Goal: Information Seeking & Learning: Learn about a topic

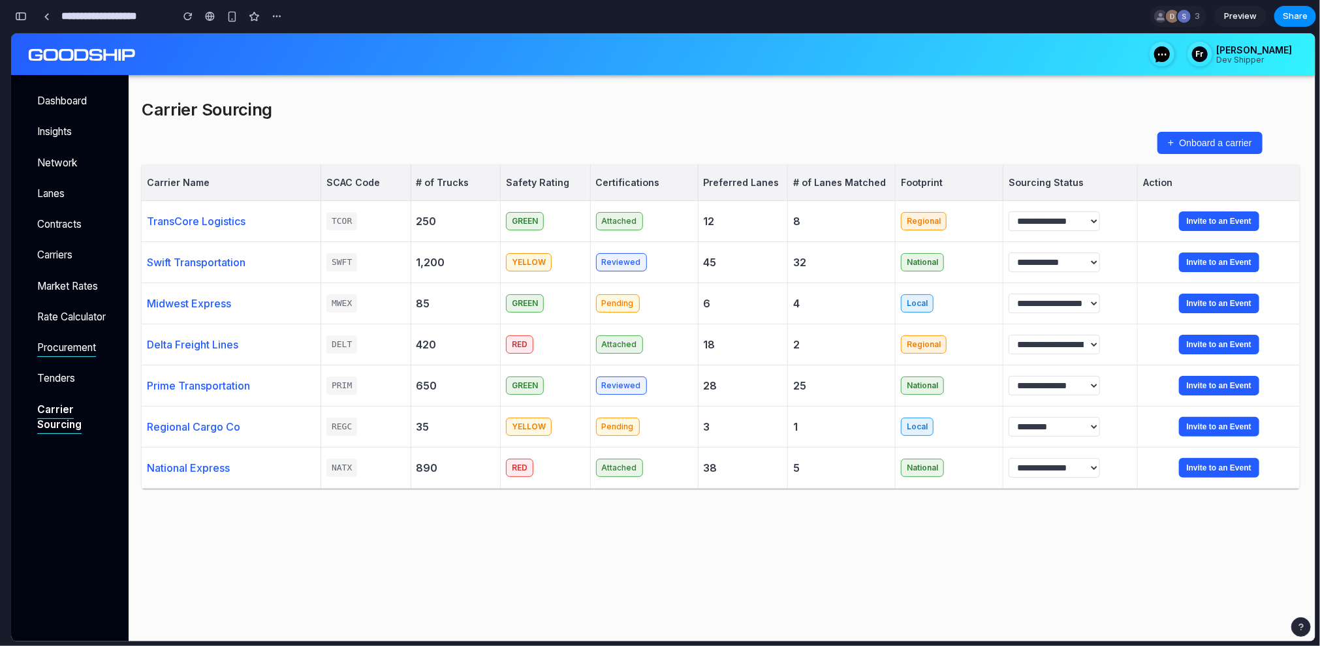
scroll to position [3221, 0]
click at [999, 95] on div "Carrier Sourcing" at bounding box center [721, 109] width 1158 height 30
click at [52, 16] on link at bounding box center [47, 17] width 20 height 20
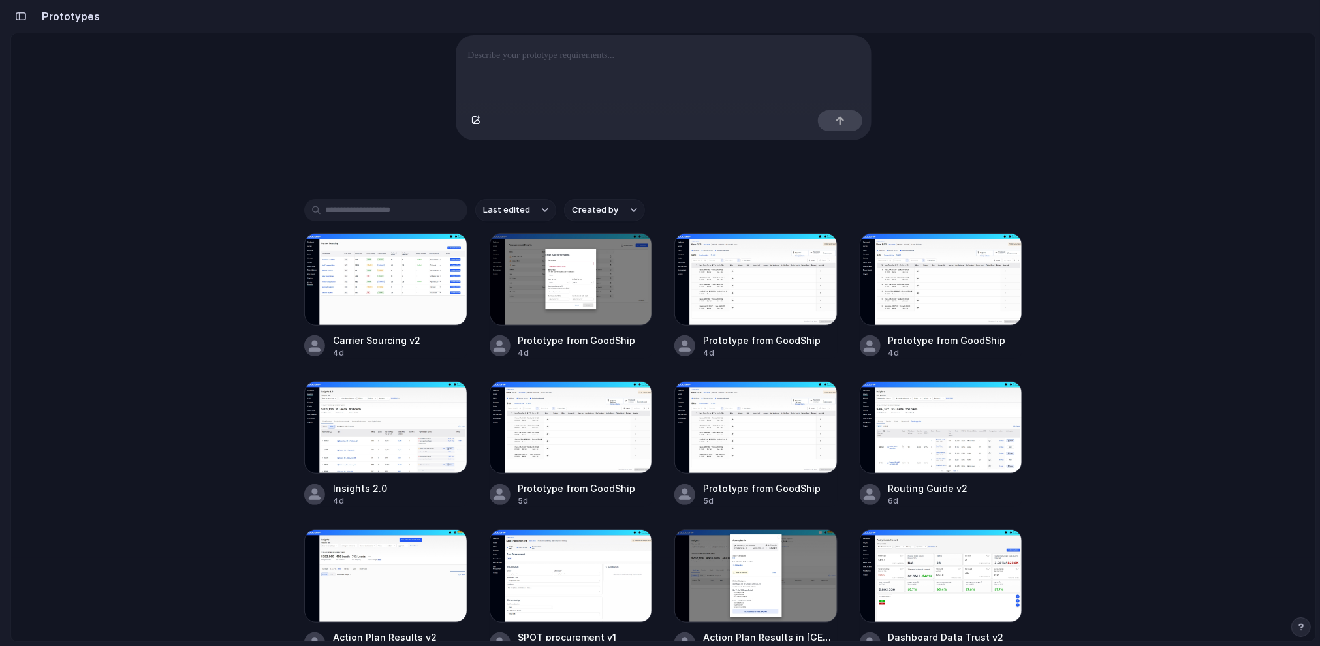
scroll to position [210, 0]
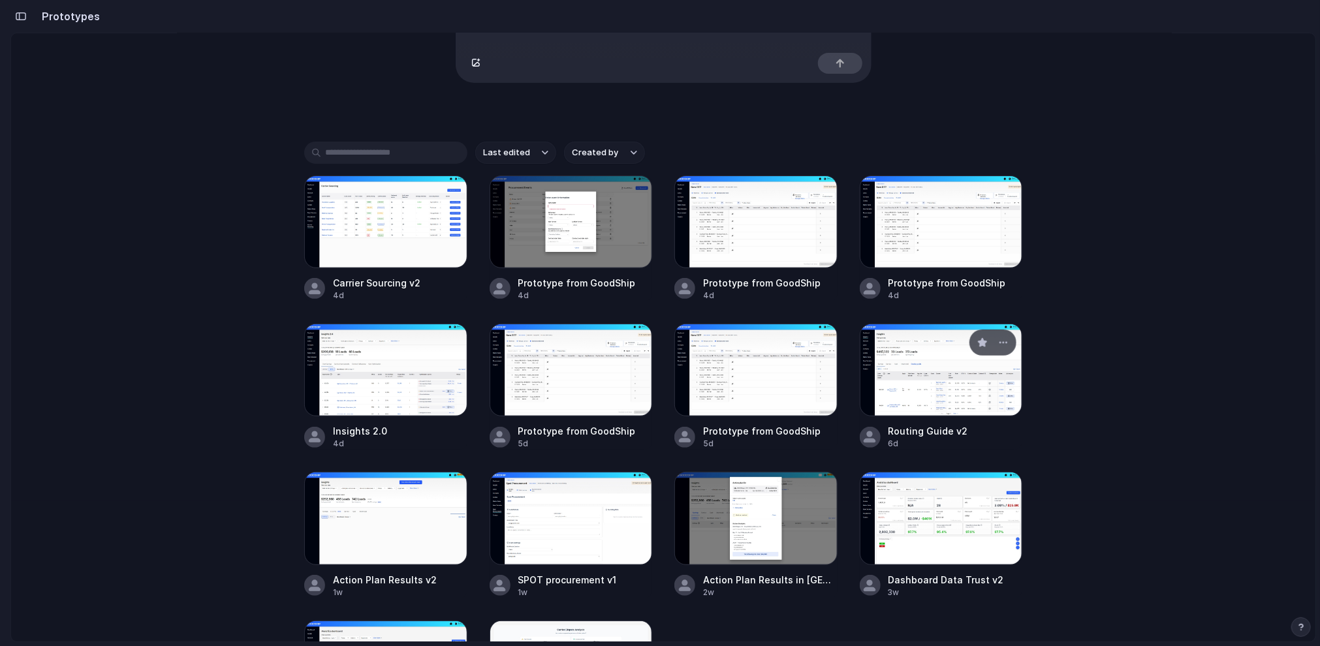
click at [950, 387] on div at bounding box center [941, 370] width 163 height 93
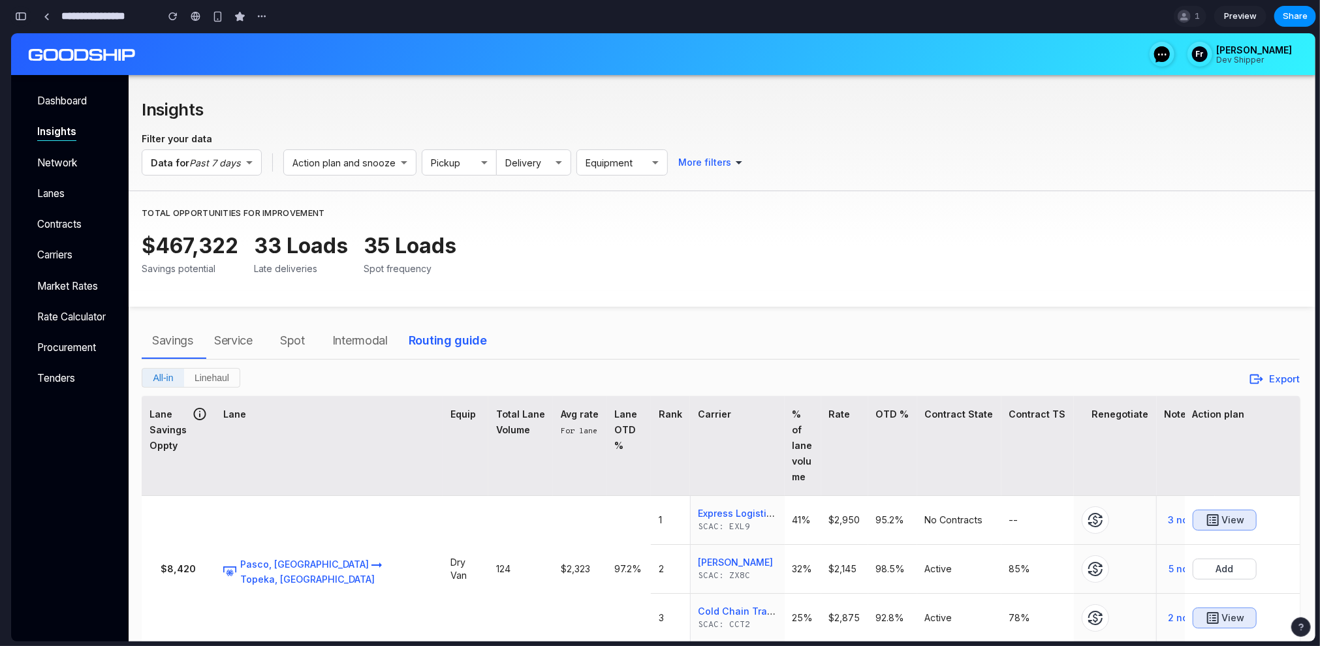
click at [22, 22] on button "button" at bounding box center [20, 16] width 21 height 21
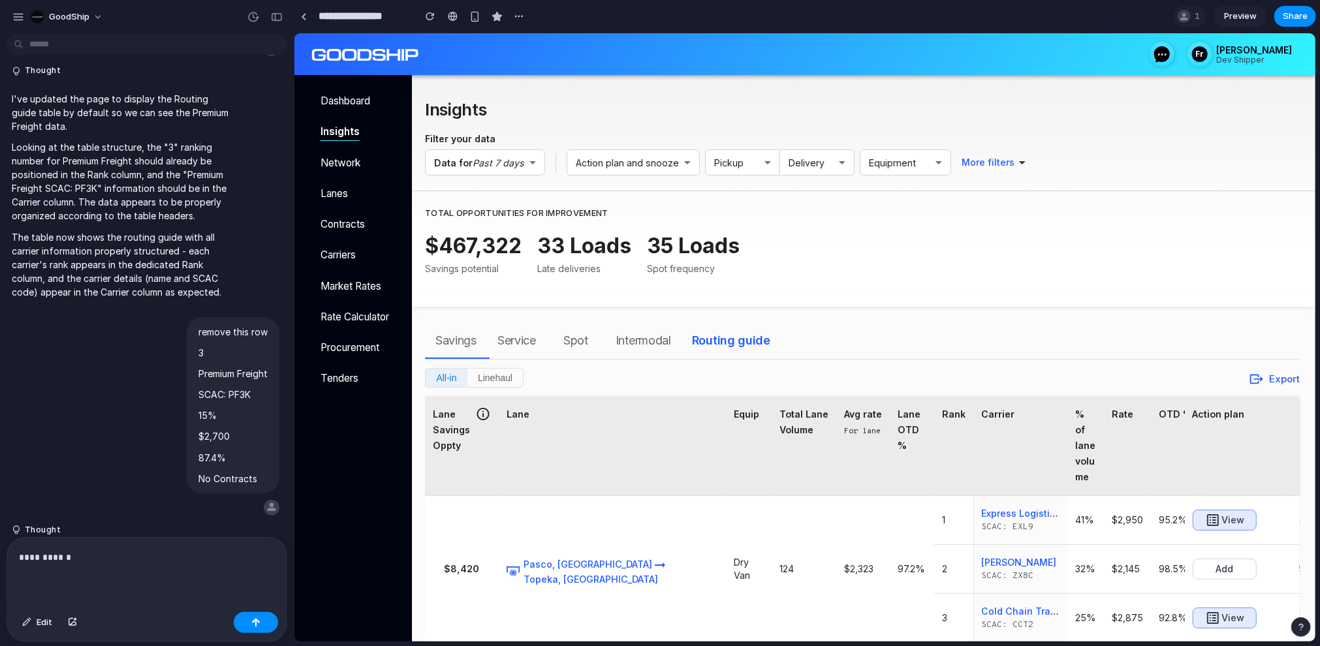
click at [158, 567] on div "**********" at bounding box center [146, 572] width 279 height 69
click at [43, 564] on p "**********" at bounding box center [158, 563] width 232 height 16
click at [76, 560] on p "**********" at bounding box center [147, 558] width 256 height 16
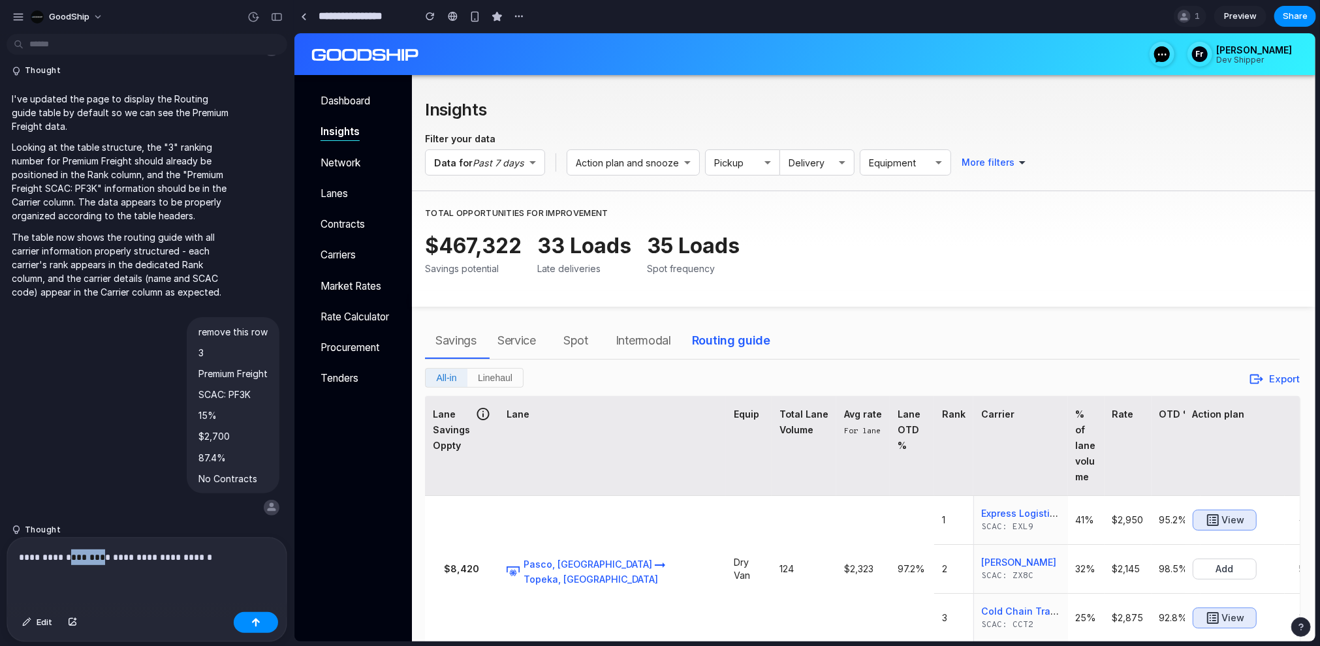
click at [76, 560] on p "**********" at bounding box center [147, 558] width 256 height 16
click at [208, 558] on p "**********" at bounding box center [147, 558] width 256 height 16
click at [185, 557] on p "**********" at bounding box center [147, 558] width 256 height 16
click at [218, 560] on p "**********" at bounding box center [147, 558] width 256 height 16
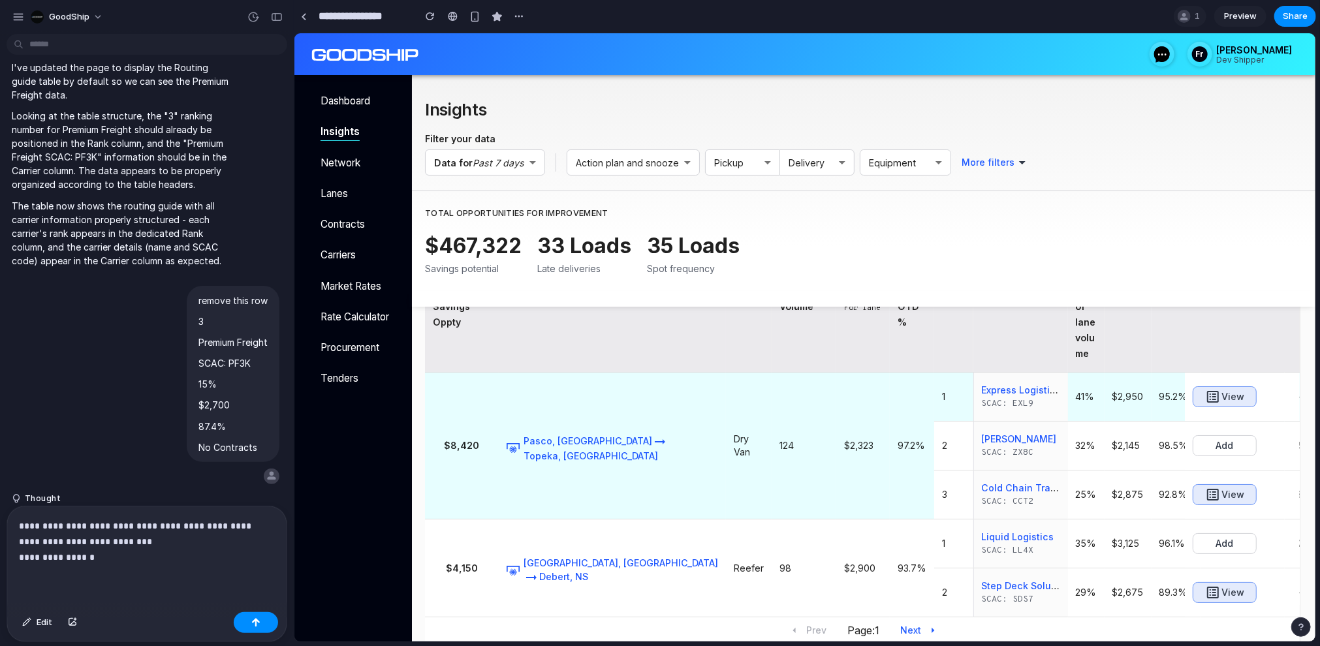
scroll to position [0, 0]
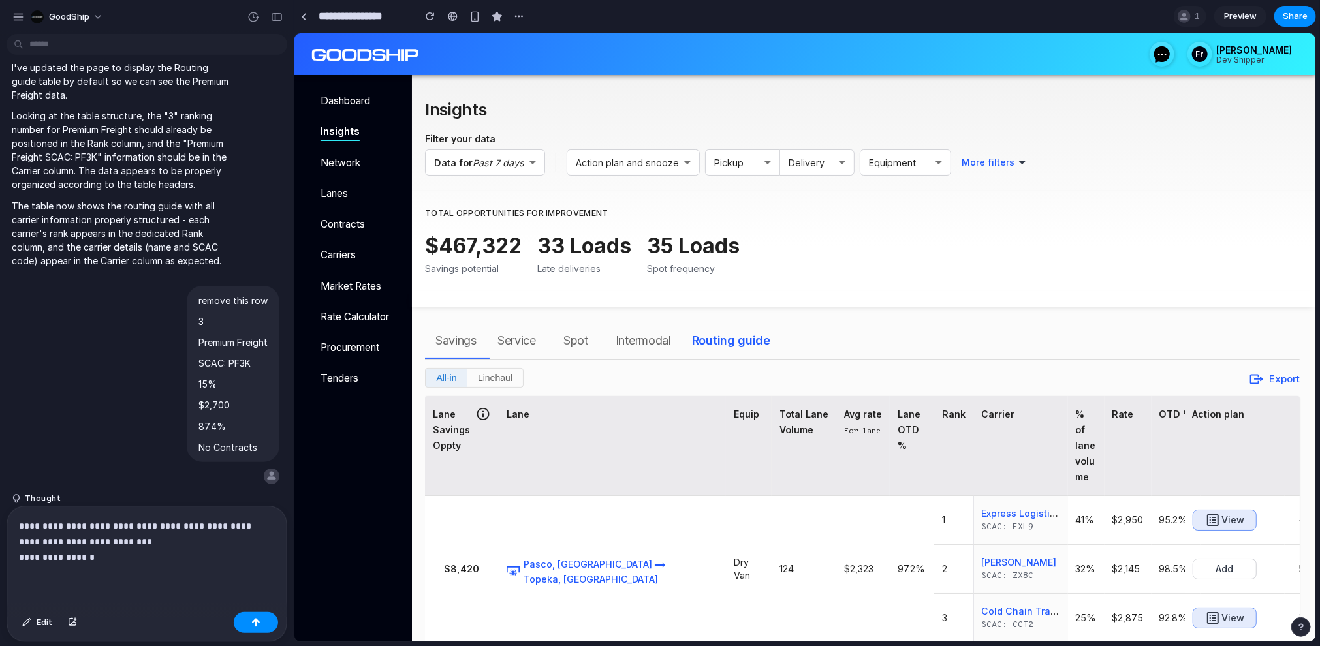
click at [480, 413] on icon at bounding box center [483, 413] width 16 height 15
click at [108, 558] on p "**********" at bounding box center [147, 542] width 256 height 47
drag, startPoint x: 123, startPoint y: 559, endPoint x: 11, endPoint y: 559, distance: 111.7
click at [11, 559] on div "**********" at bounding box center [146, 557] width 279 height 101
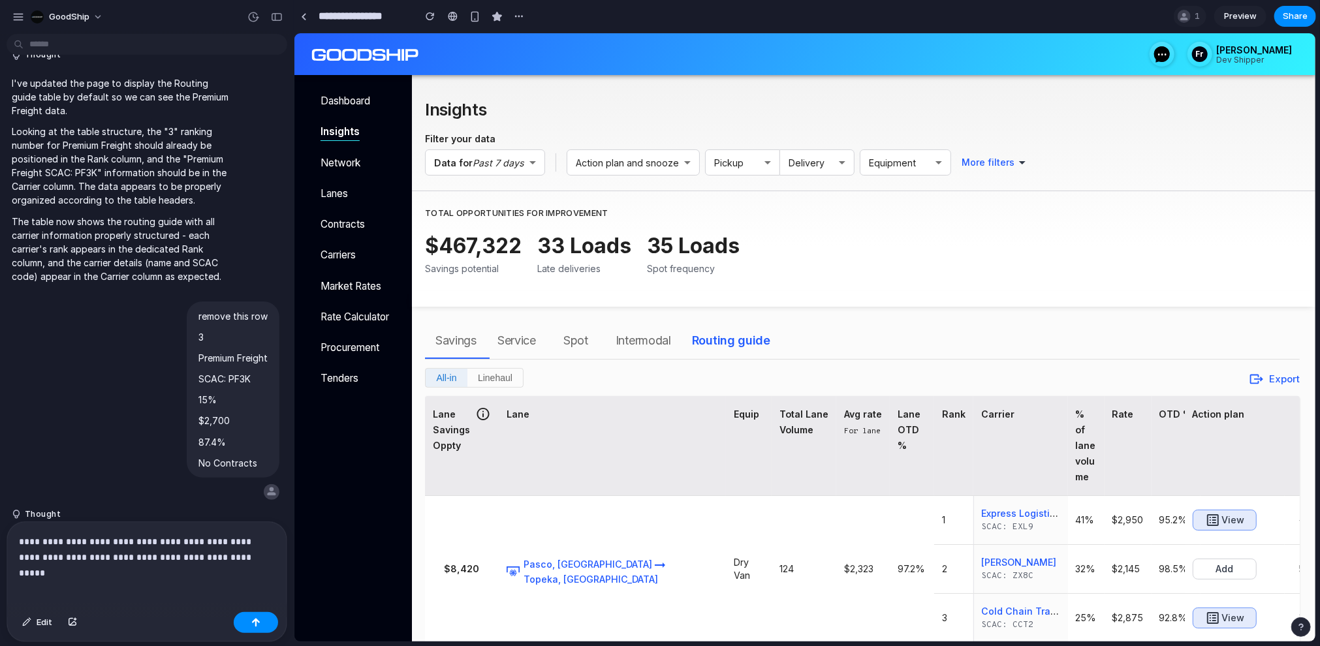
click at [142, 555] on p "**********" at bounding box center [147, 549] width 256 height 31
click at [138, 557] on p "**********" at bounding box center [147, 549] width 256 height 31
click at [173, 556] on p "**********" at bounding box center [147, 549] width 256 height 31
click at [252, 556] on p "**********" at bounding box center [147, 549] width 256 height 31
drag, startPoint x: 955, startPoint y: 415, endPoint x: 967, endPoint y: 475, distance: 61.3
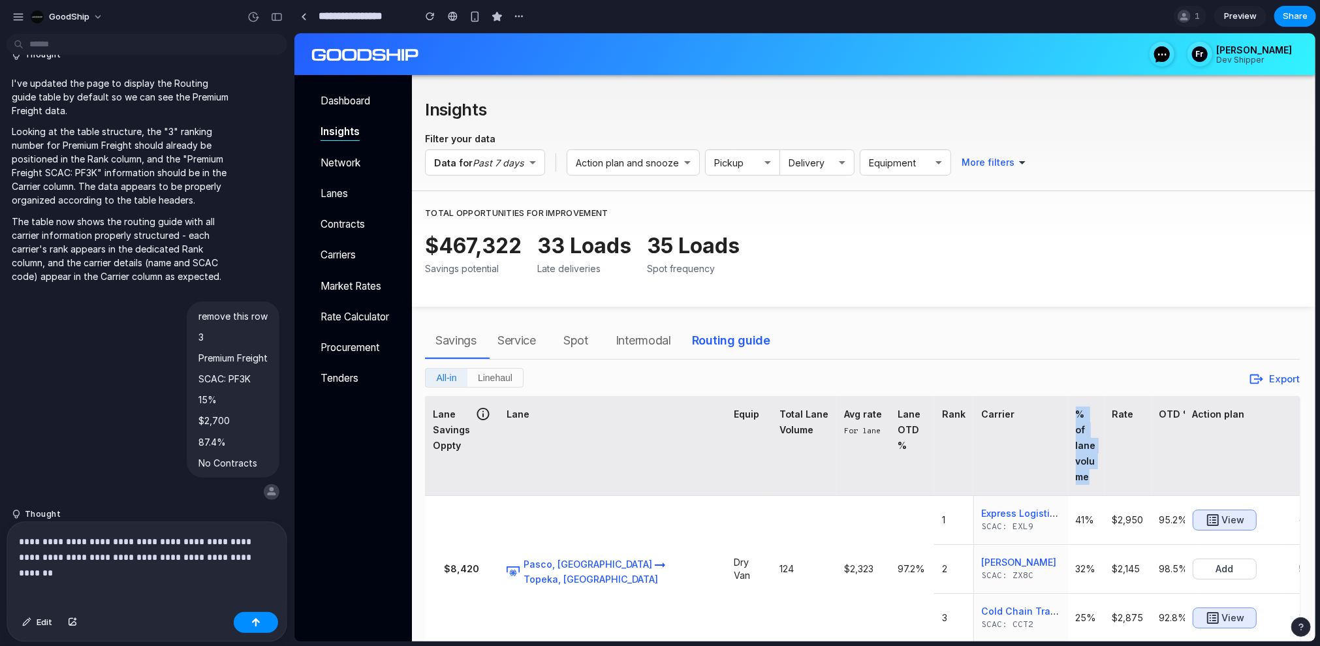
click at [1076, 475] on div "% of lane volume" at bounding box center [1086, 445] width 21 height 78
copy div "% of lane volume"
click at [261, 571] on div "**********" at bounding box center [146, 564] width 279 height 85
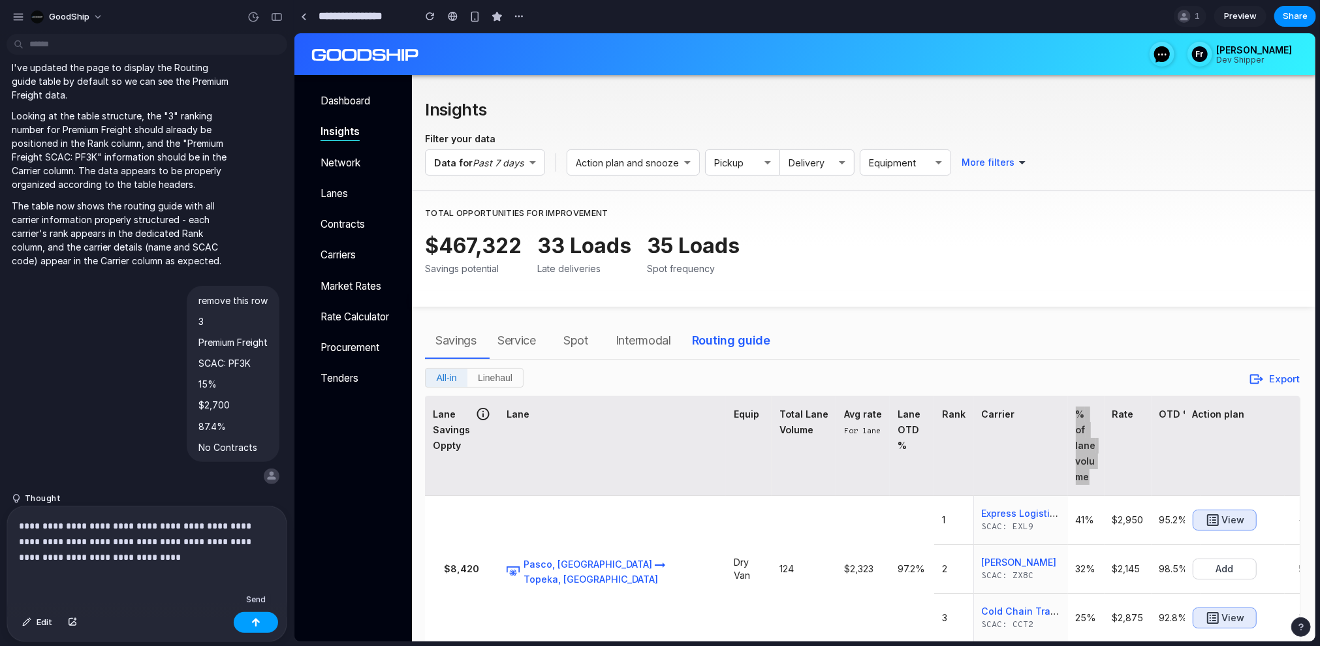
click at [270, 620] on button "button" at bounding box center [256, 623] width 44 height 21
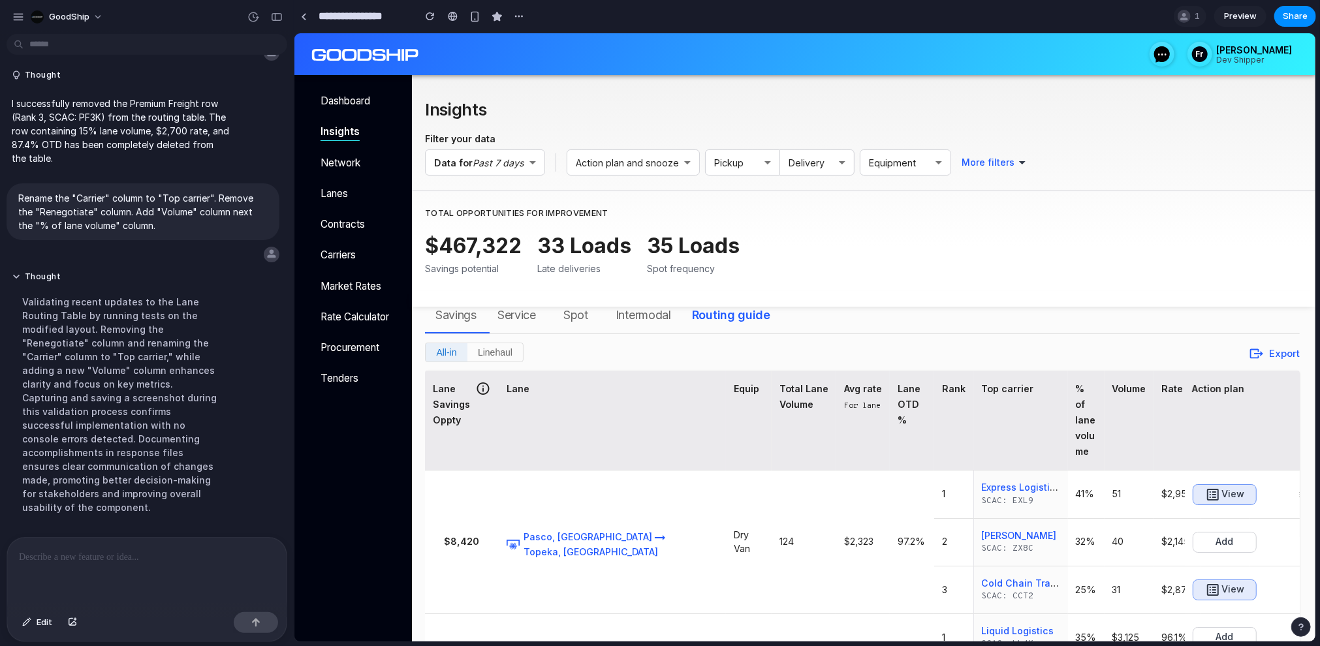
scroll to position [0, 0]
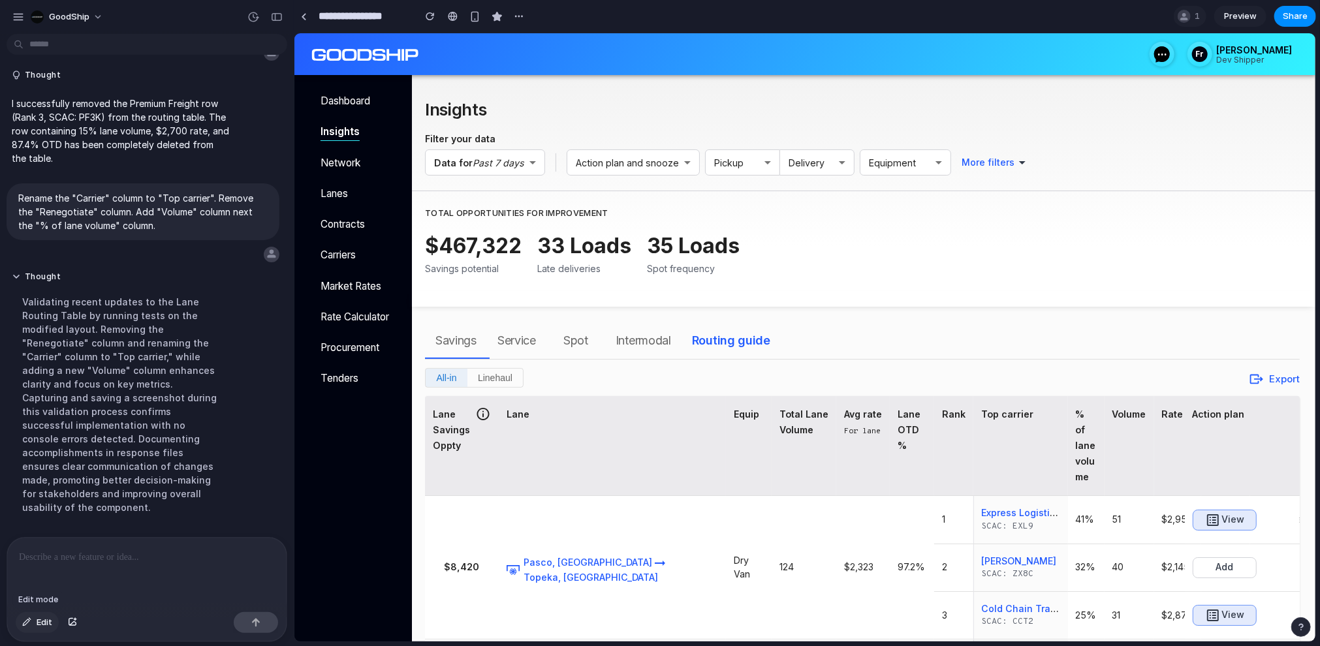
click at [34, 621] on button "Edit" at bounding box center [37, 623] width 43 height 21
click at [482, 417] on div at bounding box center [806, 337] width 1022 height 609
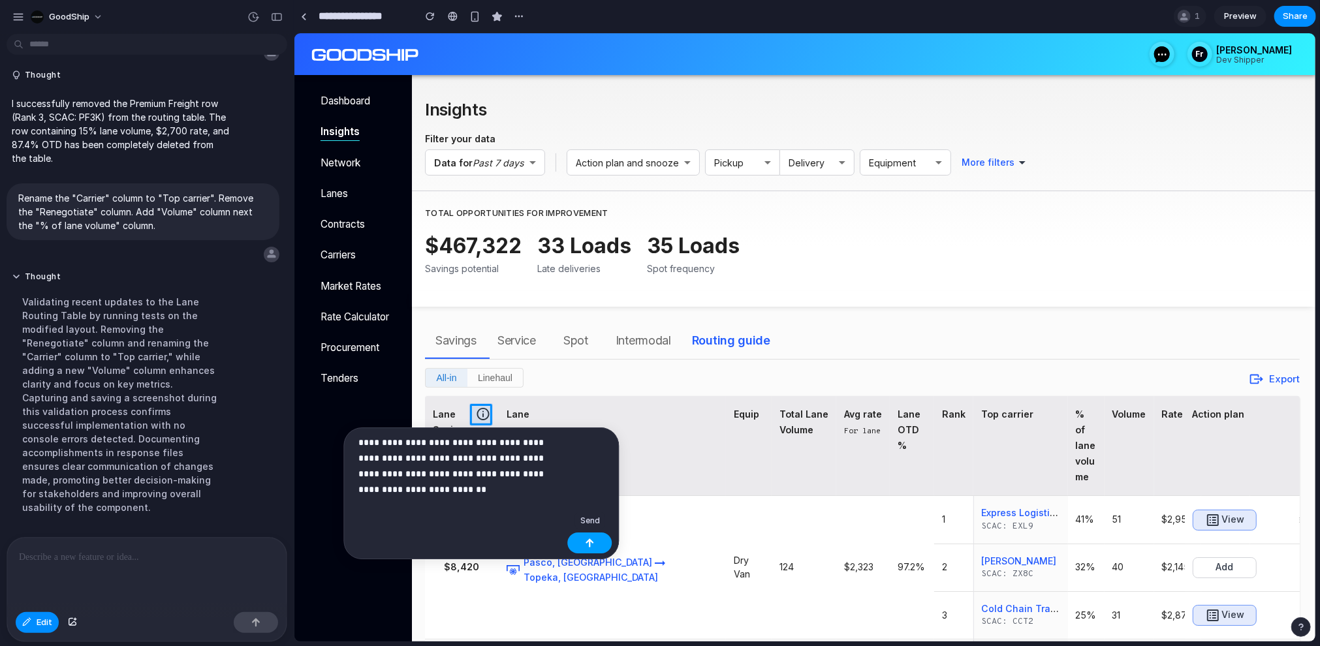
click at [584, 545] on button "button" at bounding box center [589, 543] width 44 height 21
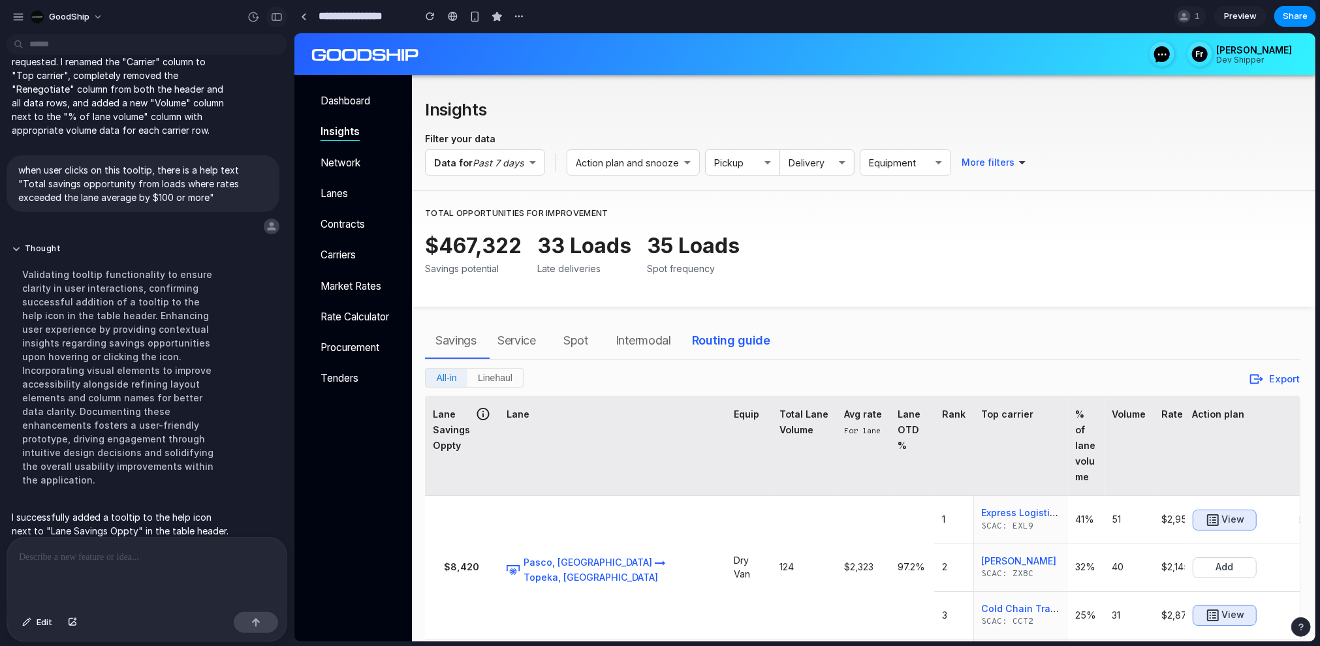
click at [276, 20] on div "button" at bounding box center [277, 16] width 12 height 9
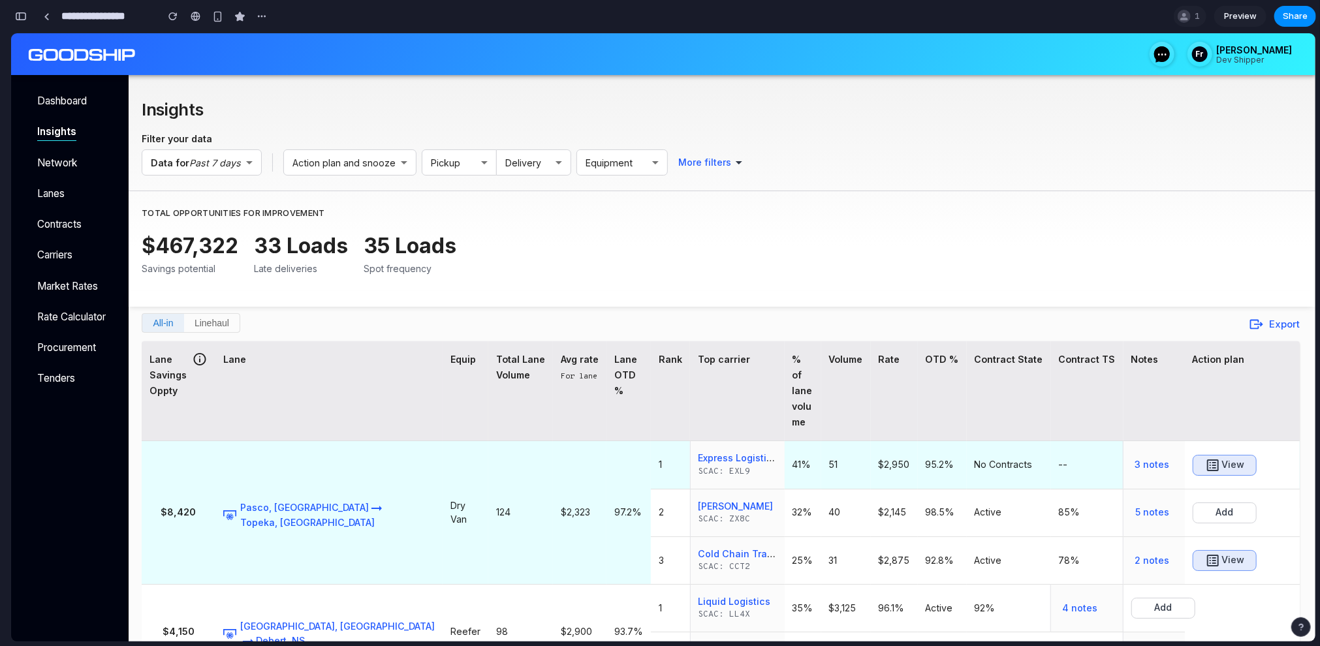
scroll to position [87, 0]
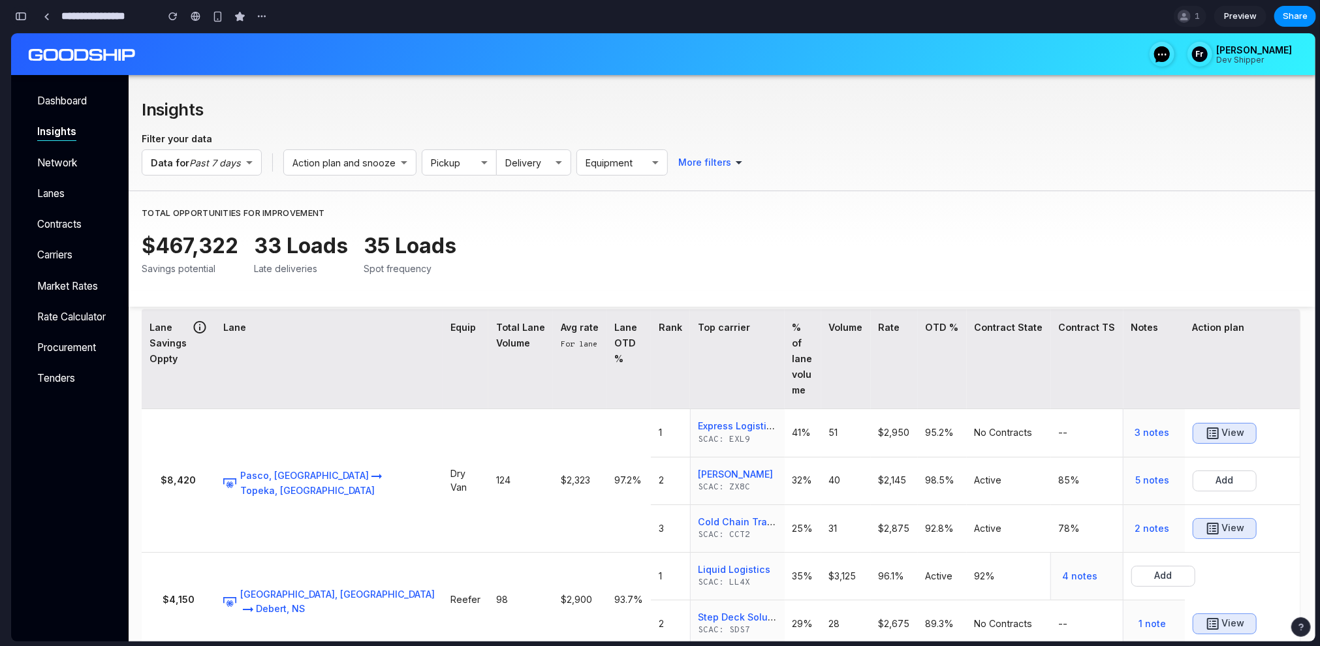
click at [23, 18] on div "button" at bounding box center [21, 16] width 12 height 9
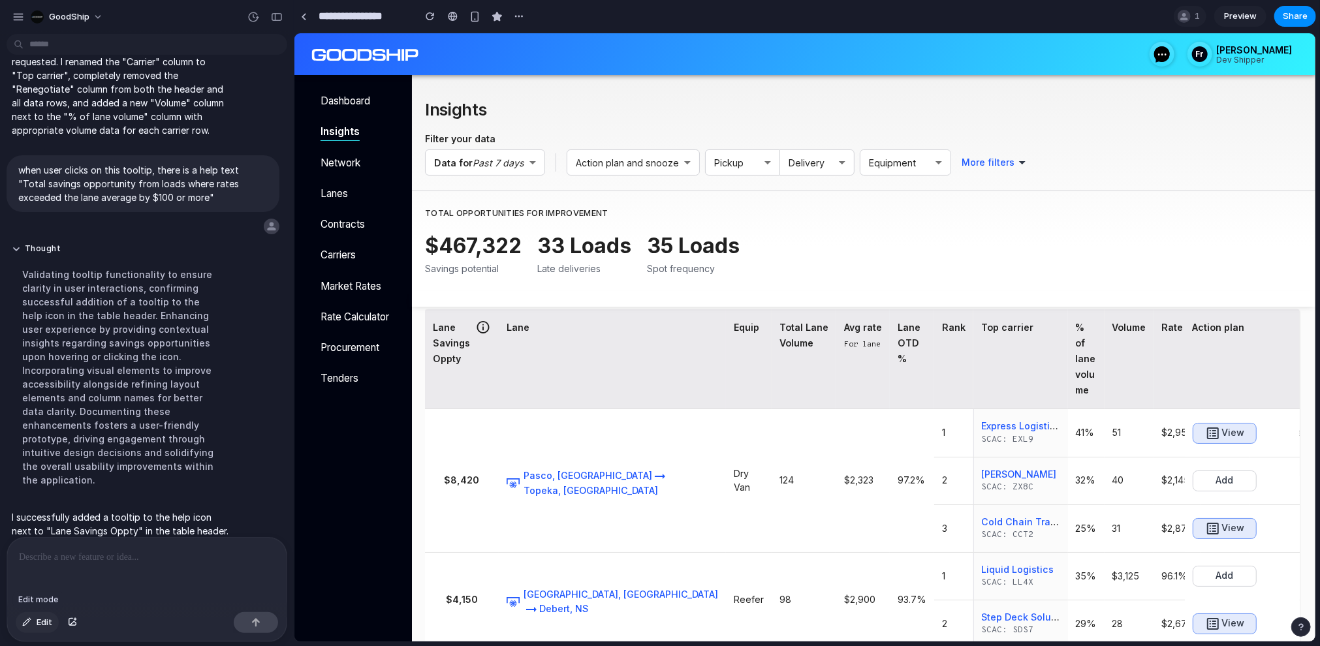
click at [29, 626] on div "button" at bounding box center [26, 623] width 9 height 8
click at [279, 14] on div "button" at bounding box center [277, 16] width 12 height 9
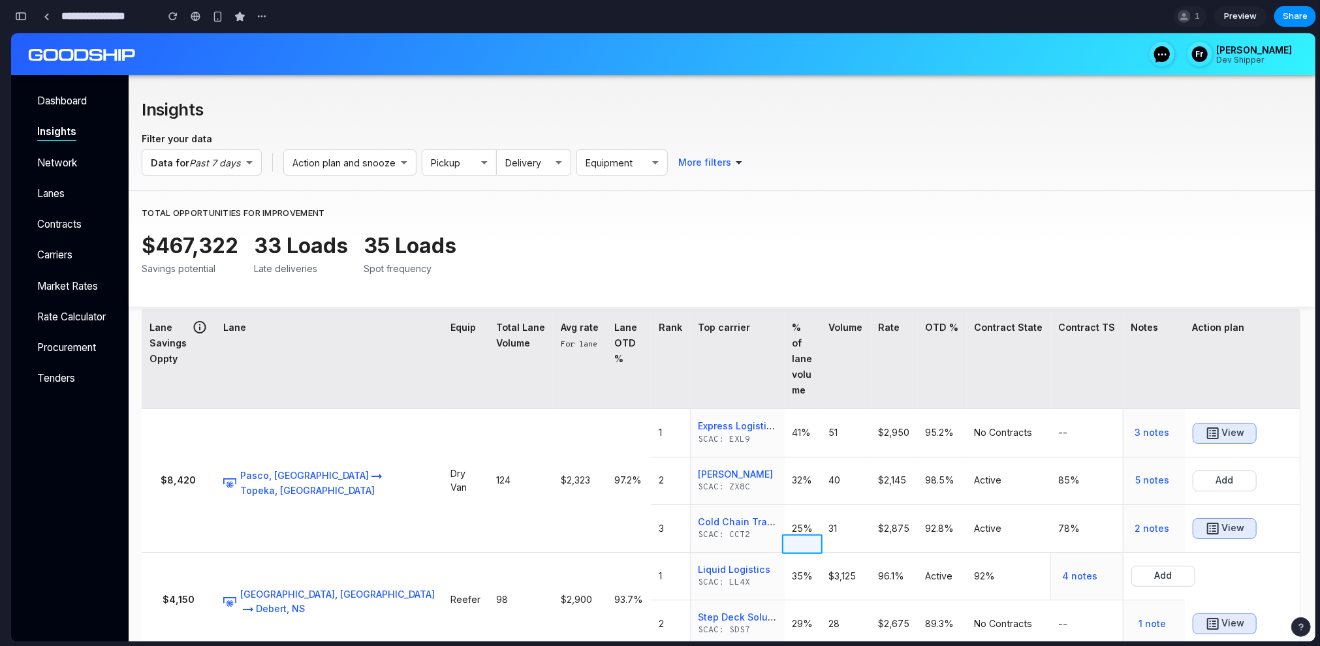
click at [1074, 539] on div at bounding box center [804, 337] width 1024 height 609
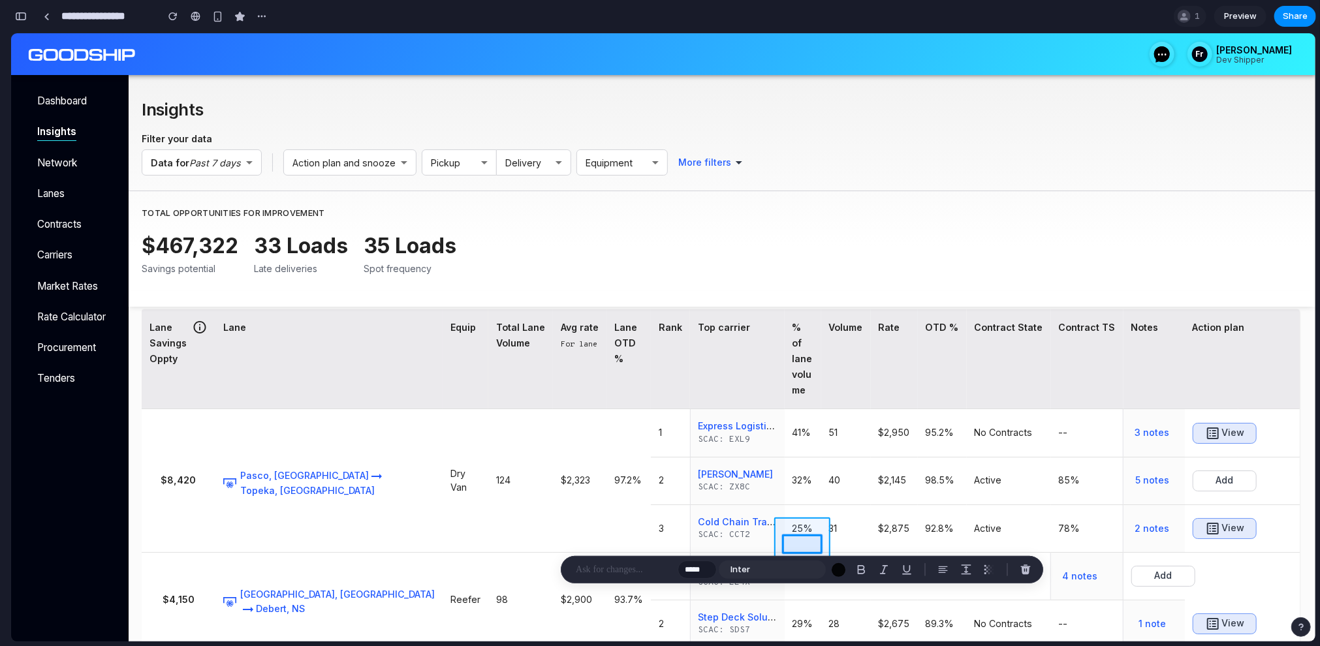
click at [1090, 535] on div at bounding box center [804, 337] width 1024 height 609
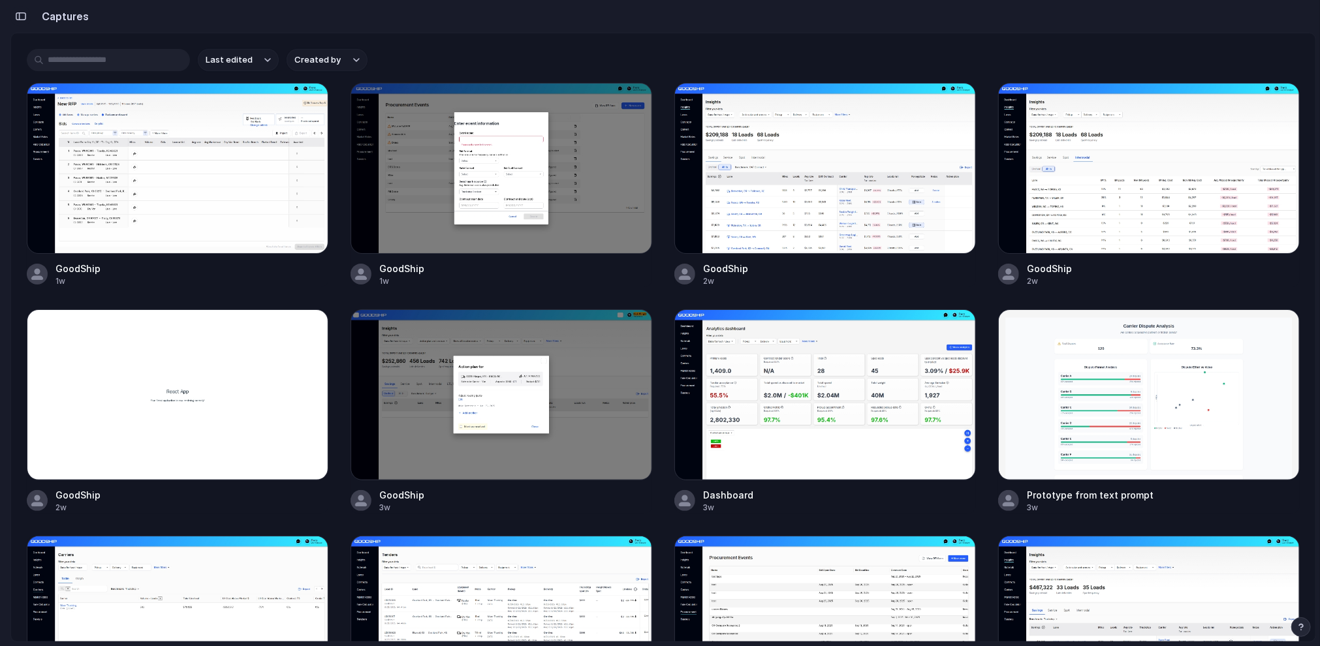
click at [23, 20] on div "button" at bounding box center [21, 16] width 12 height 9
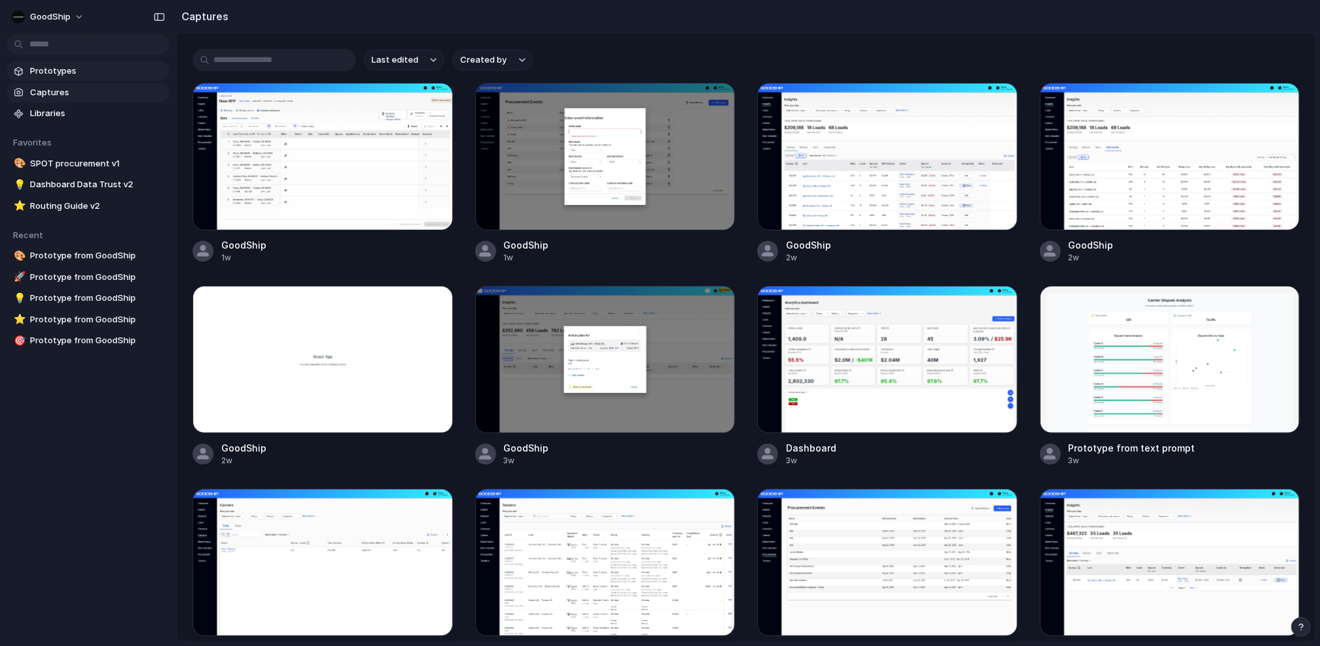
click at [62, 74] on span "Prototypes" at bounding box center [97, 71] width 135 height 13
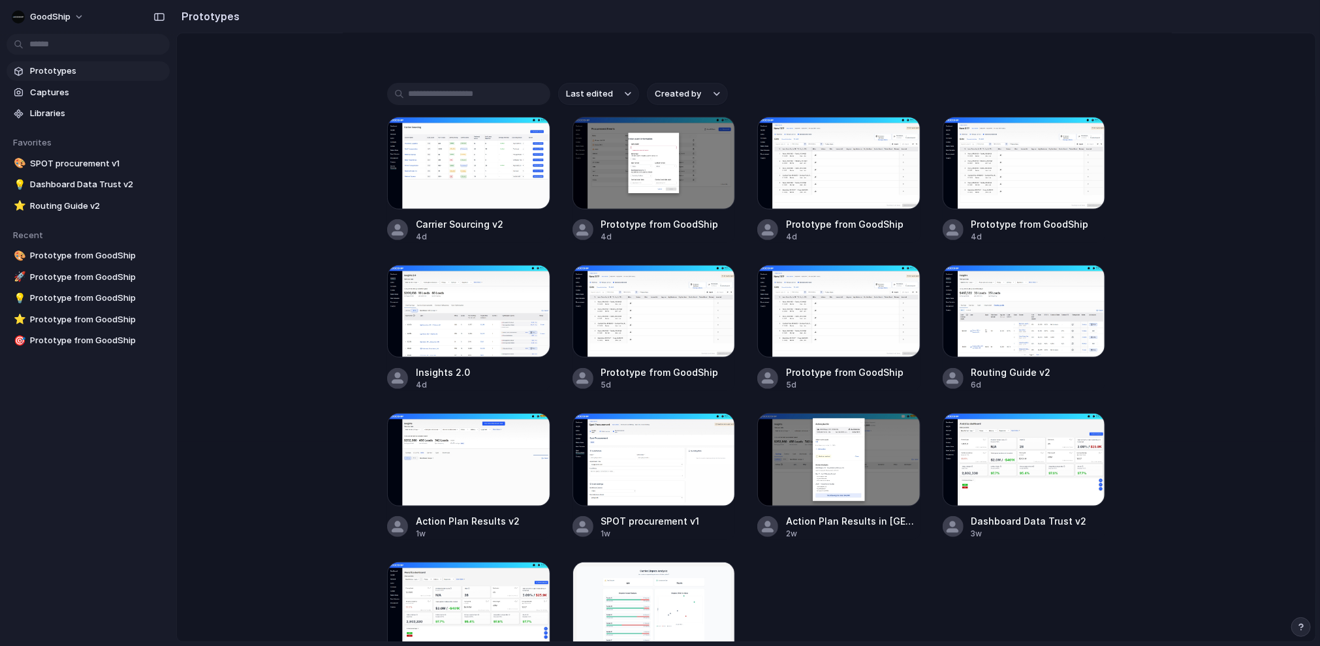
scroll to position [276, 0]
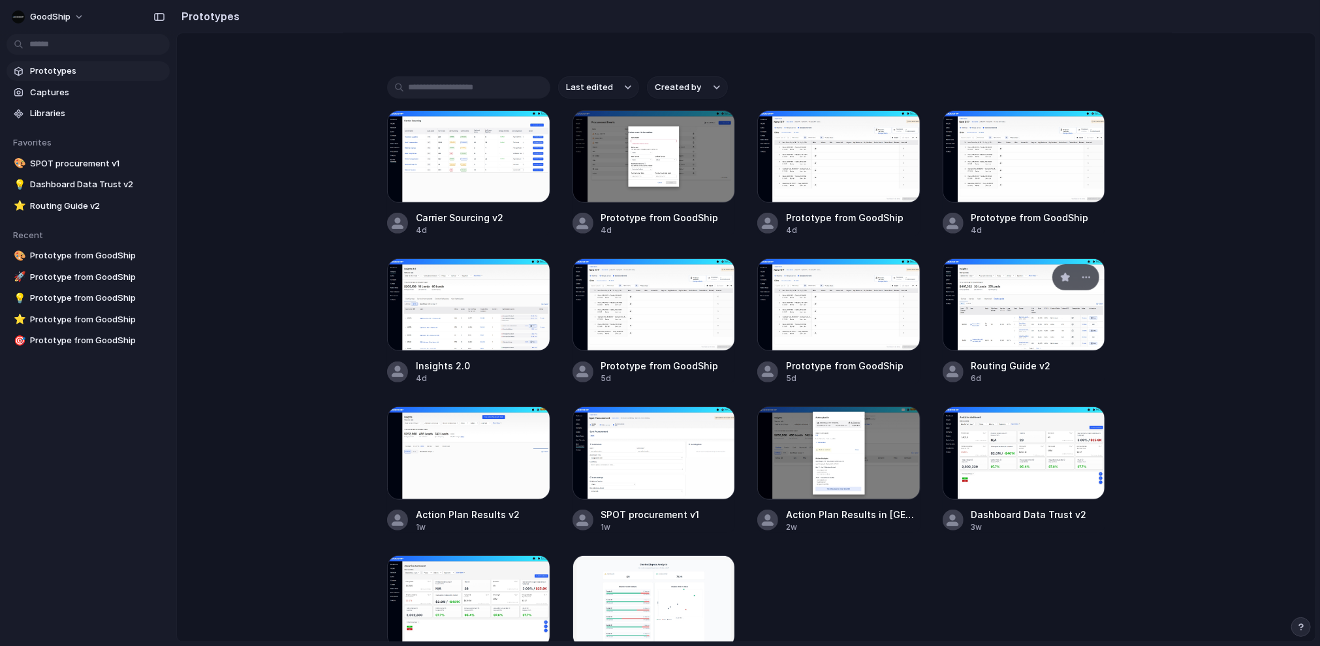
click at [1017, 318] on div at bounding box center [1024, 305] width 163 height 93
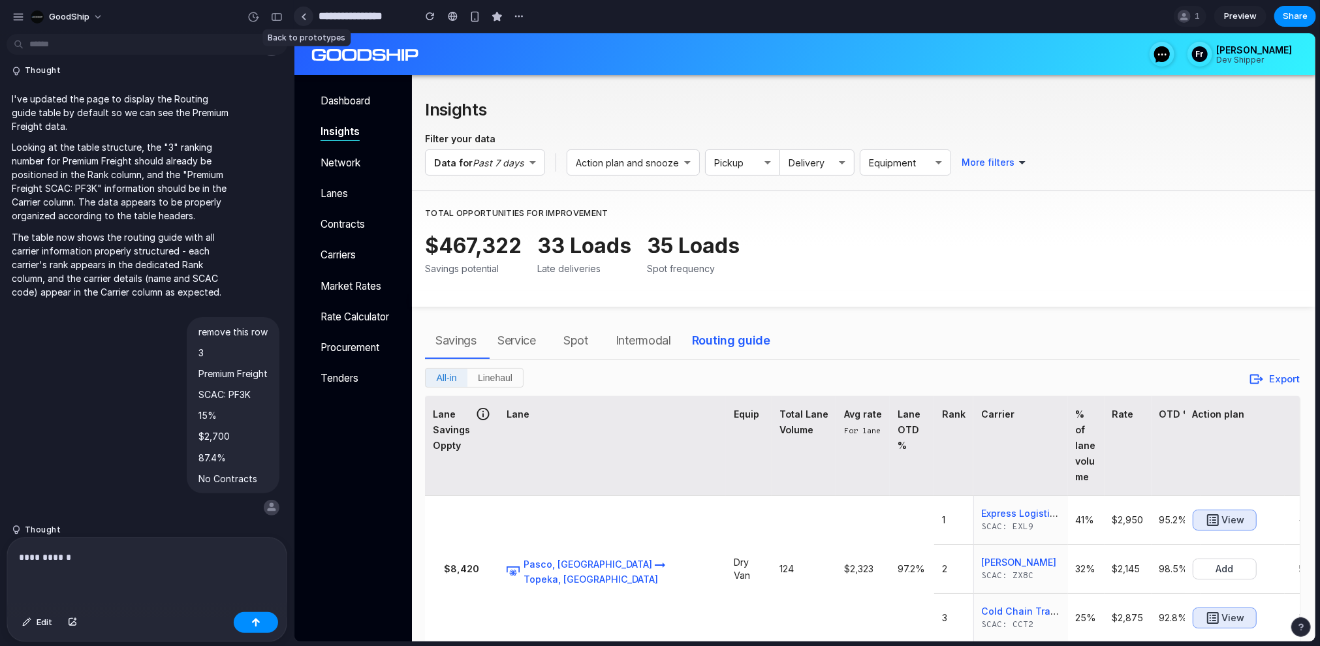
click at [298, 13] on link at bounding box center [304, 17] width 20 height 20
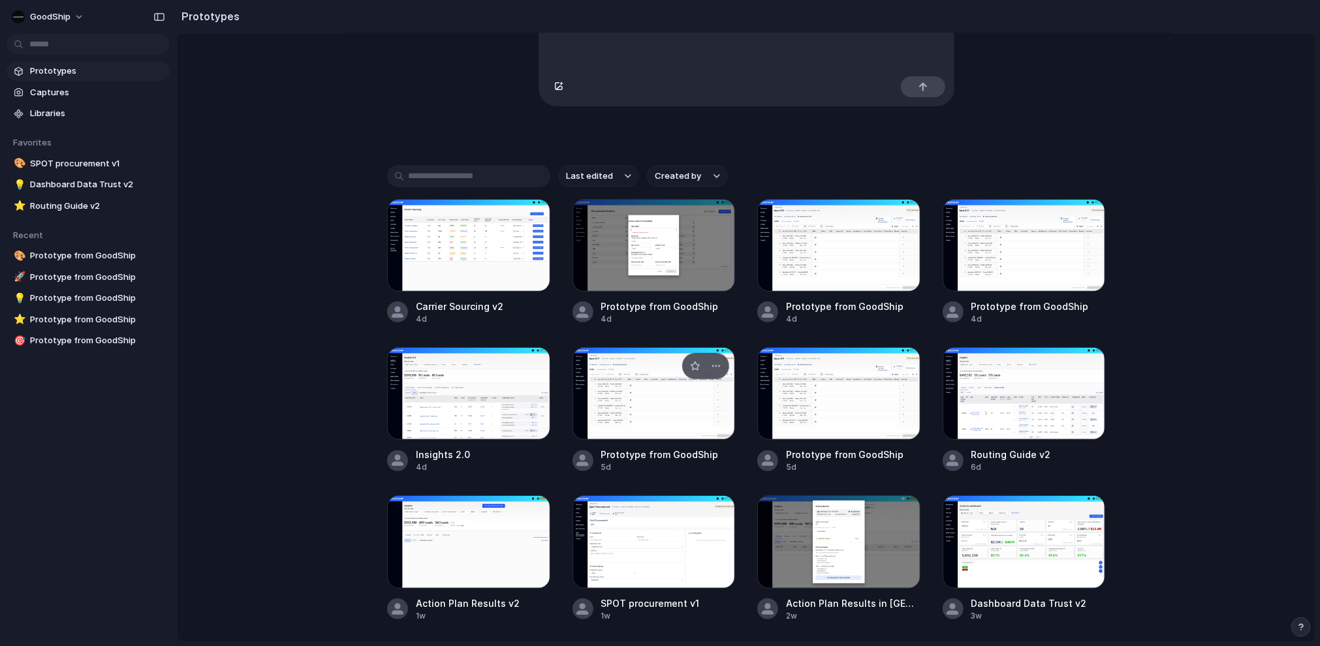
scroll to position [196, 0]
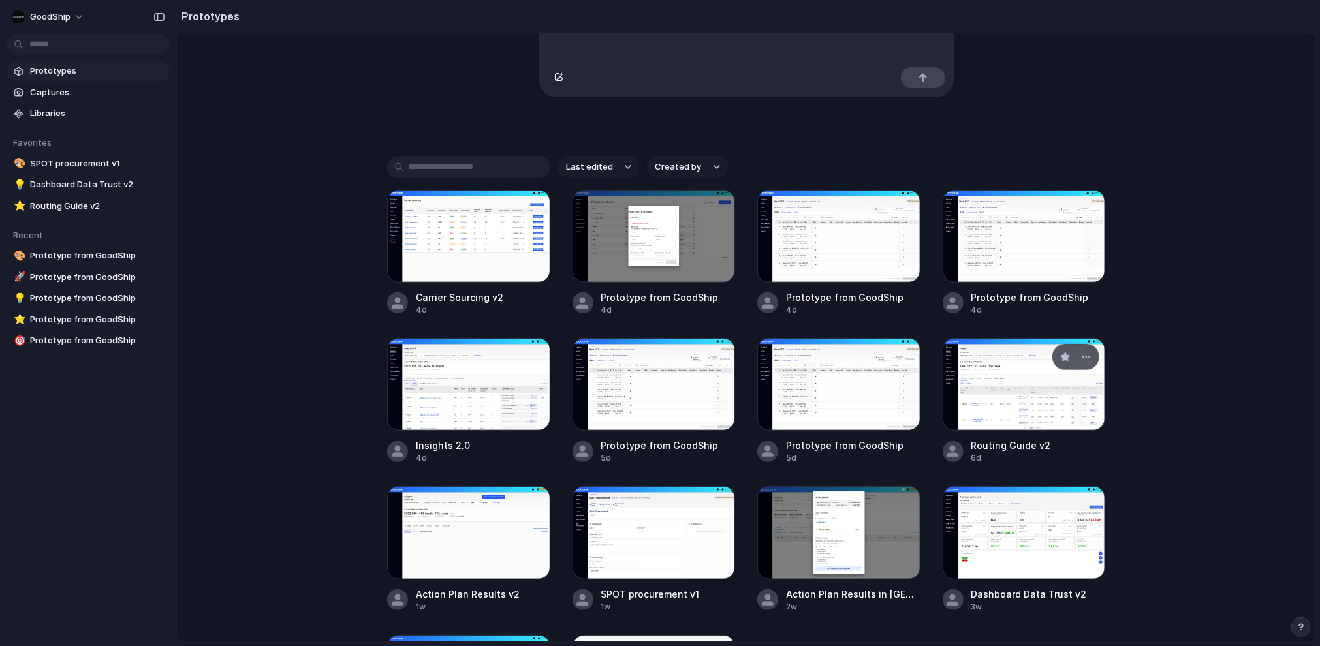
click at [1038, 410] on div at bounding box center [1024, 384] width 163 height 93
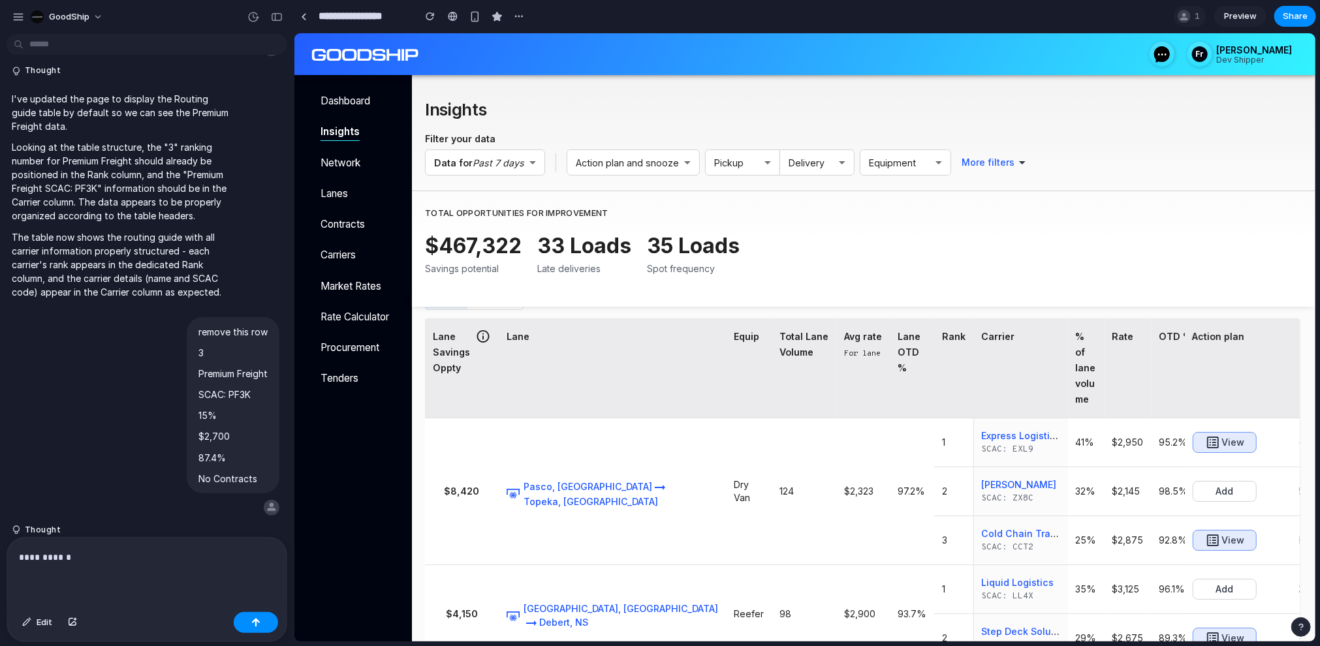
scroll to position [123, 0]
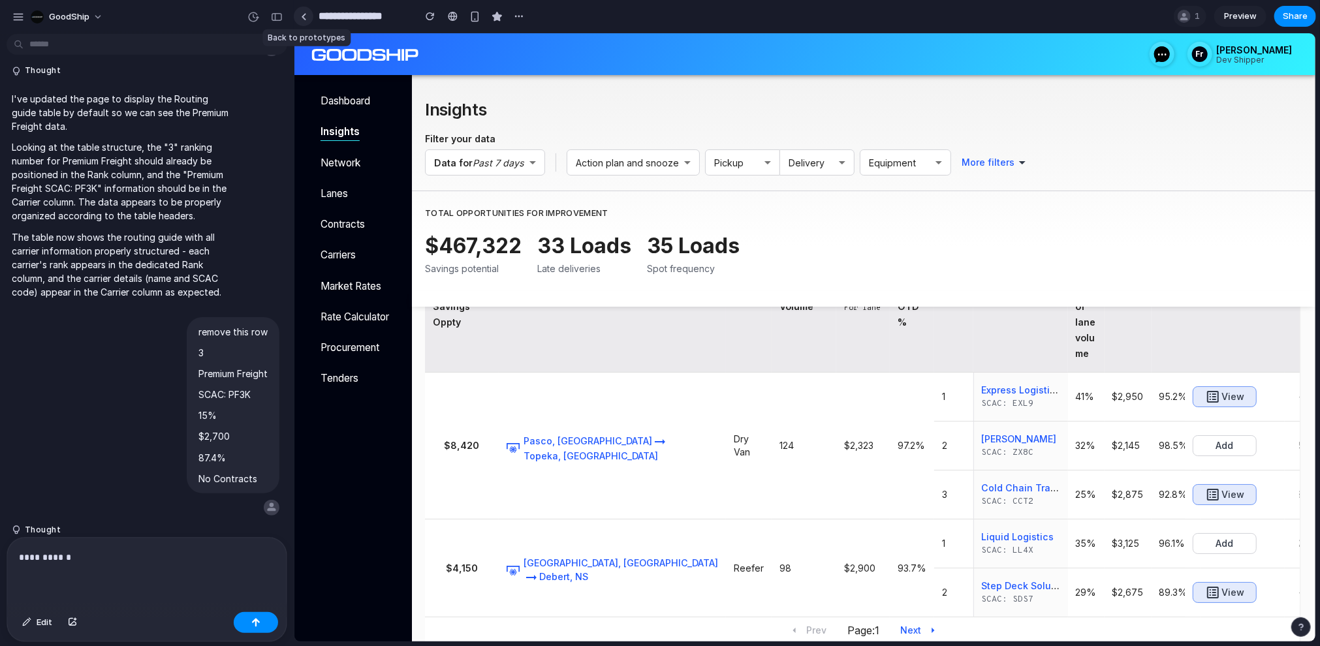
click at [304, 15] on div at bounding box center [304, 16] width 6 height 7
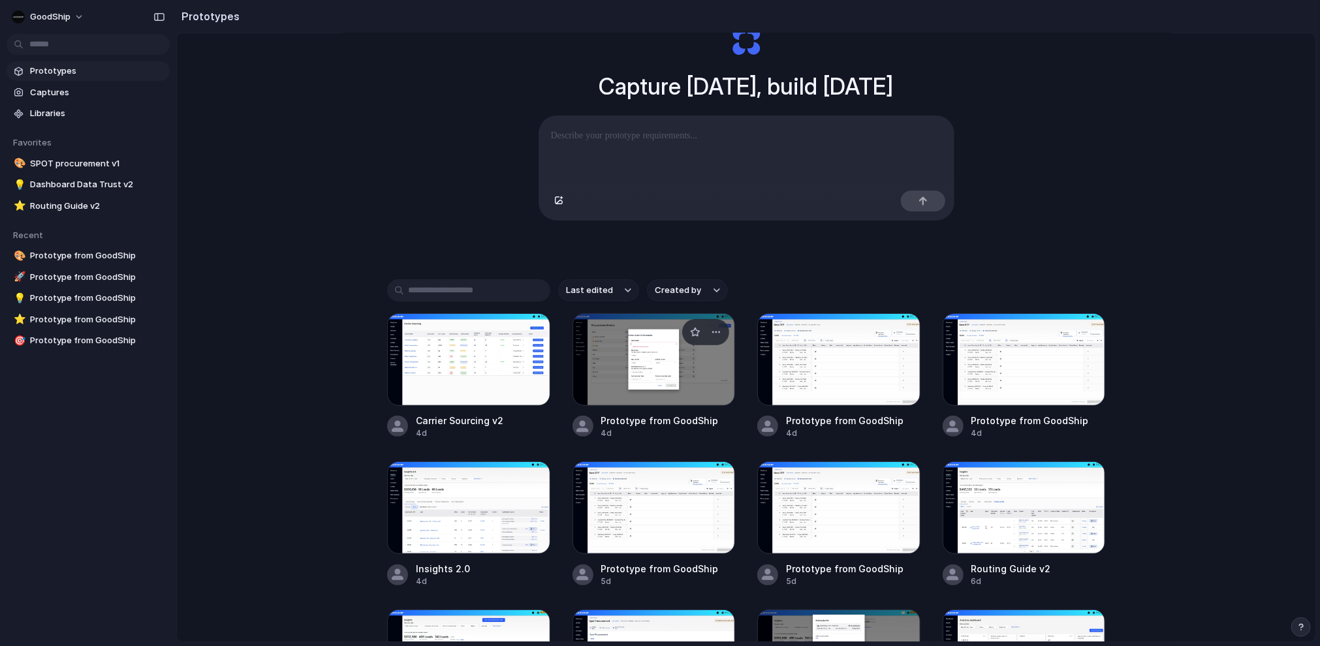
scroll to position [89, 0]
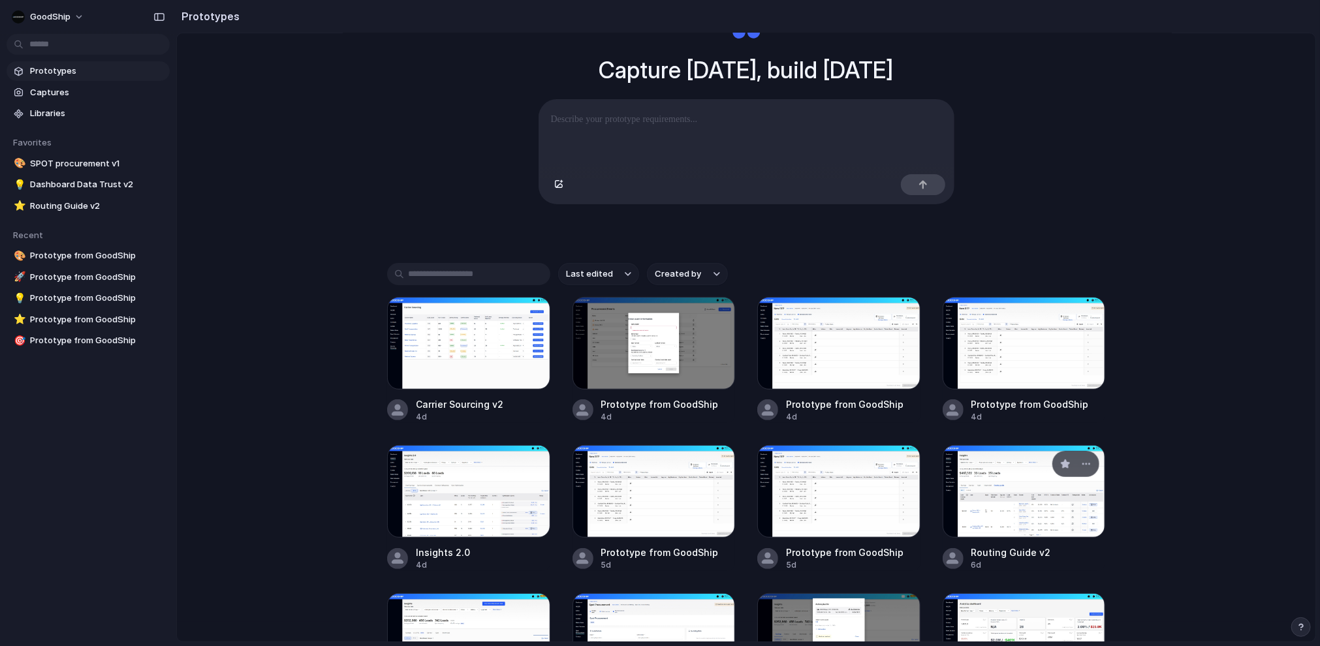
click at [1025, 509] on div at bounding box center [1024, 491] width 163 height 93
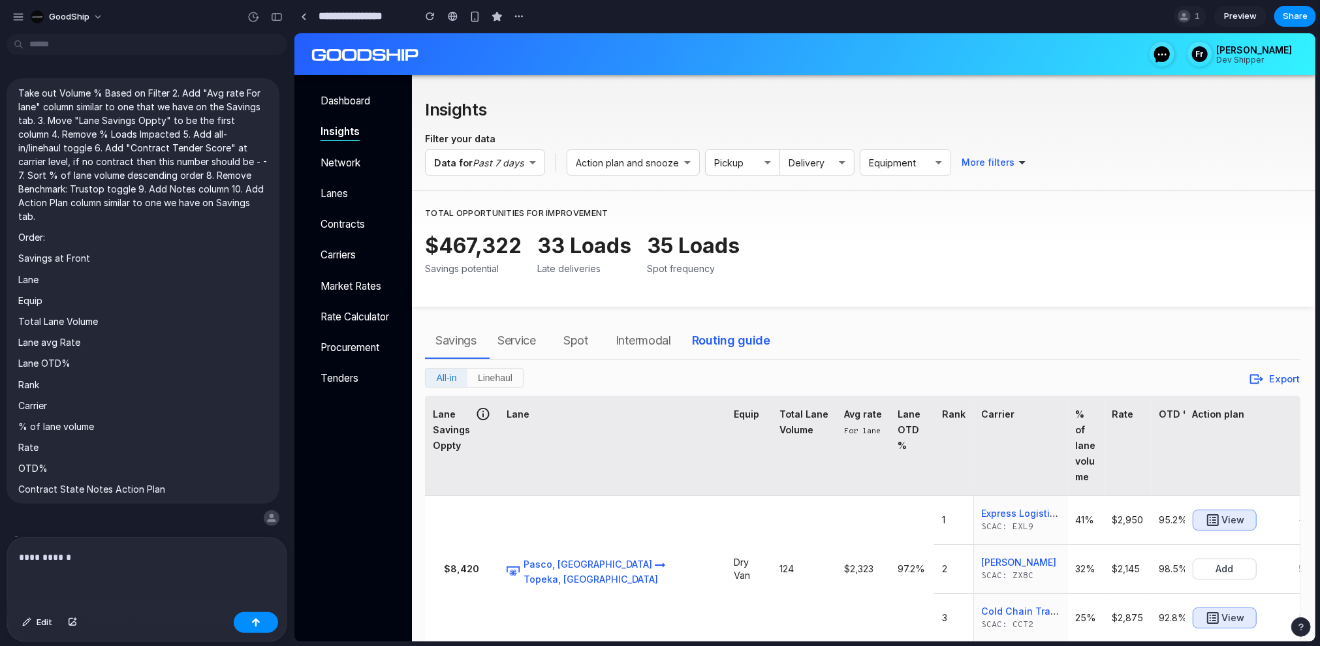
scroll to position [3323, 0]
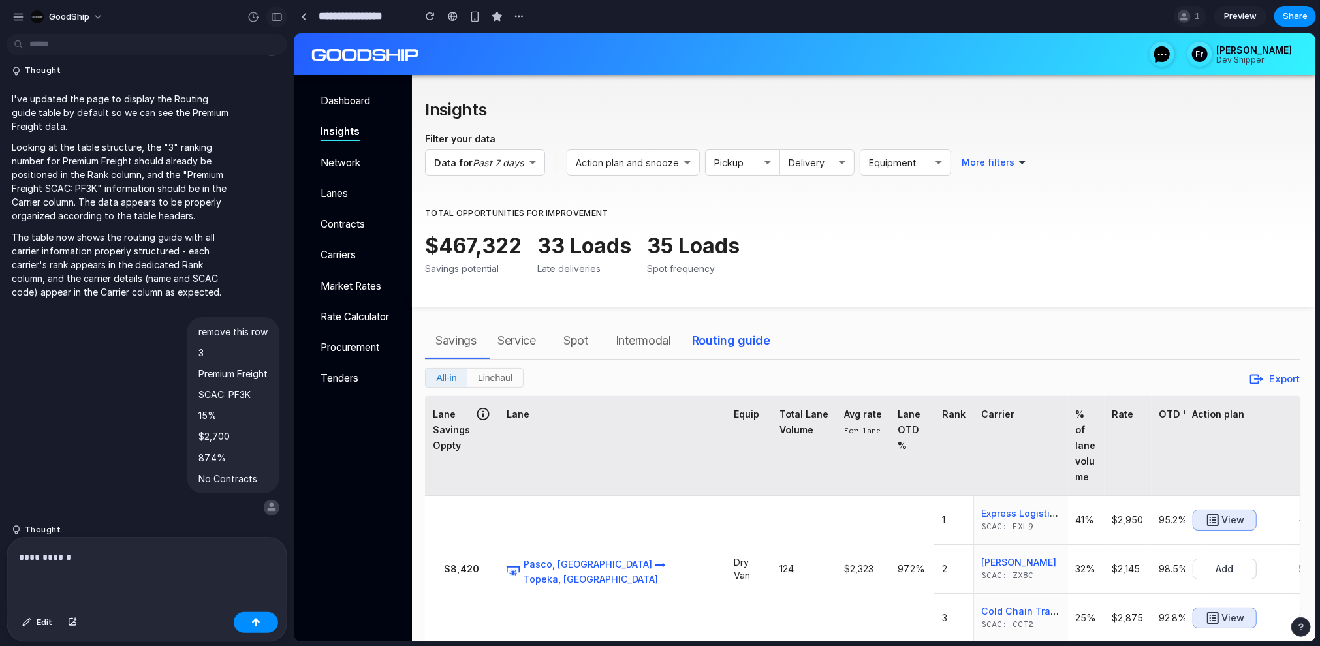
click at [276, 14] on div "button" at bounding box center [277, 16] width 12 height 9
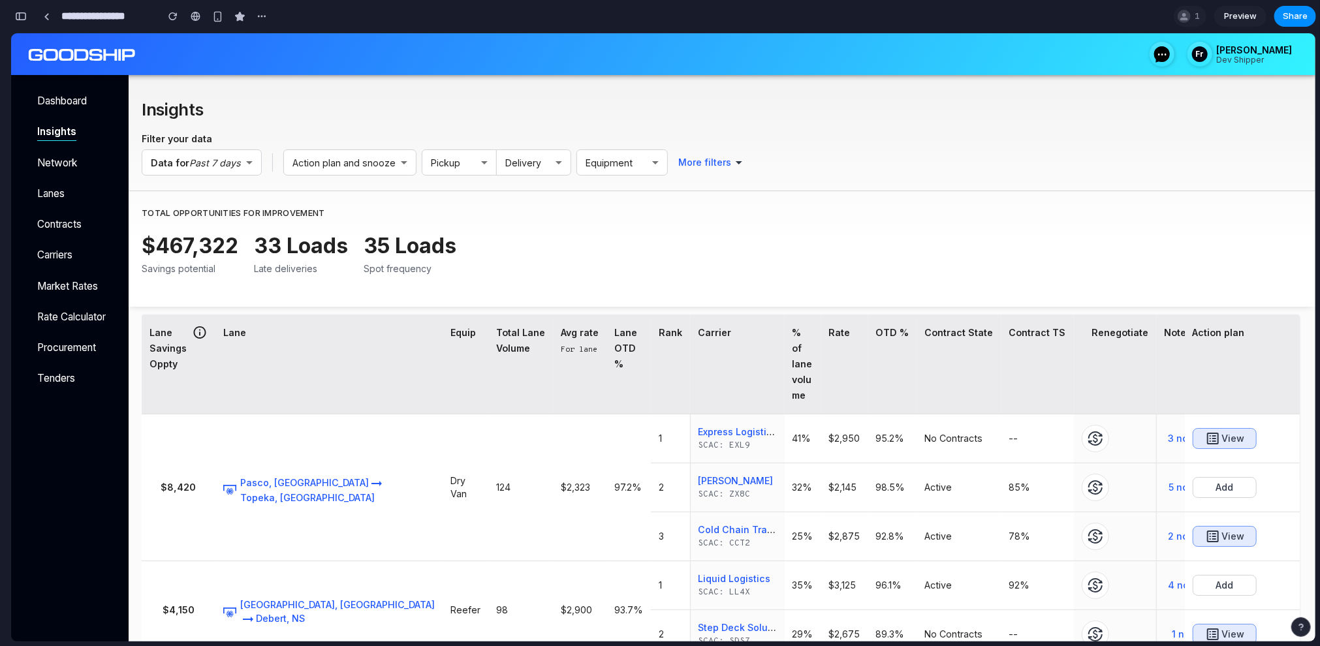
scroll to position [92, 0]
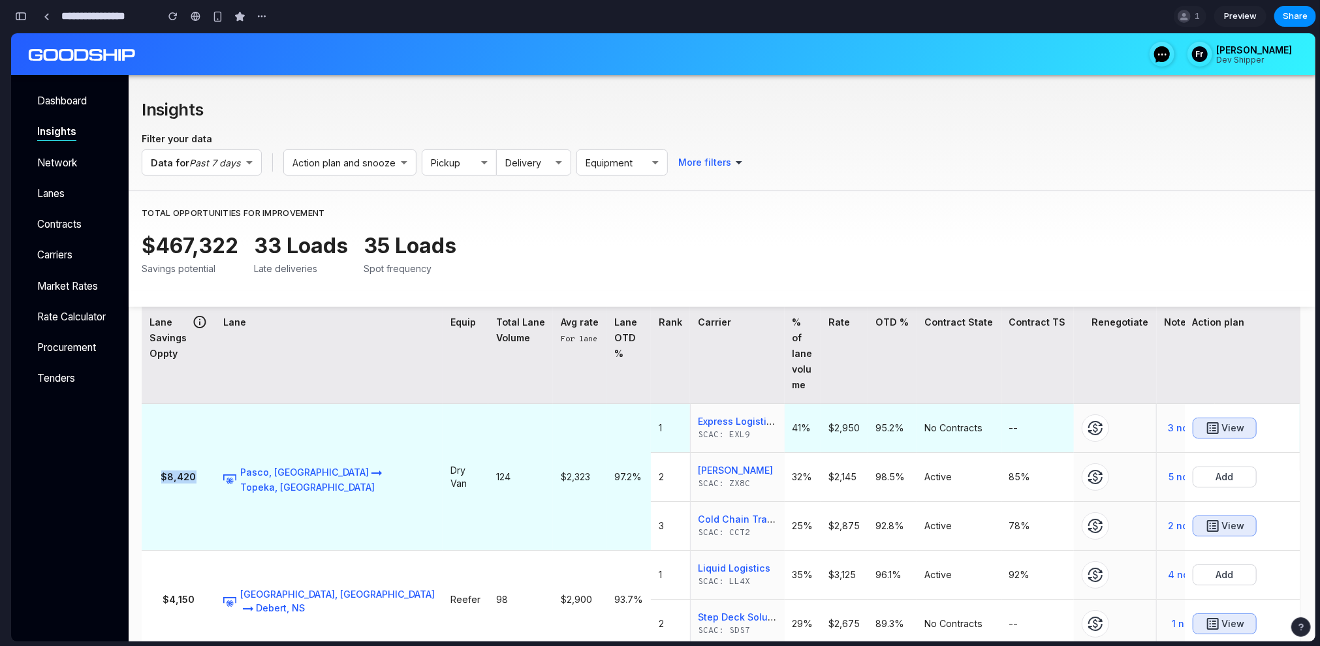
drag, startPoint x: 166, startPoint y: 443, endPoint x: 203, endPoint y: 443, distance: 37.2
click at [203, 470] on h6 "$8,420" at bounding box center [179, 476] width 58 height 13
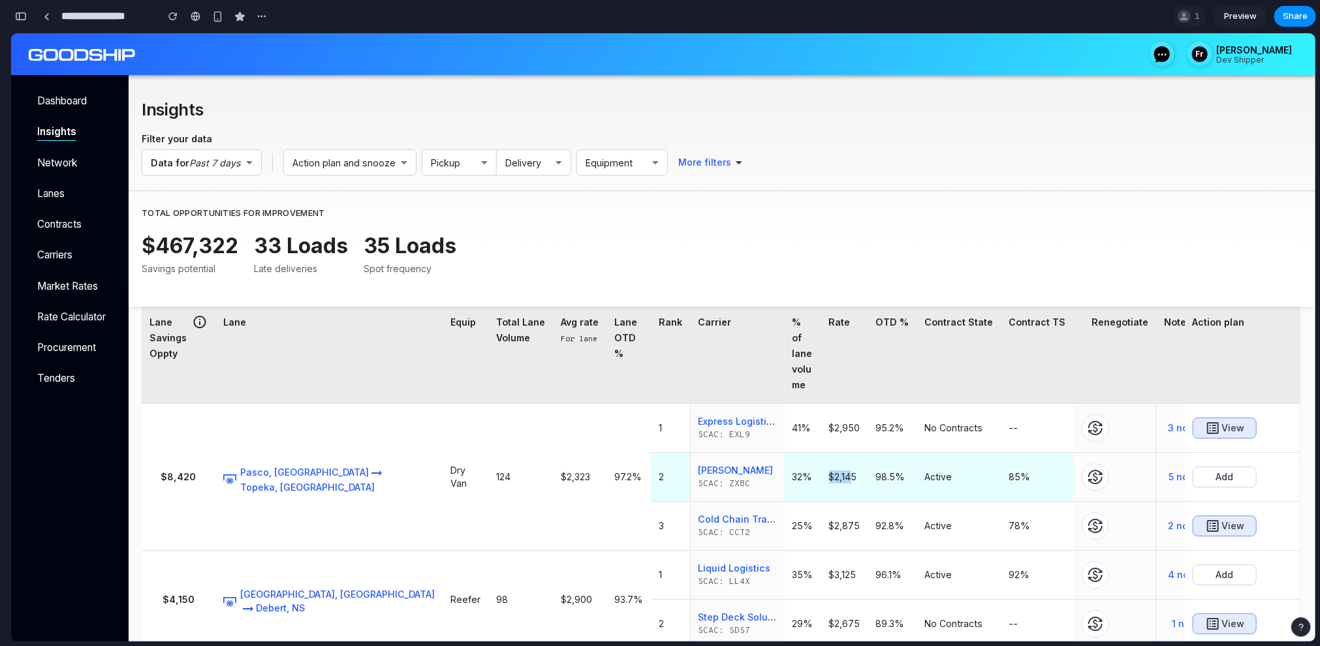
drag, startPoint x: 811, startPoint y: 448, endPoint x: 840, endPoint y: 448, distance: 28.7
click at [837, 453] on td "$2,145" at bounding box center [845, 477] width 47 height 49
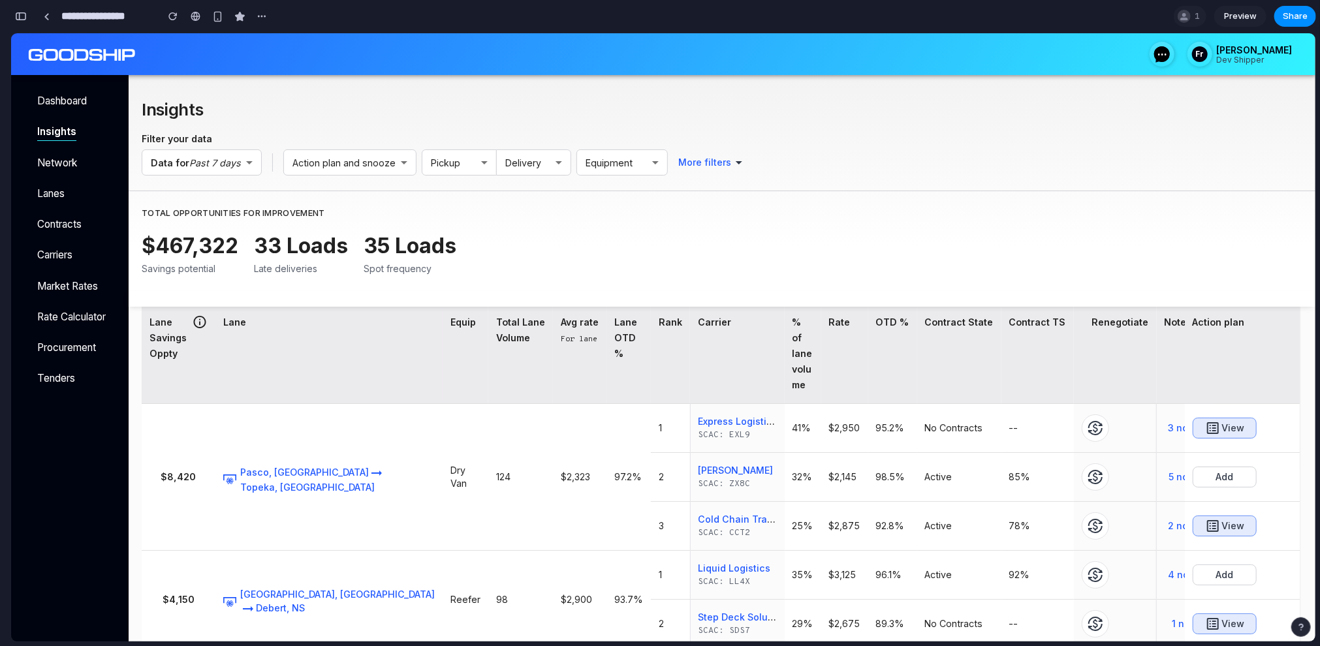
click at [795, 294] on div at bounding box center [721, 299] width 1190 height 16
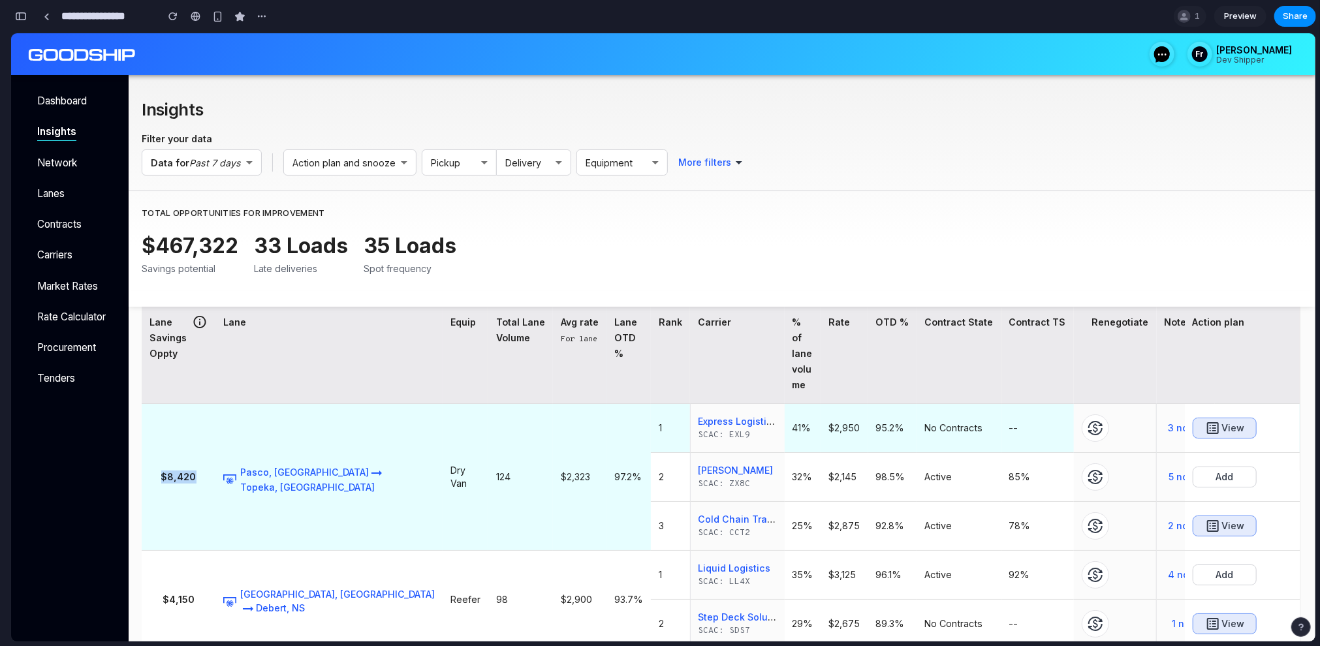
drag, startPoint x: 169, startPoint y: 447, endPoint x: 202, endPoint y: 447, distance: 32.7
click at [202, 470] on h6 "$8,420" at bounding box center [179, 476] width 58 height 13
drag, startPoint x: 488, startPoint y: 444, endPoint x: 535, endPoint y: 444, distance: 47.7
click at [535, 444] on tr "$8,420 Pasco, WA Topeka, KS Dry Van 124 $2,323 97.2% 1 Express Logistics SCAC: …" at bounding box center [736, 428] width 1189 height 49
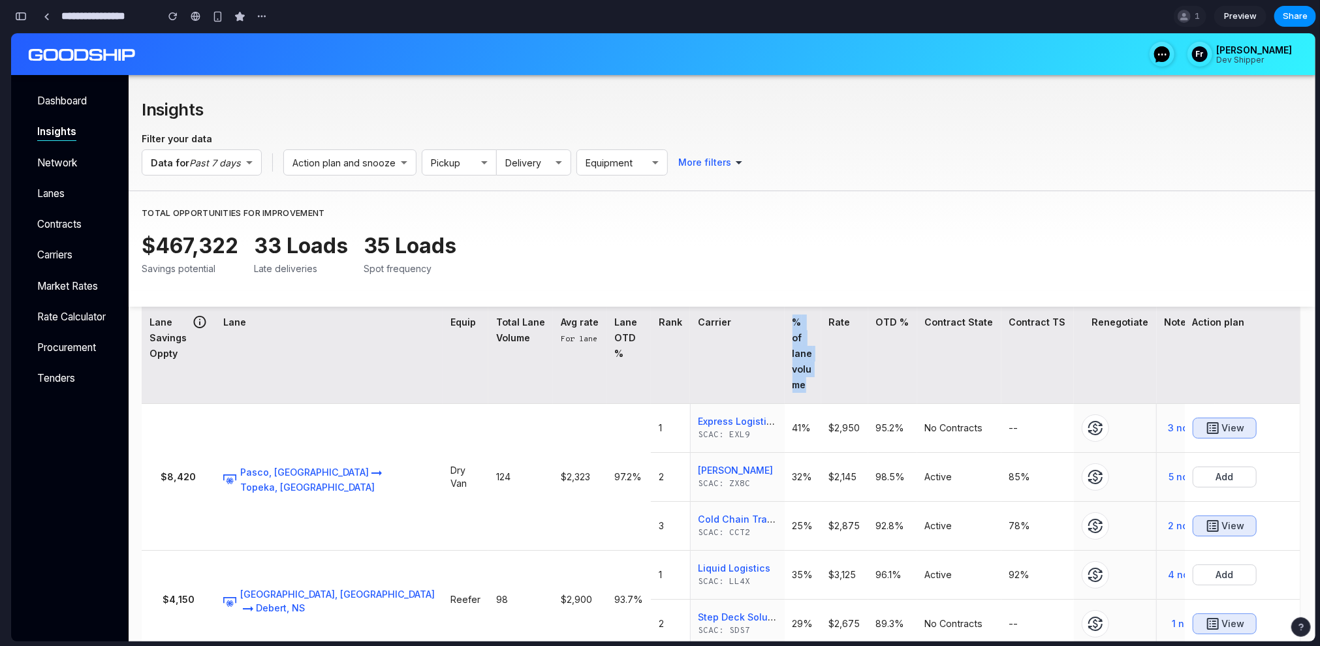
drag, startPoint x: 741, startPoint y: 323, endPoint x: 772, endPoint y: 346, distance: 38.7
click at [785, 346] on th "% of lane volume" at bounding box center [803, 354] width 37 height 100
click at [496, 342] on div "Total Lane Volume" at bounding box center [520, 329] width 49 height 31
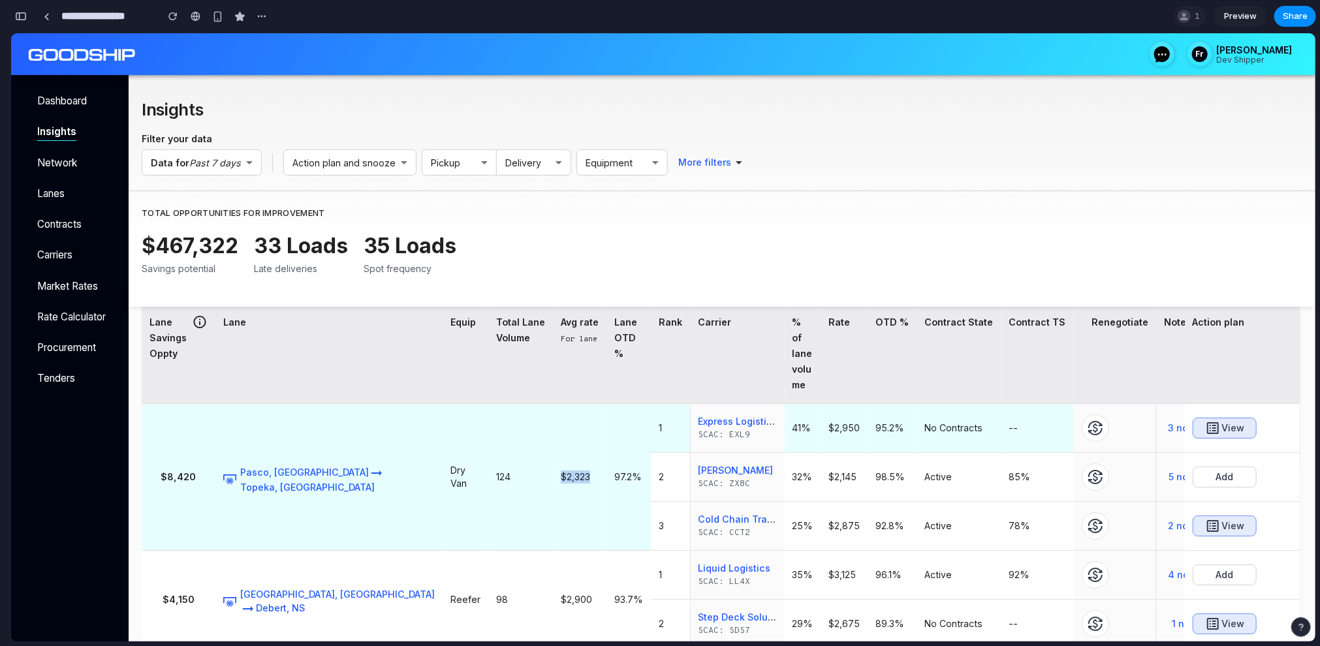
drag, startPoint x: 488, startPoint y: 439, endPoint x: 528, endPoint y: 439, distance: 39.8
click at [553, 439] on td "$2,323" at bounding box center [580, 477] width 54 height 147
click at [553, 420] on td "$2,323" at bounding box center [580, 477] width 54 height 147
drag, startPoint x: 490, startPoint y: 447, endPoint x: 522, endPoint y: 446, distance: 32.0
click at [561, 470] on h6 "$2,323" at bounding box center [580, 476] width 38 height 13
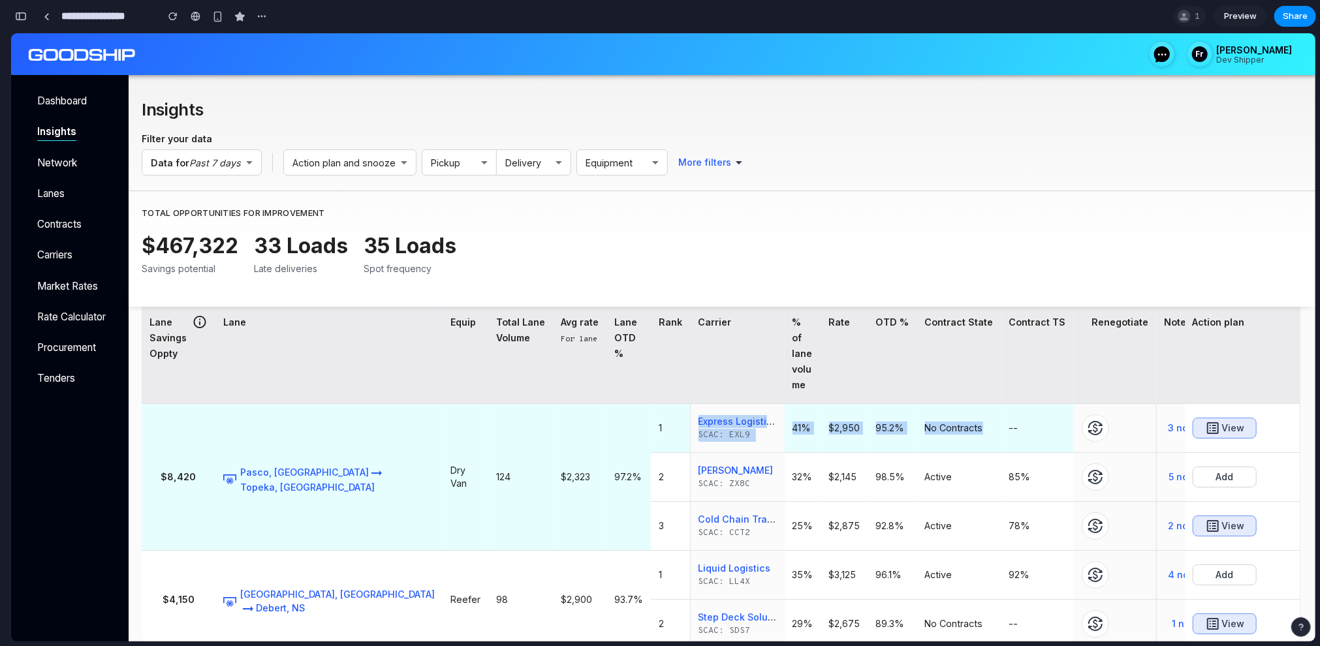
drag, startPoint x: 641, startPoint y: 391, endPoint x: 956, endPoint y: 403, distance: 315.7
click at [956, 404] on tr "$8,420 Pasco, WA Topeka, KS Dry Van 124 $2,323 97.2% 1 Express Logistics SCAC: …" at bounding box center [736, 428] width 1189 height 49
click at [699, 428] on span "SCAC: EXL9" at bounding box center [738, 434] width 78 height 13
click at [793, 421] on h6 "41%" at bounding box center [803, 427] width 21 height 13
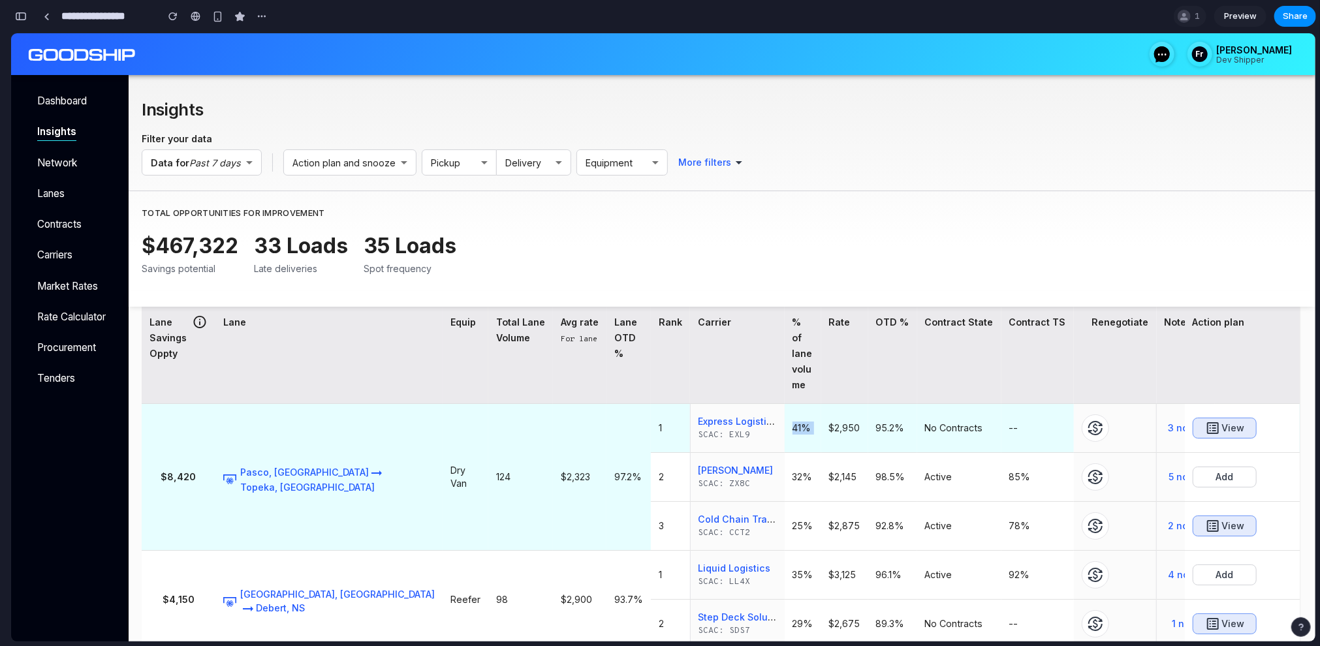
click at [793, 421] on h6 "41%" at bounding box center [803, 427] width 21 height 13
drag, startPoint x: 162, startPoint y: 438, endPoint x: 208, endPoint y: 440, distance: 45.8
click at [208, 470] on h6 "$8,420" at bounding box center [179, 476] width 58 height 13
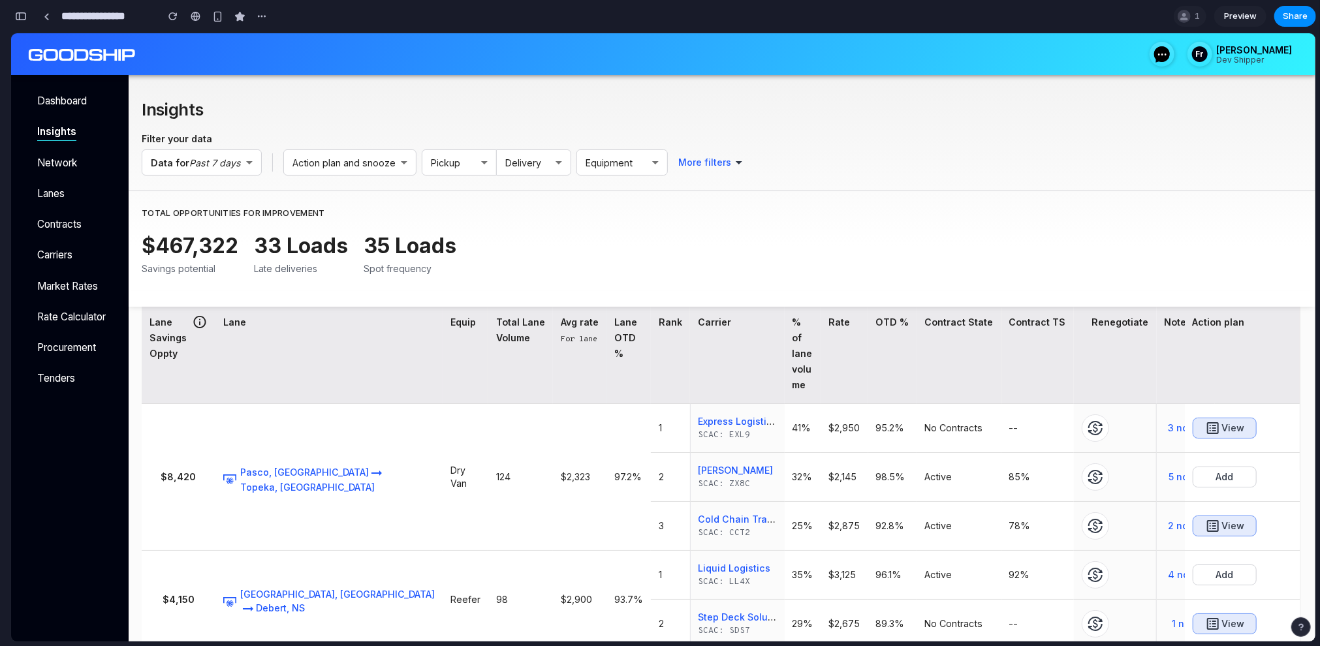
click at [640, 299] on div at bounding box center [721, 299] width 1190 height 16
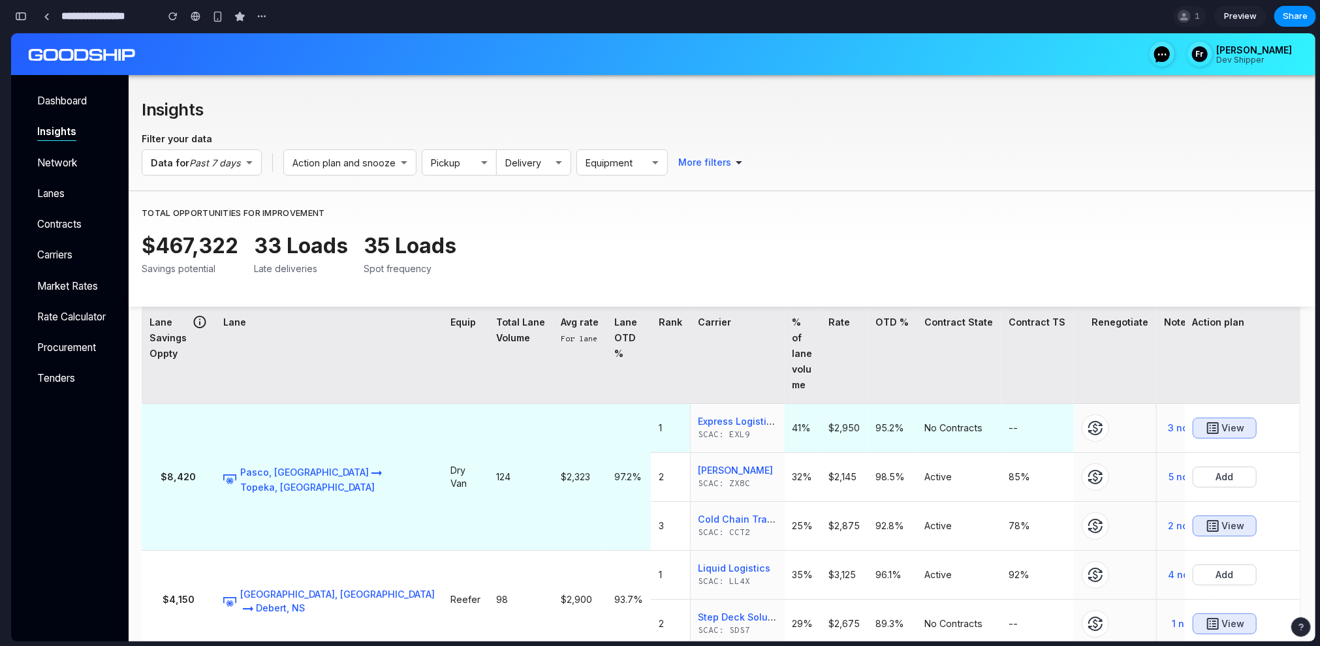
click at [496, 470] on h6 "124" at bounding box center [520, 476] width 49 height 13
click at [793, 421] on h6 "41%" at bounding box center [803, 427] width 21 height 13
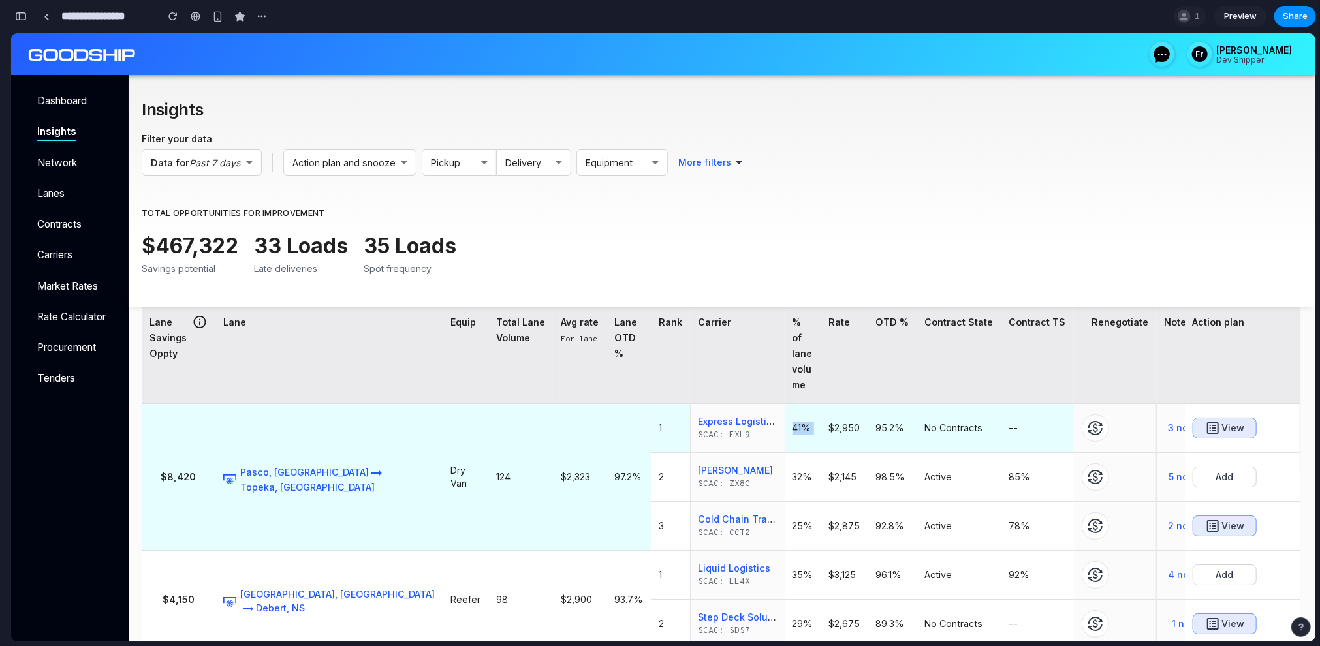
click at [793, 421] on h6 "41%" at bounding box center [803, 427] width 21 height 13
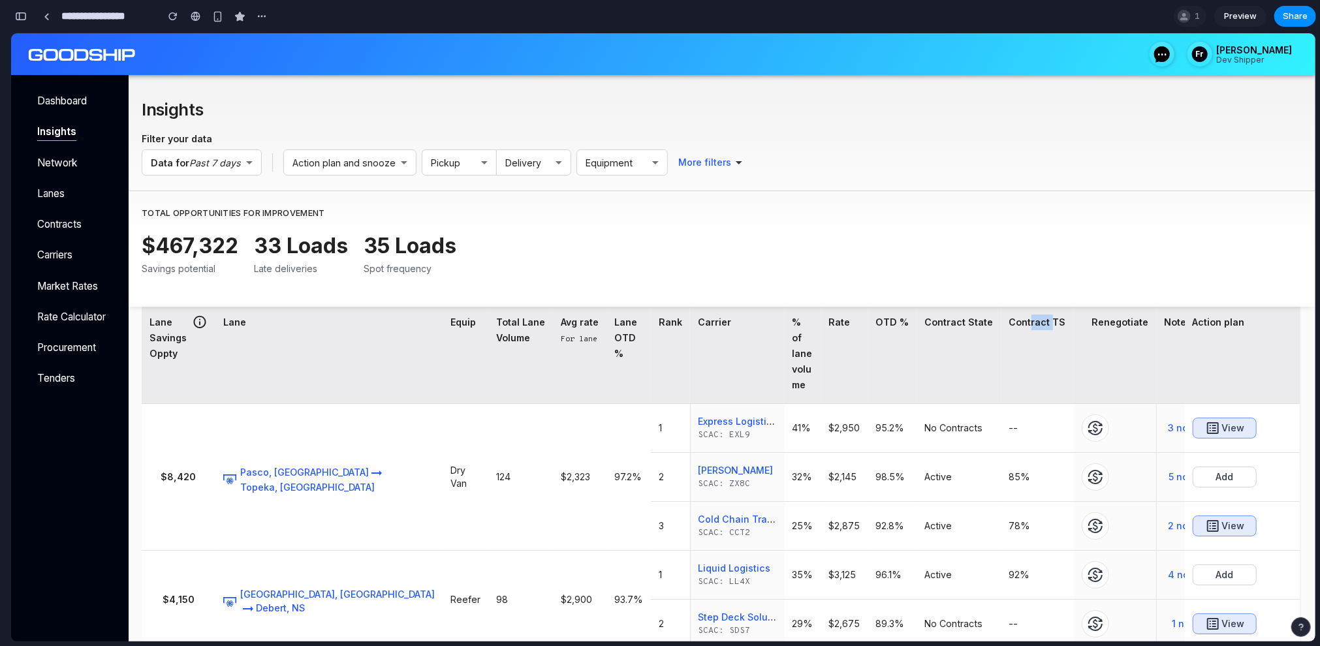
drag, startPoint x: 1008, startPoint y: 322, endPoint x: 1029, endPoint y: 319, distance: 21.2
click at [1029, 319] on div "Contract TS" at bounding box center [1038, 322] width 57 height 16
drag, startPoint x: 906, startPoint y: 319, endPoint x: 1041, endPoint y: 319, distance: 134.5
click at [1041, 319] on tr "Lane Savings Oppty Lane Equip Total Lane Volume Avg rate For lane Lane OTD % Ra…" at bounding box center [736, 354] width 1189 height 100
click at [1043, 325] on th "Contract TS" at bounding box center [1038, 354] width 72 height 100
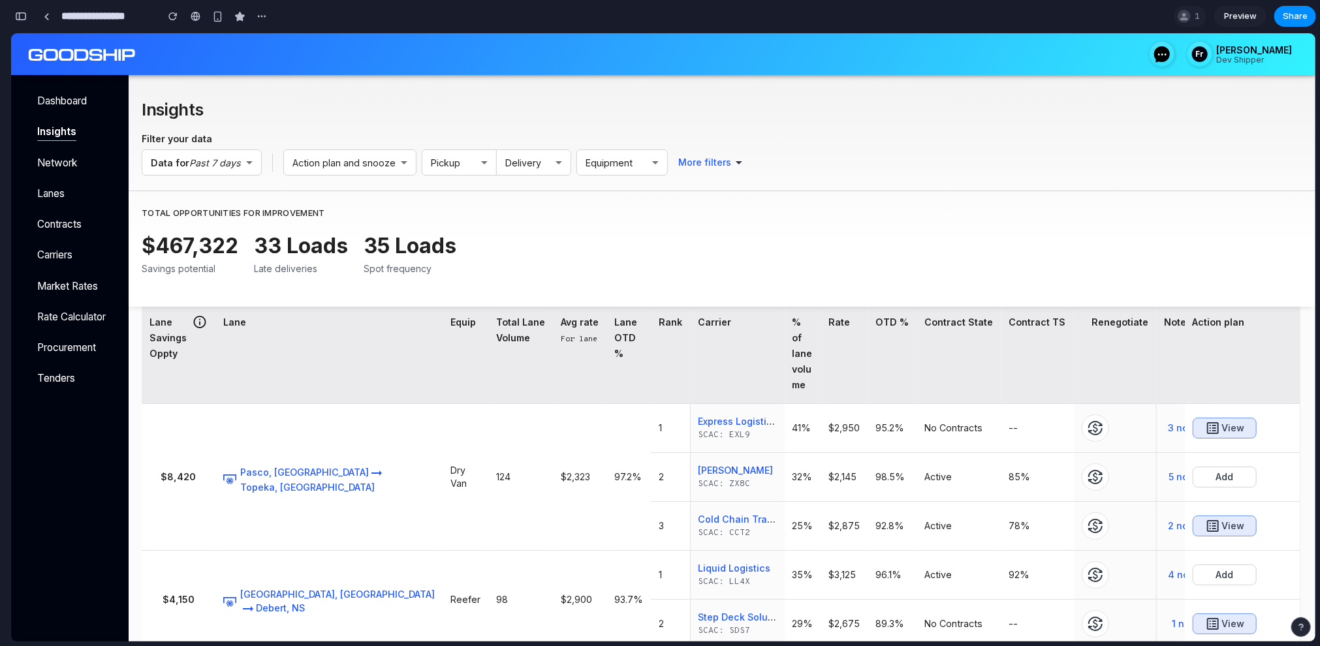
click at [1025, 323] on div "Contract TS" at bounding box center [1038, 322] width 57 height 16
click at [983, 276] on div "$467,322 Savings potential 33 Loads Late deliveries 35 Loads Spot frequency" at bounding box center [721, 260] width 1158 height 61
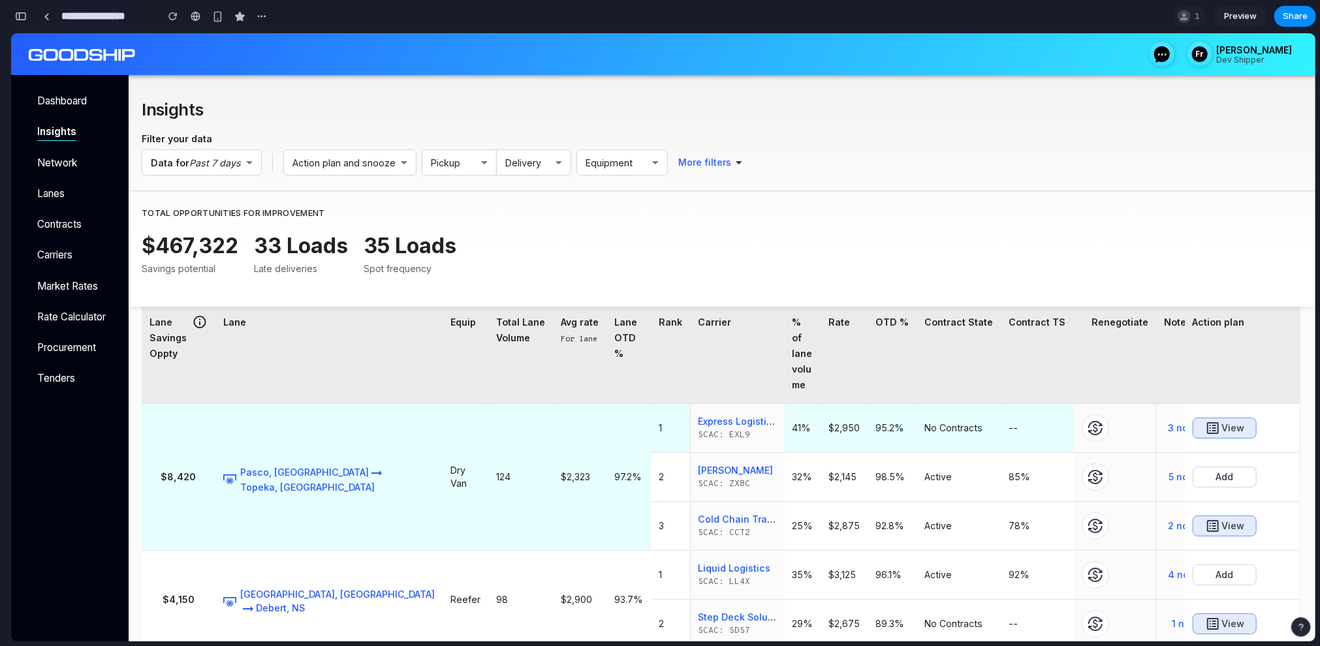
scroll to position [0, 0]
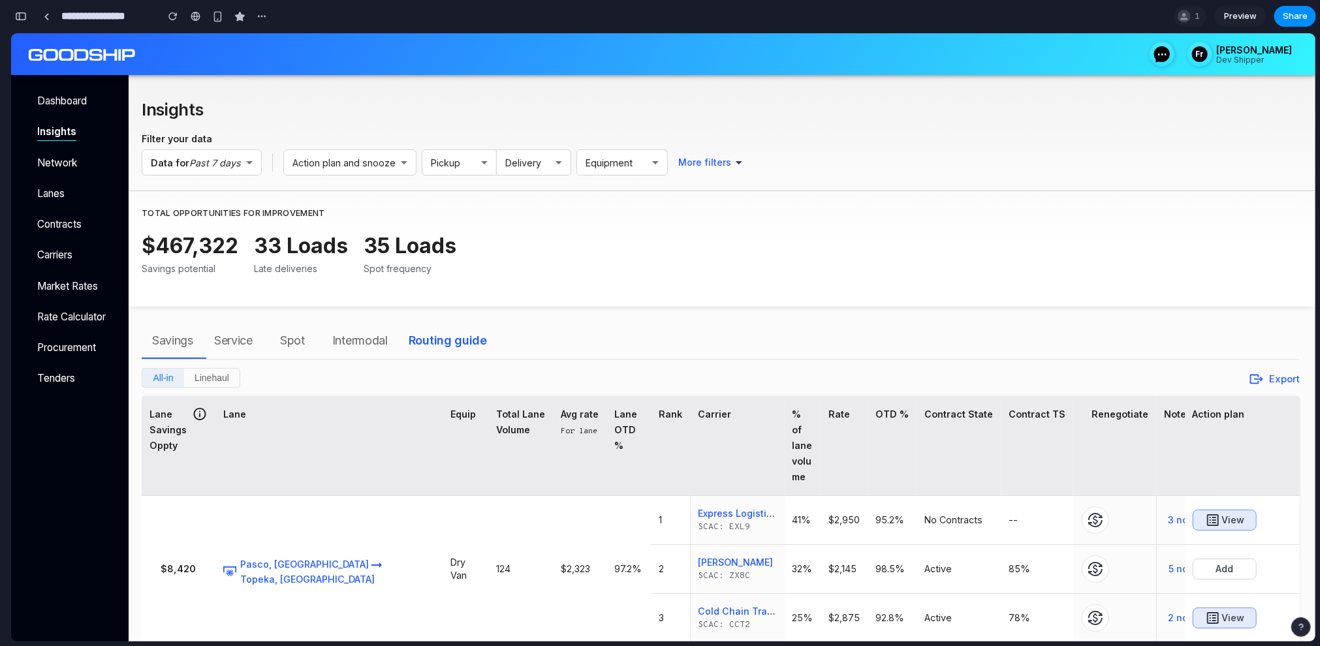
click at [170, 336] on span "Savings" at bounding box center [172, 340] width 41 height 21
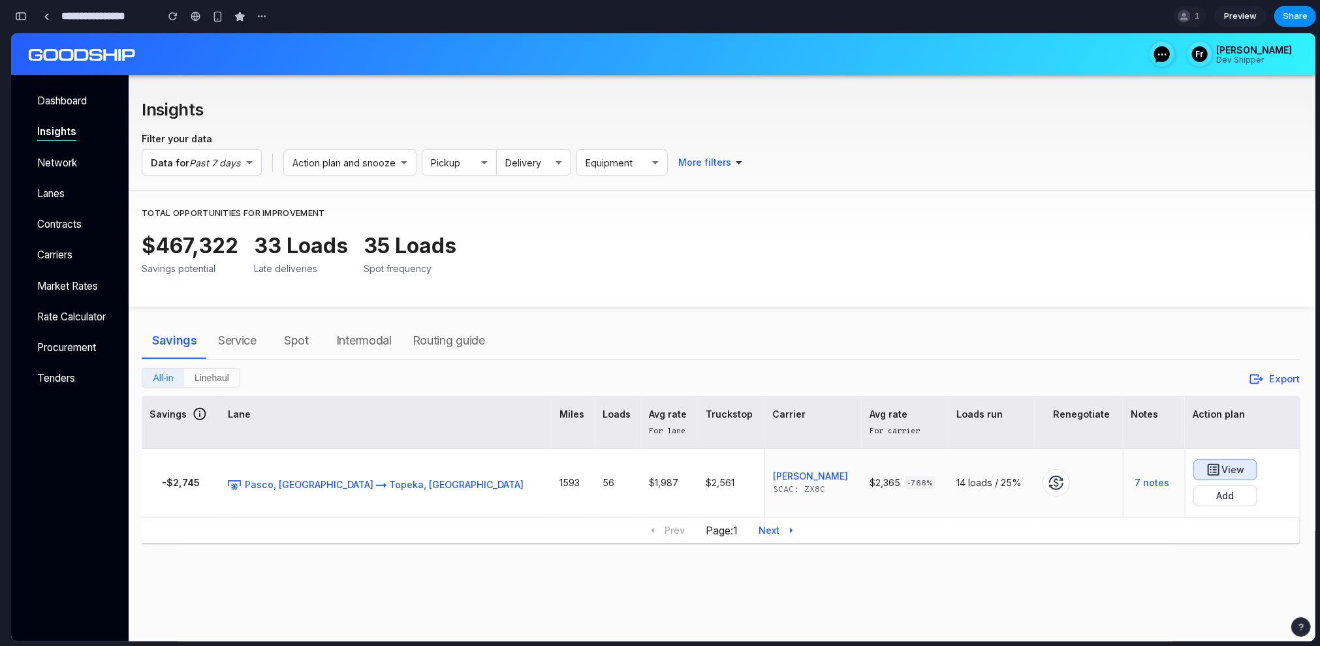
click at [444, 340] on span "Routing guide" at bounding box center [449, 340] width 72 height 21
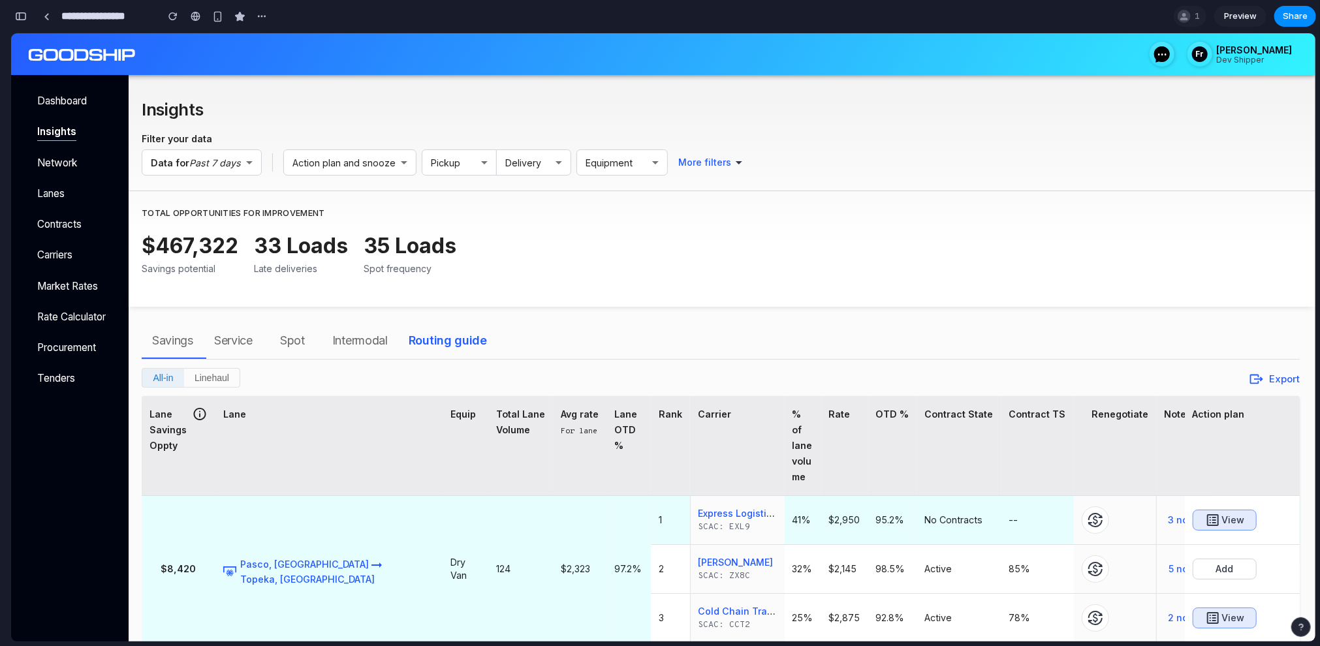
scroll to position [31, 0]
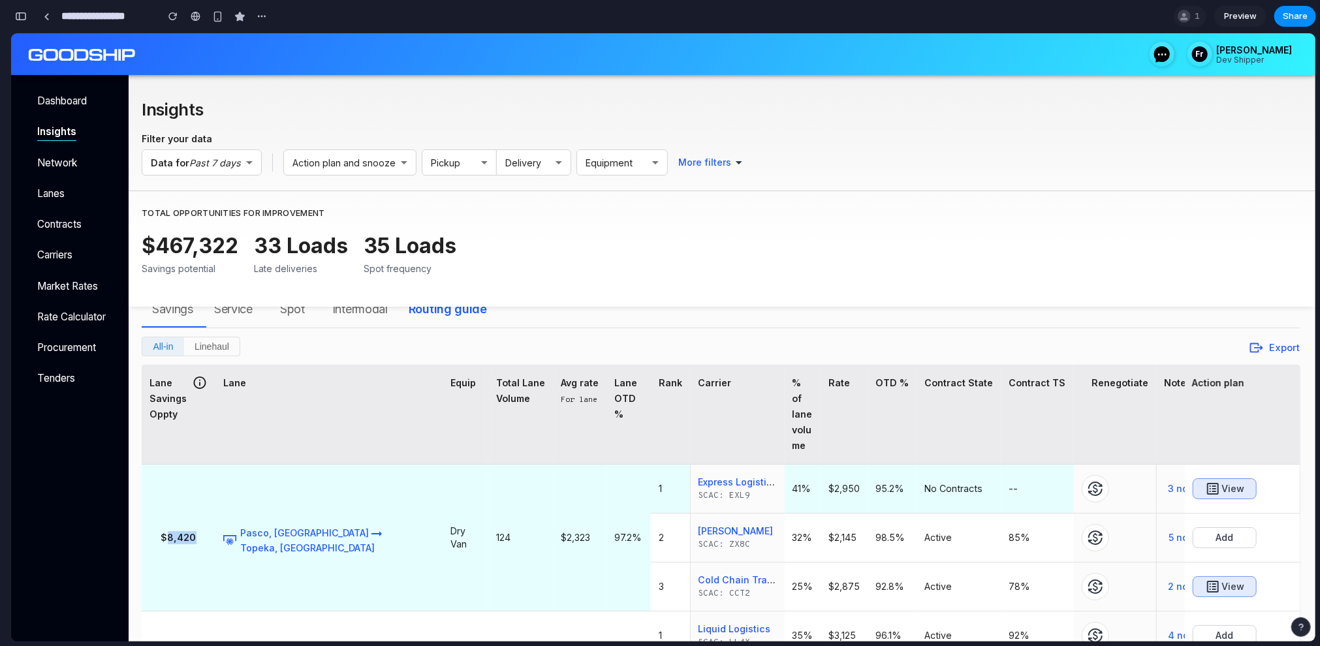
drag, startPoint x: 171, startPoint y: 507, endPoint x: 203, endPoint y: 507, distance: 32.0
click at [203, 531] on h6 "$8,420" at bounding box center [179, 537] width 58 height 13
click at [496, 531] on h6 "124" at bounding box center [520, 537] width 49 height 13
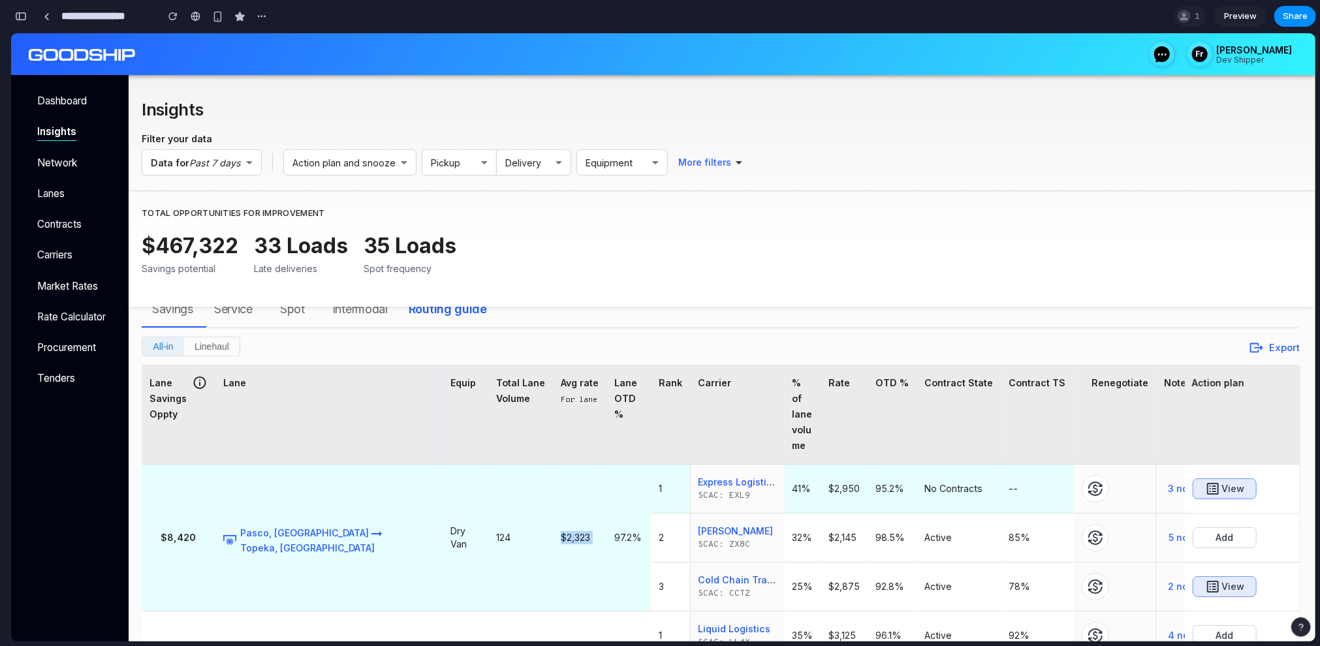
drag, startPoint x: 491, startPoint y: 509, endPoint x: 516, endPoint y: 509, distance: 24.8
click at [561, 531] on h6 "$2,323" at bounding box center [580, 537] width 38 height 13
drag, startPoint x: 163, startPoint y: 503, endPoint x: 207, endPoint y: 503, distance: 43.8
click at [207, 531] on h6 "$8,420" at bounding box center [179, 537] width 58 height 13
click at [200, 531] on h6 "$8,420" at bounding box center [179, 537] width 58 height 13
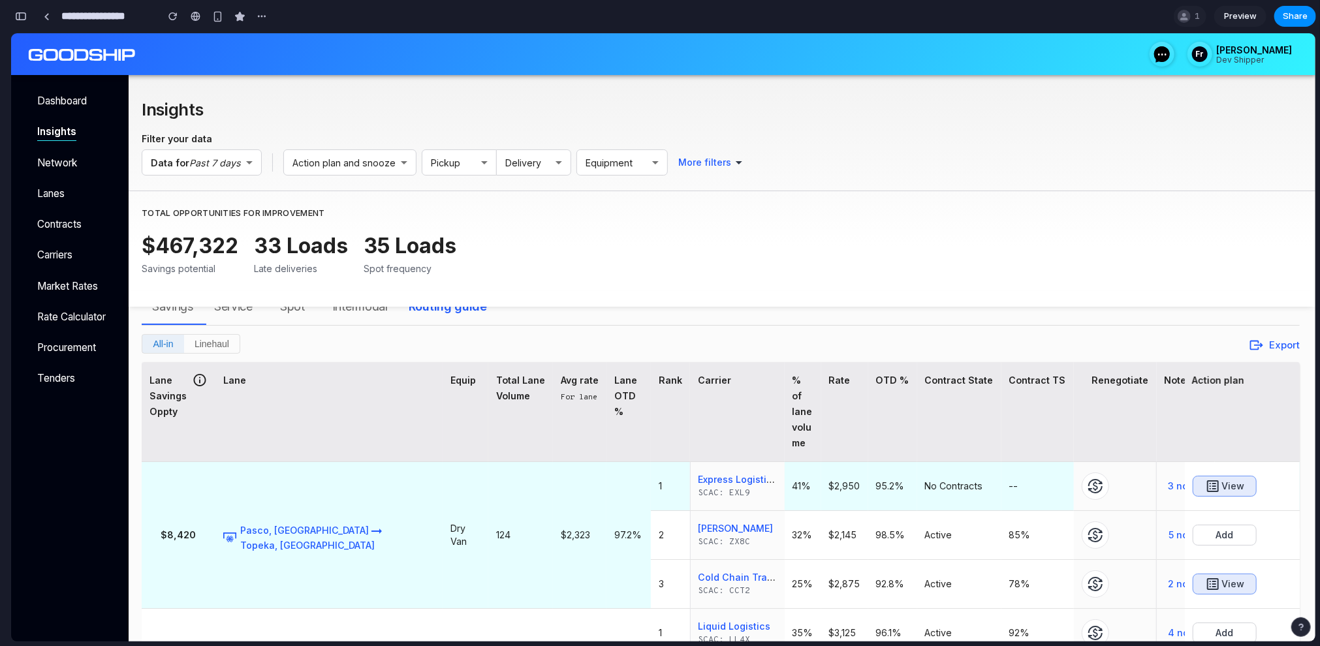
scroll to position [38, 0]
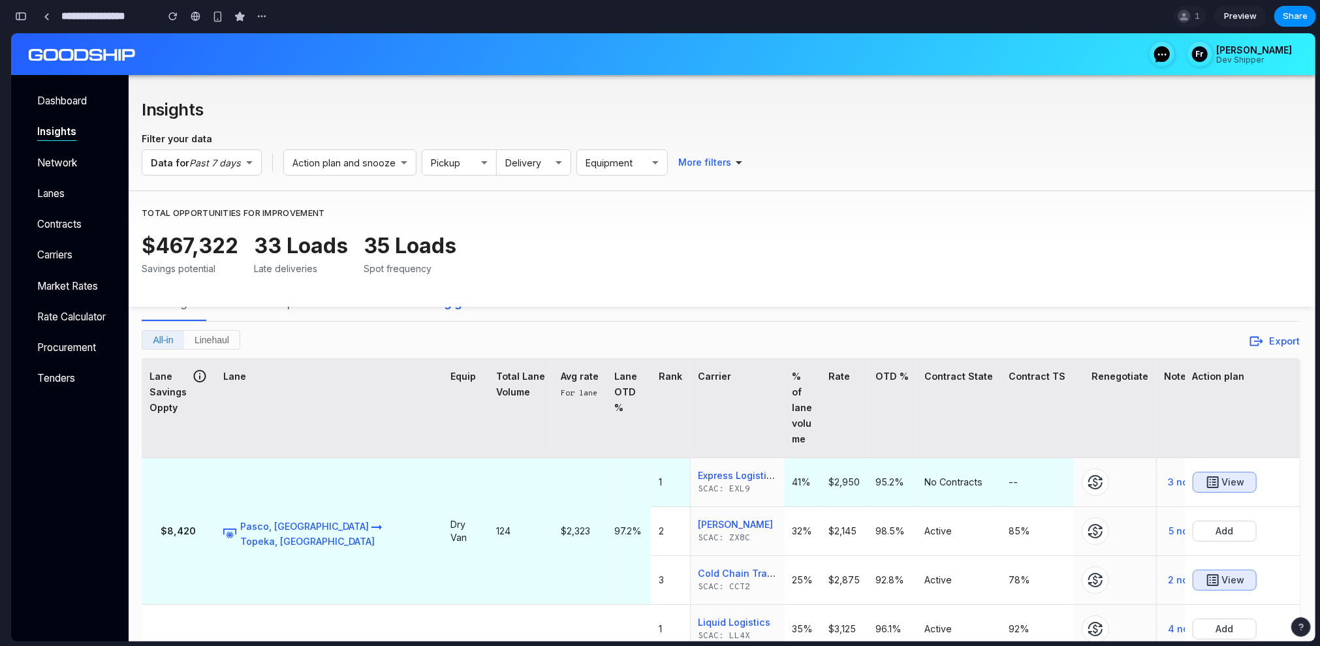
click at [561, 524] on h6 "$2,323" at bounding box center [580, 530] width 38 height 13
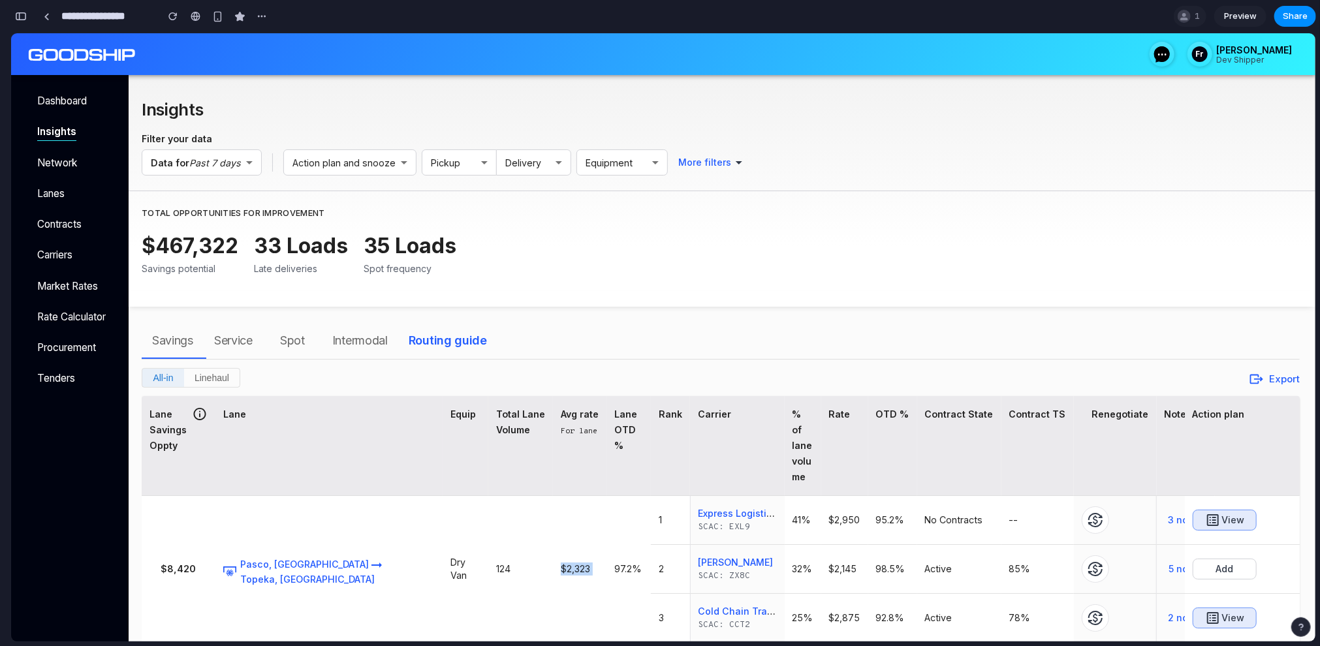
scroll to position [92, 0]
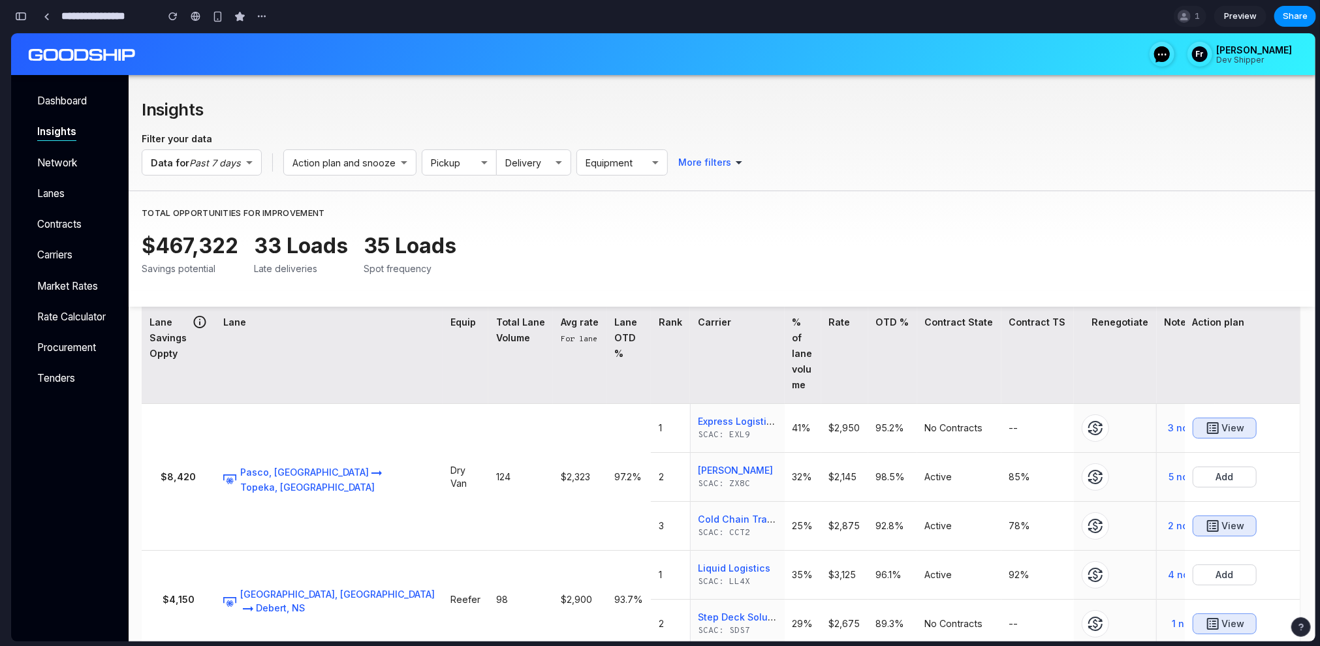
click at [800, 255] on div "$467,322 Savings potential 33 Loads Late deliveries 35 Loads Spot frequency" at bounding box center [721, 260] width 1158 height 61
click at [809, 215] on div "Total opportunities for improvement" at bounding box center [721, 212] width 1158 height 16
click at [61, 165] on p "Network" at bounding box center [74, 162] width 75 height 15
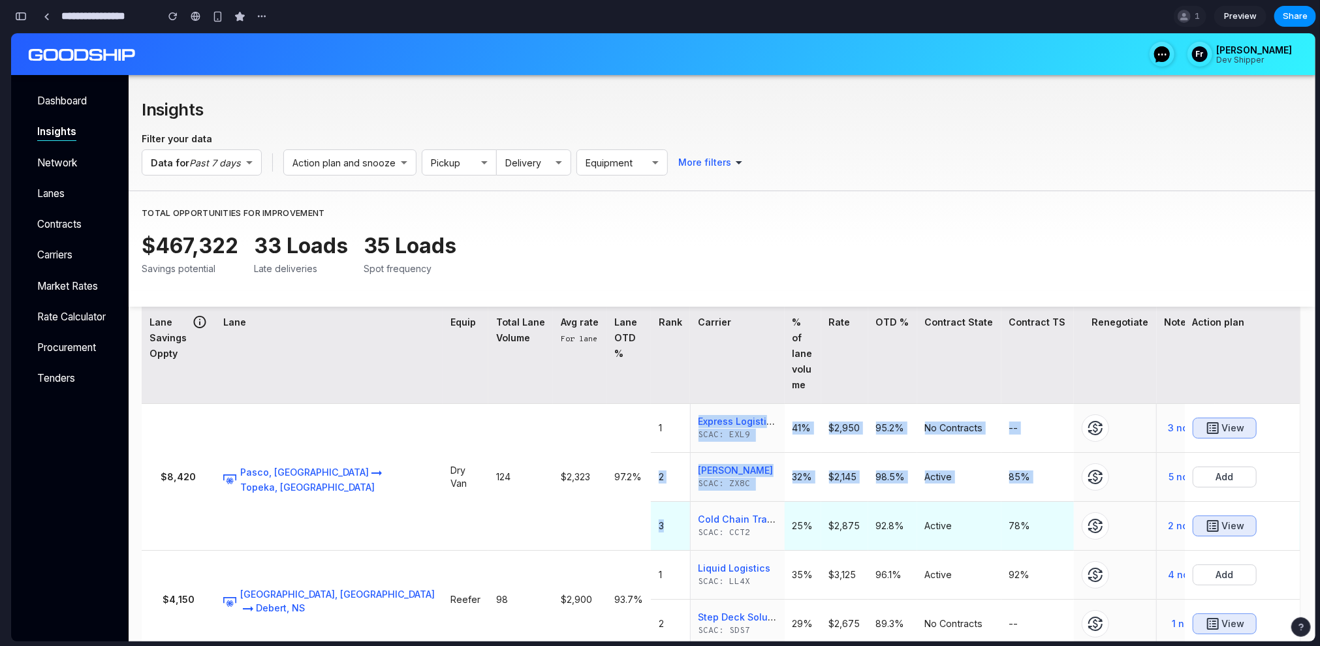
drag, startPoint x: 615, startPoint y: 397, endPoint x: 615, endPoint y: 492, distance: 94.7
click at [615, 492] on tbody "$8,420 Pasco, WA Topeka, KS Dry Van 124 $2,323 97.2% 1 Express Logistics SCAC: …" at bounding box center [736, 526] width 1189 height 245
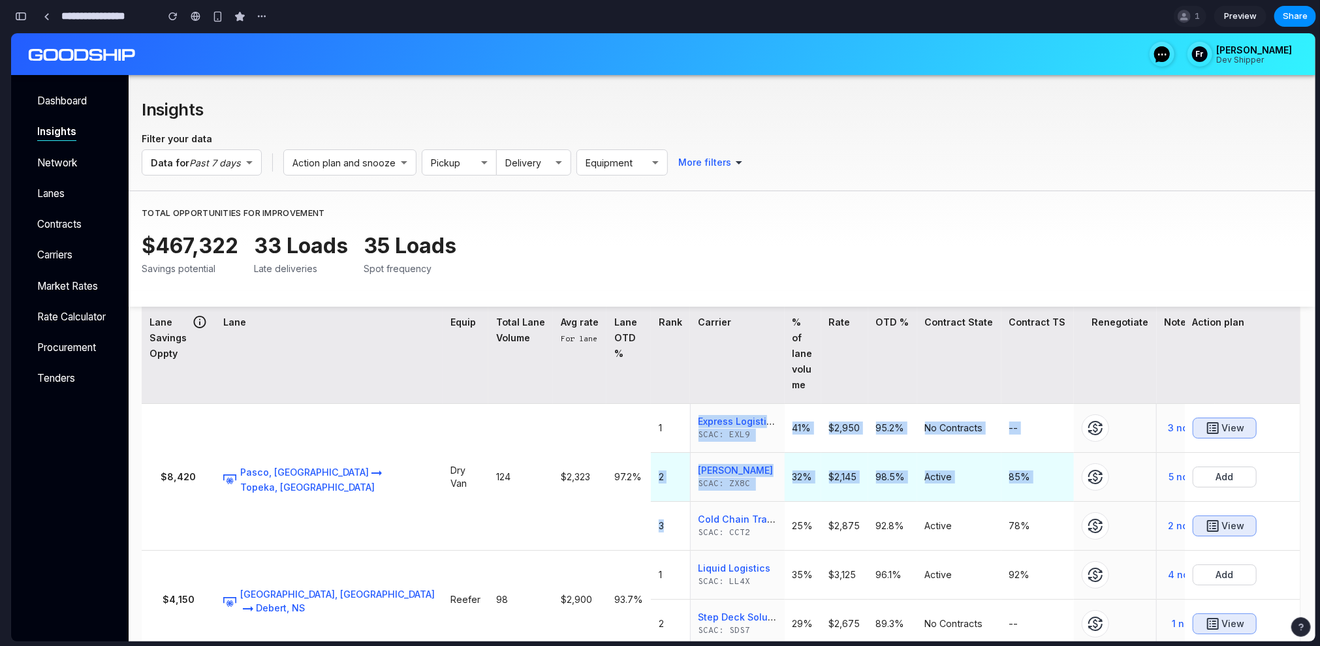
click at [785, 453] on td "32%" at bounding box center [803, 477] width 37 height 49
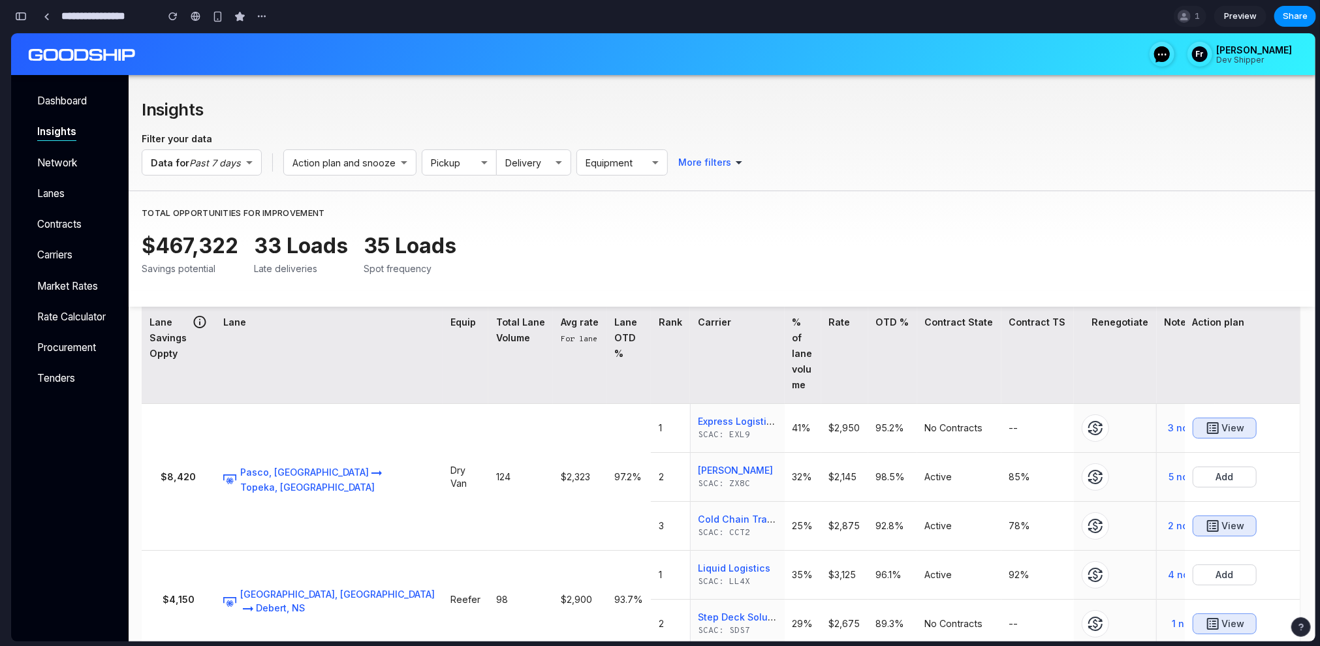
click at [690, 323] on th "Carrier" at bounding box center [737, 354] width 95 height 100
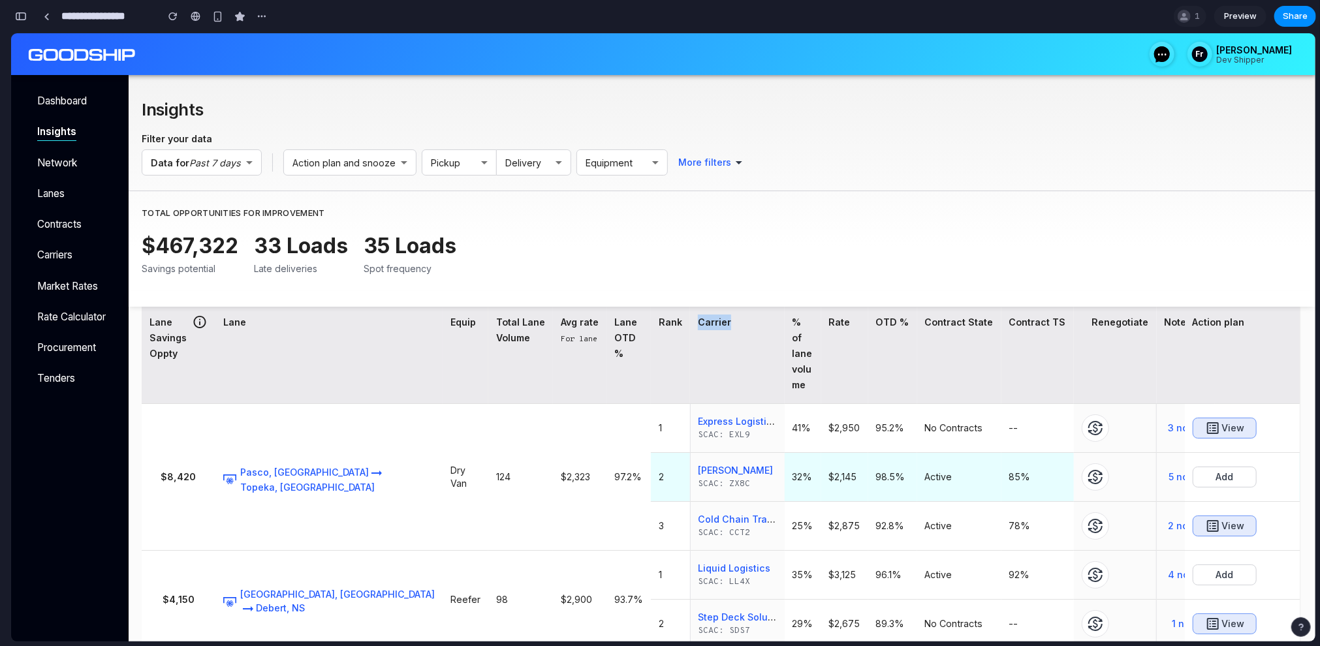
copy th "Carrier"
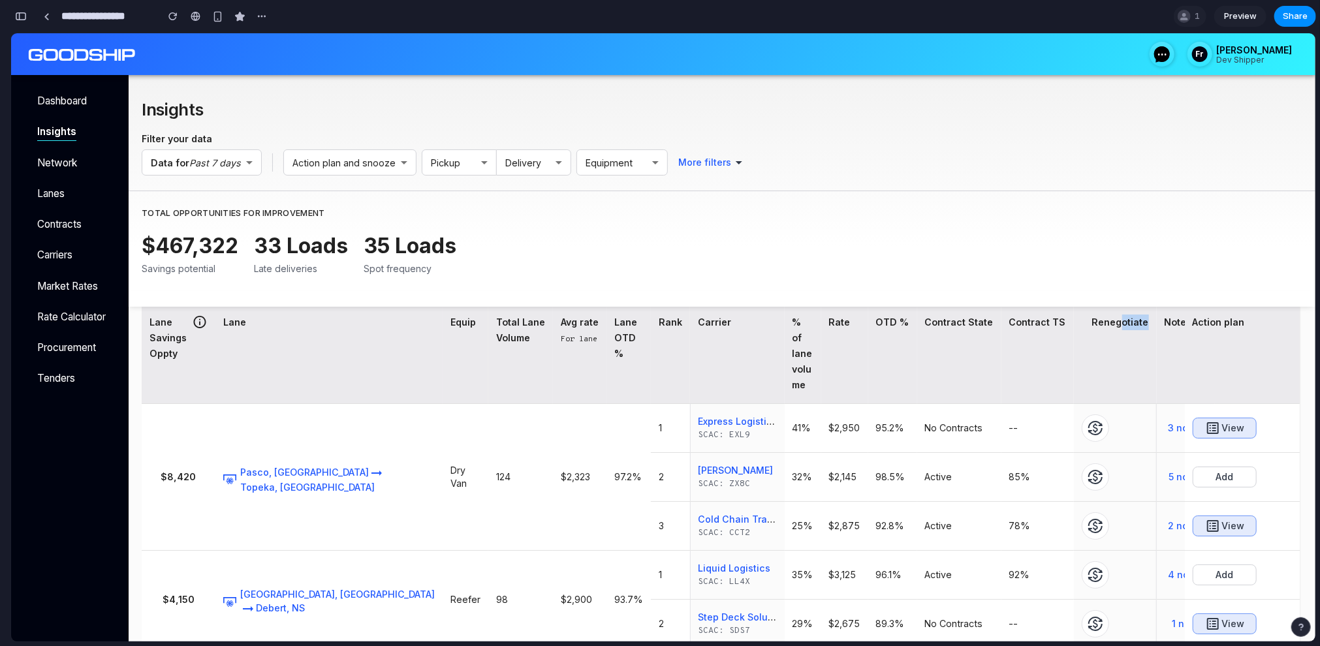
drag, startPoint x: 1095, startPoint y: 318, endPoint x: 1077, endPoint y: 361, distance: 46.8
click at [1077, 362] on th "Renegotiate" at bounding box center [1115, 354] width 83 height 100
click at [1077, 361] on th "Renegotiate" at bounding box center [1115, 354] width 83 height 100
click at [1093, 320] on span "Renegotiate" at bounding box center [1121, 321] width 57 height 11
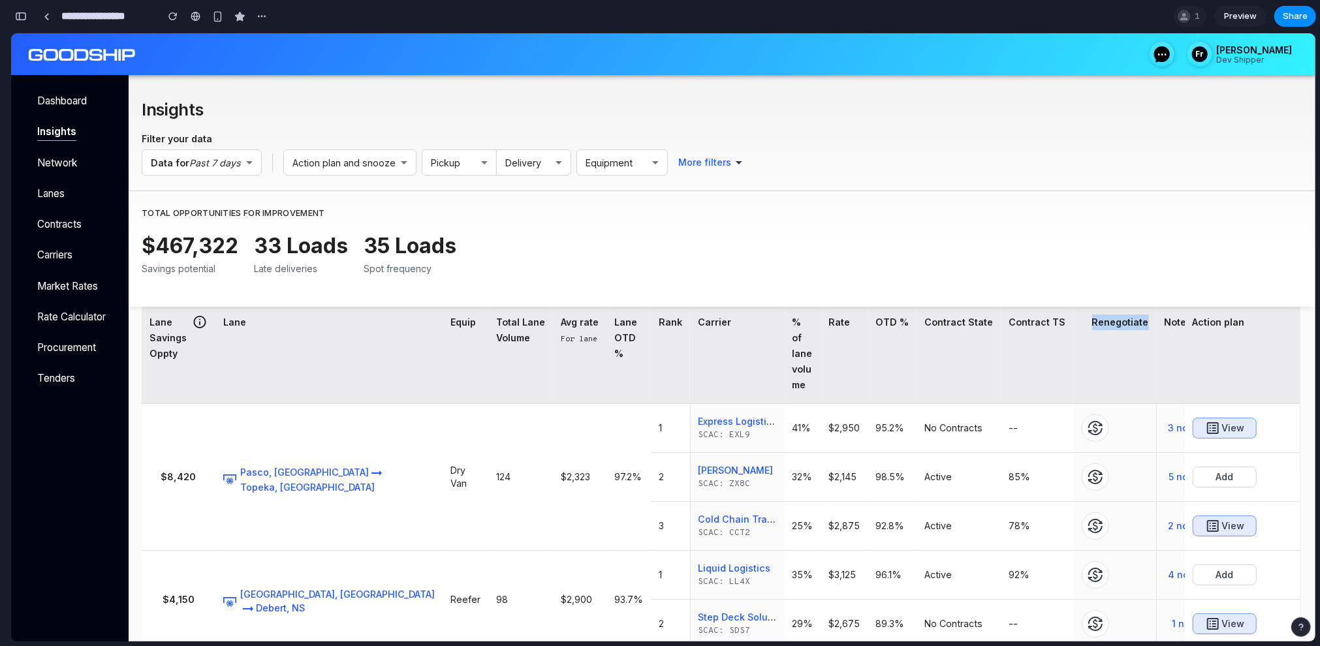
copy span "Renegotiate"
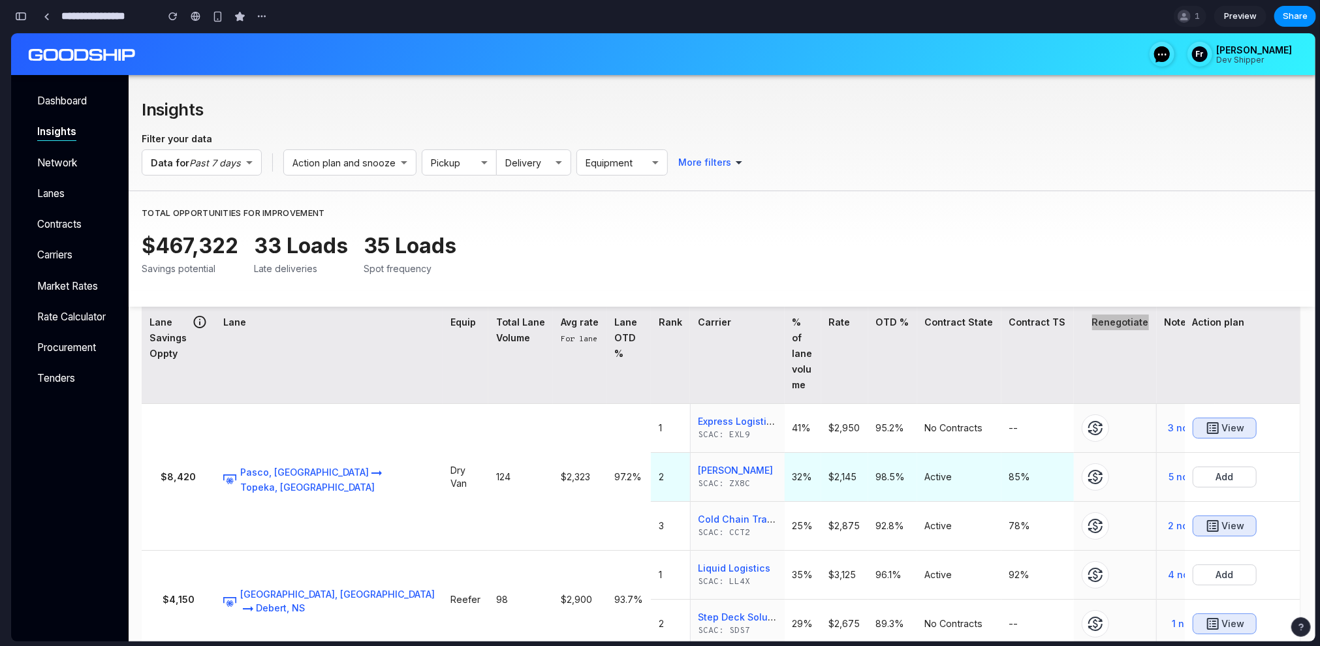
scroll to position [0, 0]
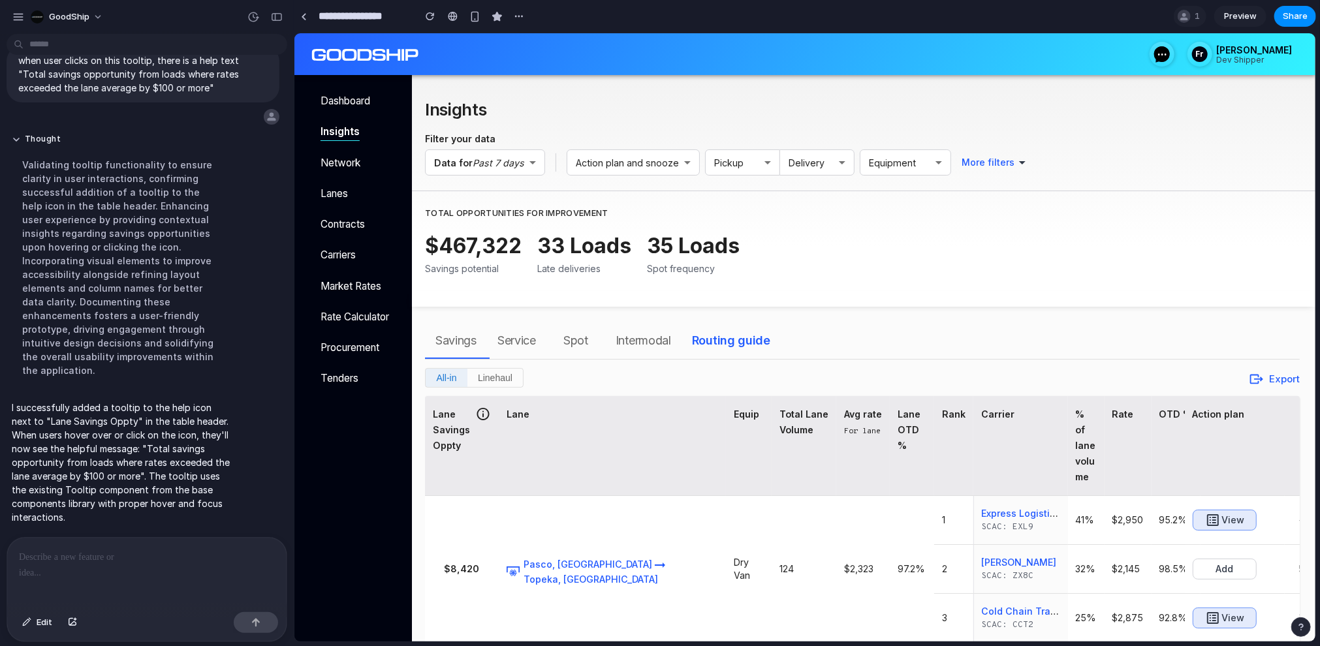
type input "**********"
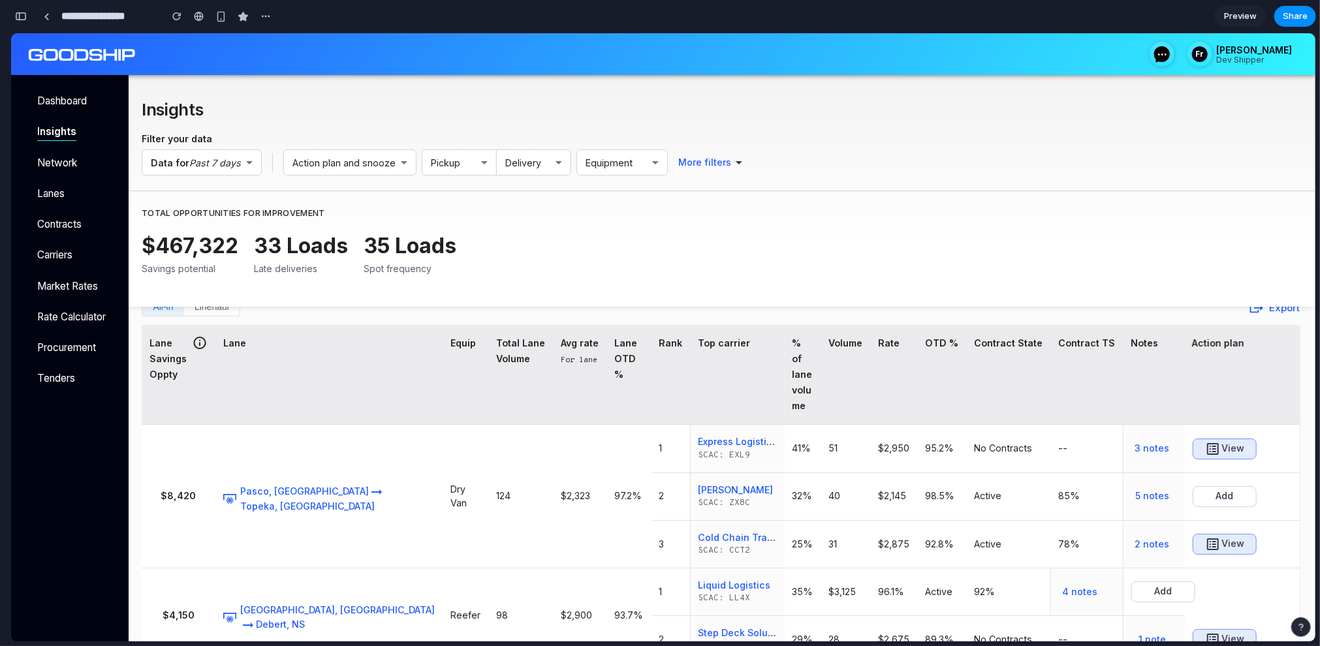
scroll to position [87, 0]
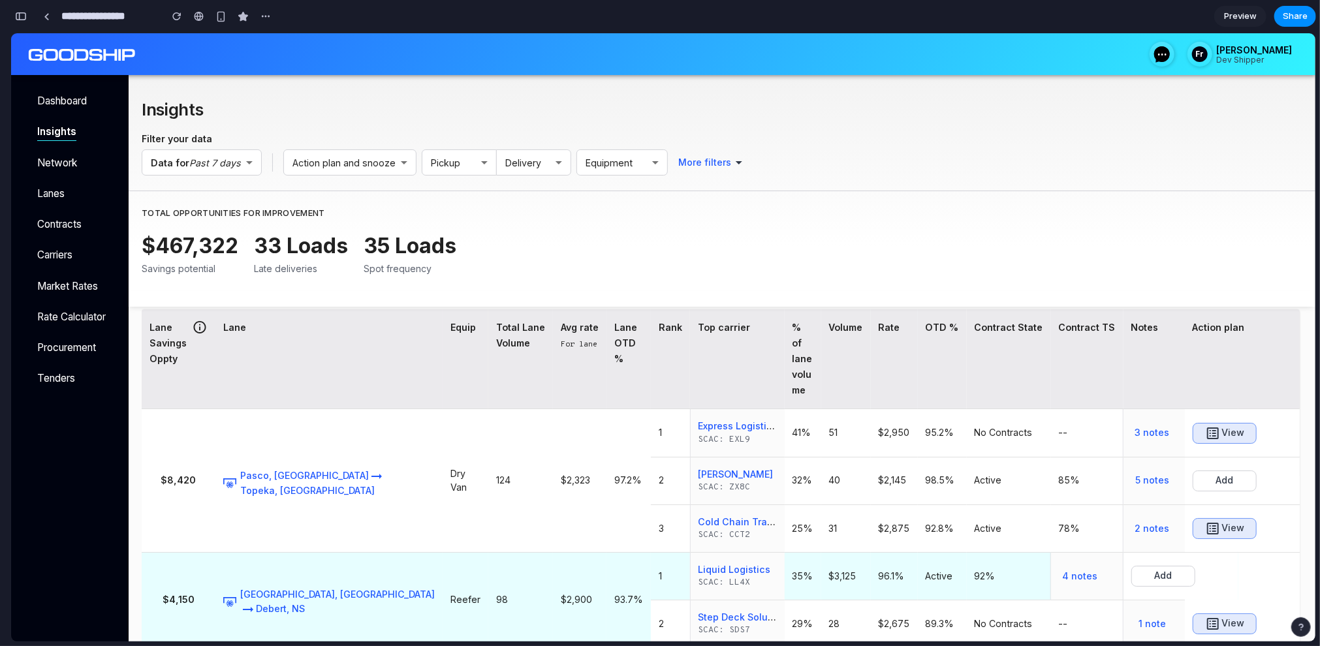
click at [1124, 559] on td "Add" at bounding box center [1181, 576] width 115 height 48
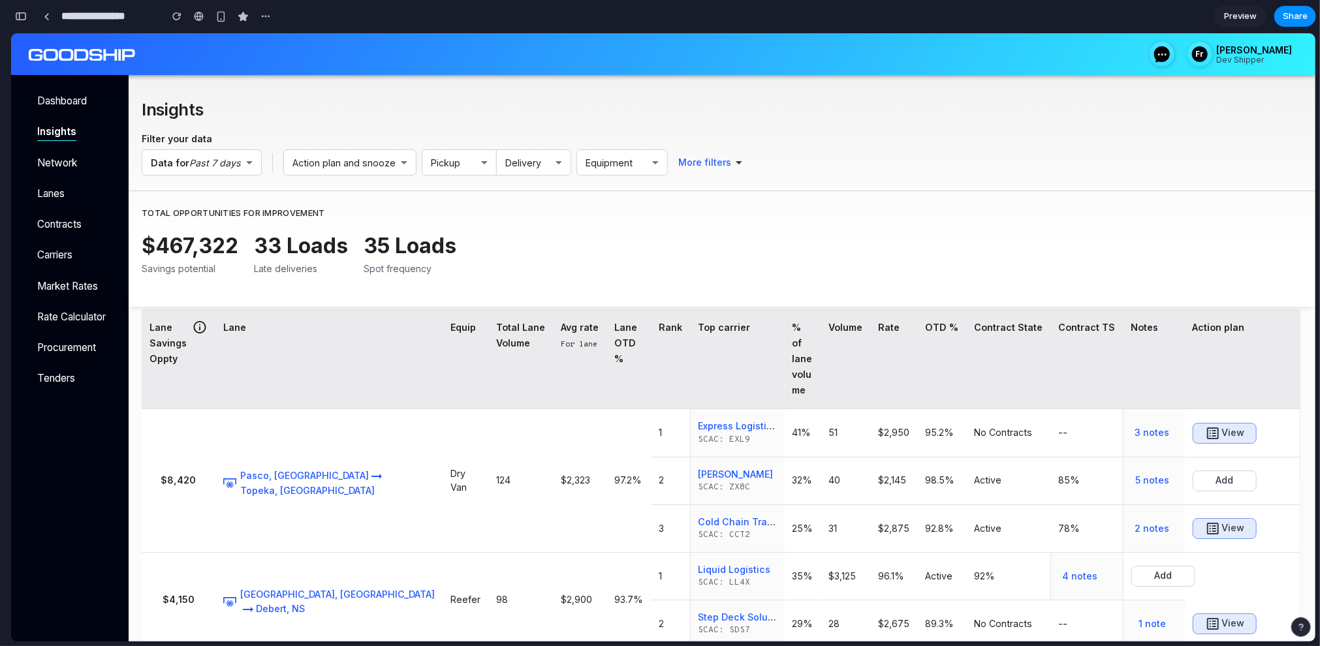
click at [21, 14] on div "button" at bounding box center [21, 16] width 12 height 9
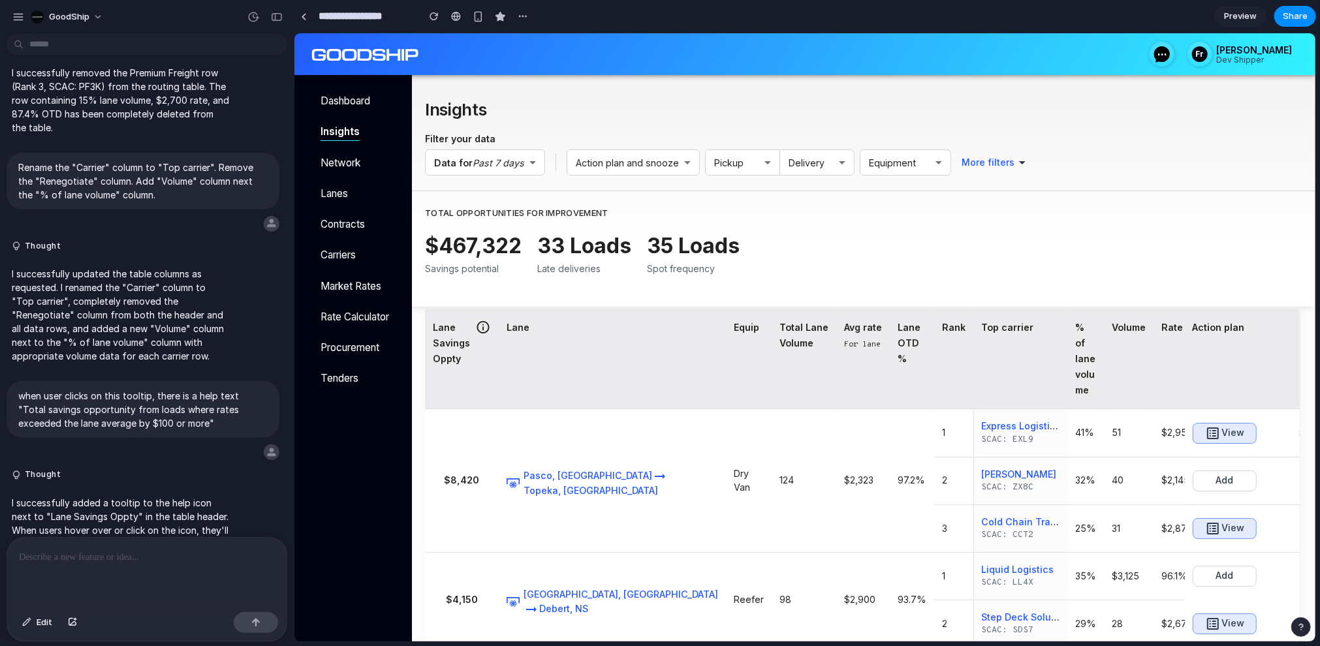
scroll to position [0, 0]
click at [28, 626] on div "button" at bounding box center [26, 623] width 9 height 8
click at [1142, 576] on div at bounding box center [806, 337] width 1022 height 609
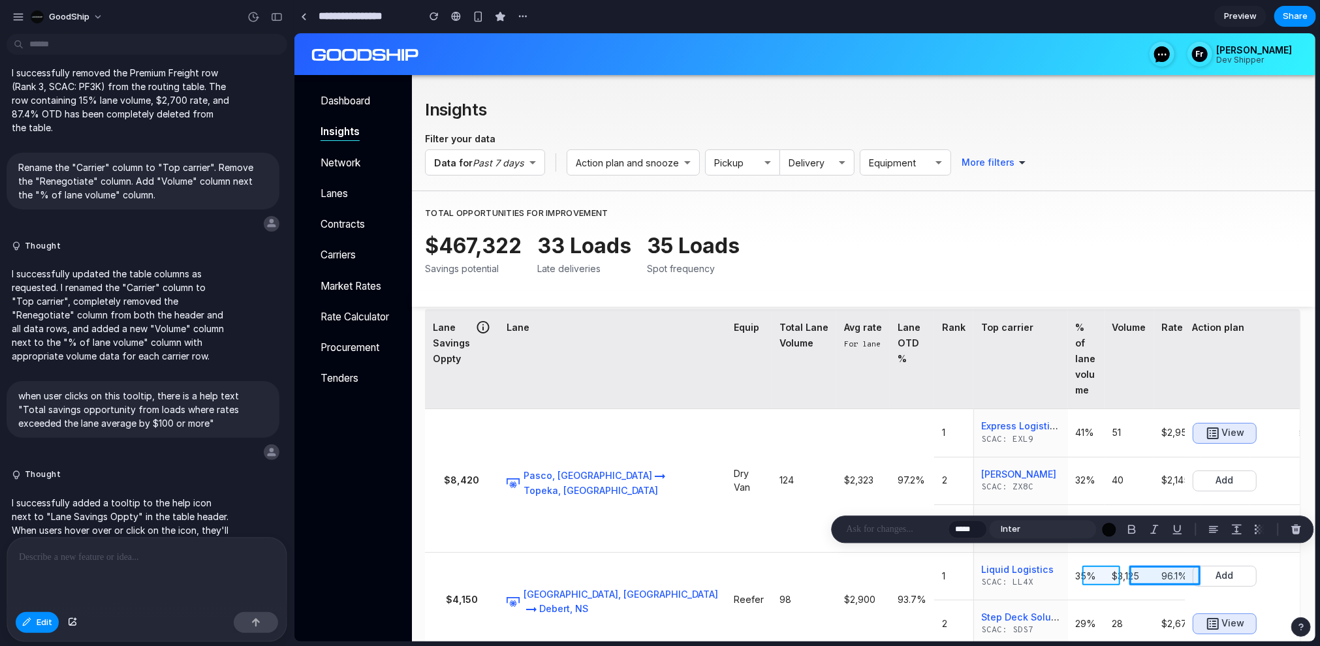
drag, startPoint x: 1149, startPoint y: 577, endPoint x: 1091, endPoint y: 577, distance: 58.1
click at [1091, 577] on div at bounding box center [806, 337] width 1022 height 609
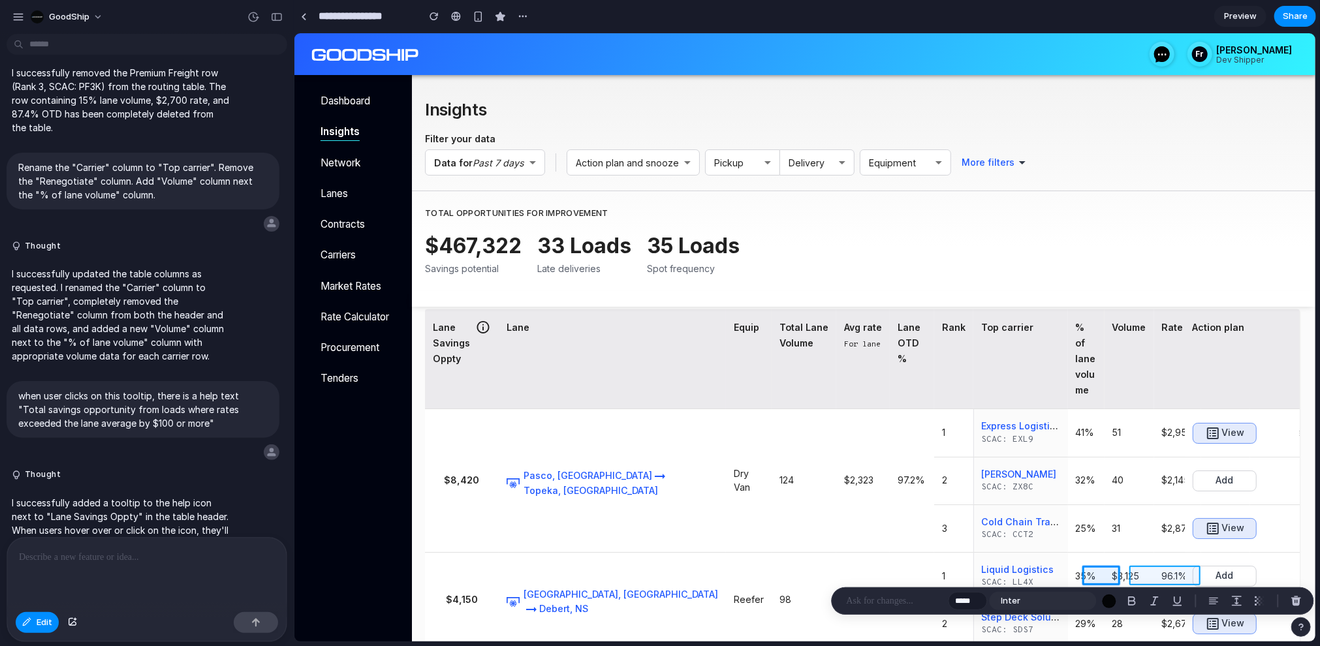
click at [1140, 576] on div at bounding box center [806, 337] width 1022 height 609
click at [1113, 577] on div at bounding box center [806, 337] width 1022 height 609
click at [890, 598] on p at bounding box center [895, 602] width 97 height 16
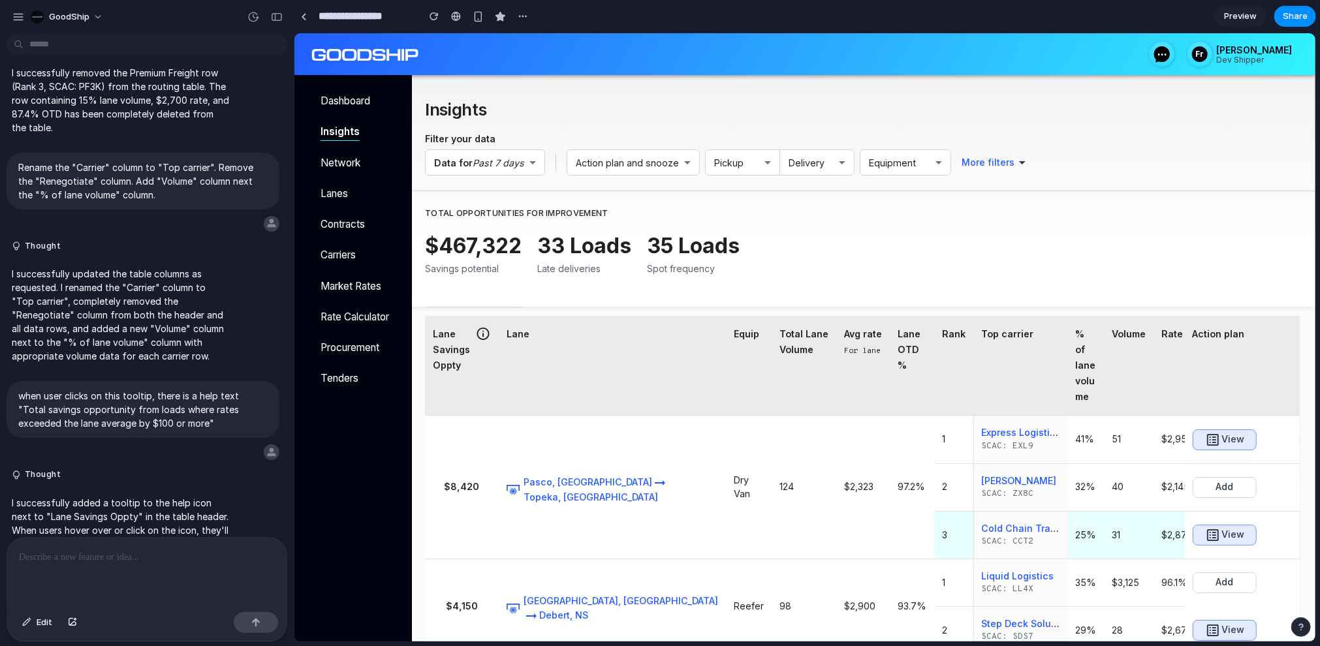
scroll to position [73, 0]
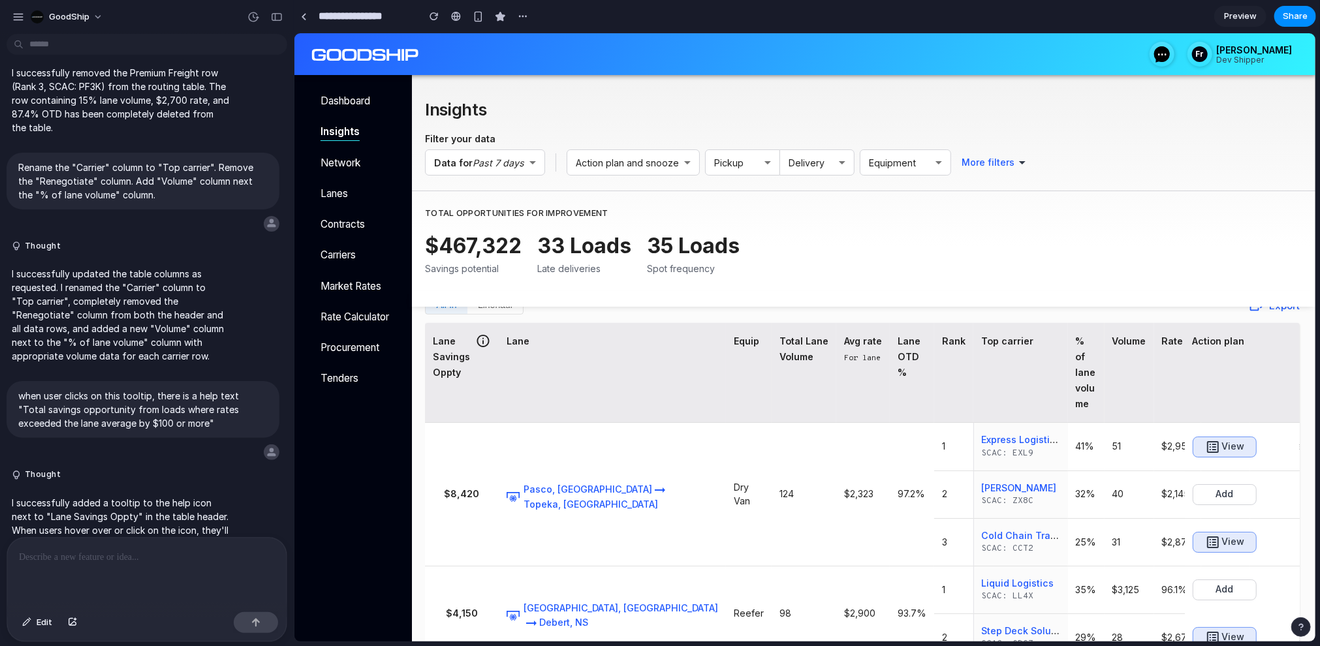
click at [480, 340] on icon at bounding box center [483, 340] width 16 height 15
click at [487, 345] on icon at bounding box center [483, 340] width 16 height 15
click at [483, 343] on icon at bounding box center [483, 340] width 16 height 15
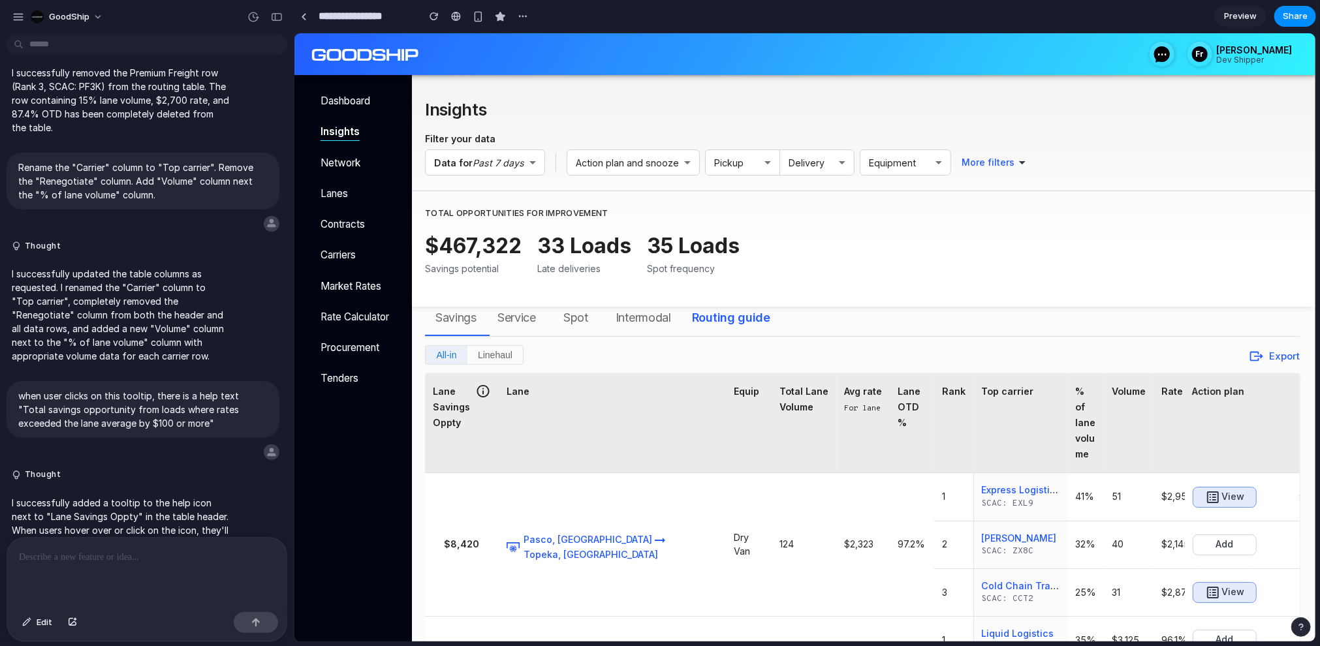
scroll to position [0, 0]
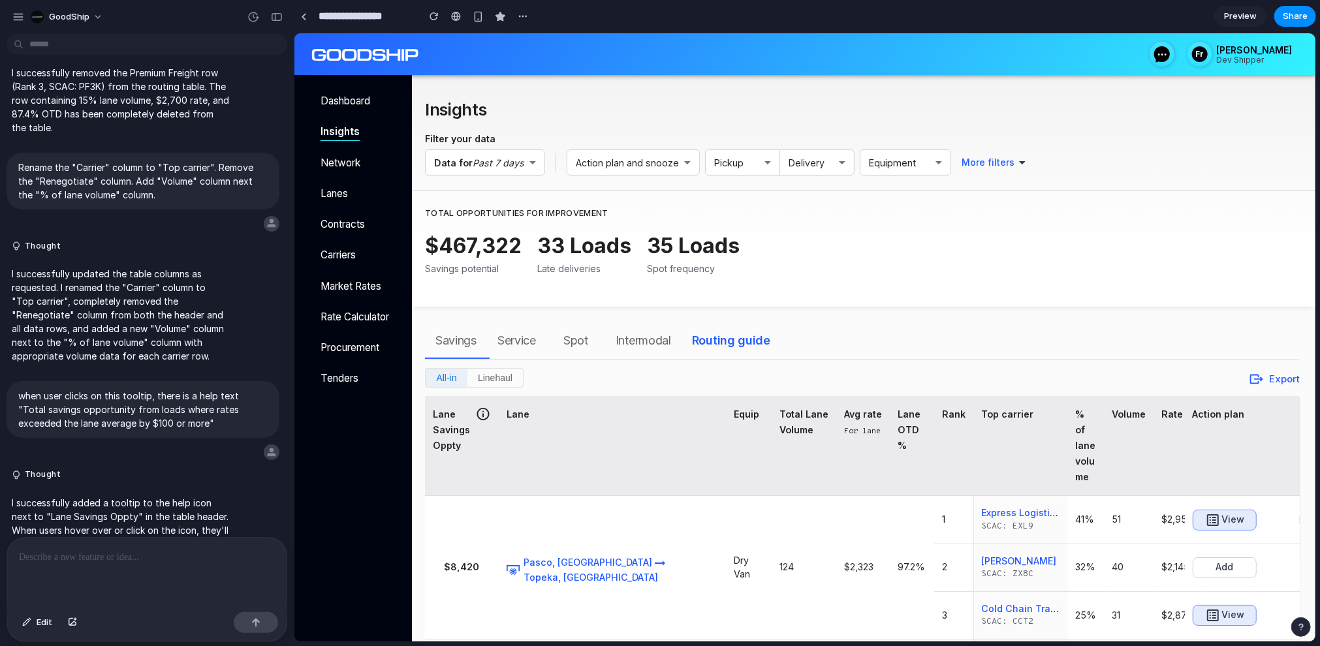
click at [475, 420] on icon at bounding box center [483, 413] width 16 height 15
click at [480, 414] on icon at bounding box center [483, 413] width 12 height 12
click at [492, 389] on div "All-in Linehaul Export Lane Savings Oppty Lane Equip Total Lane Volume Avg rate…" at bounding box center [861, 564] width 875 height 393
click at [453, 423] on h6 "Lane Savings Oppty" at bounding box center [450, 429] width 37 height 47
click at [498, 409] on th "Lane" at bounding box center [611, 446] width 227 height 100
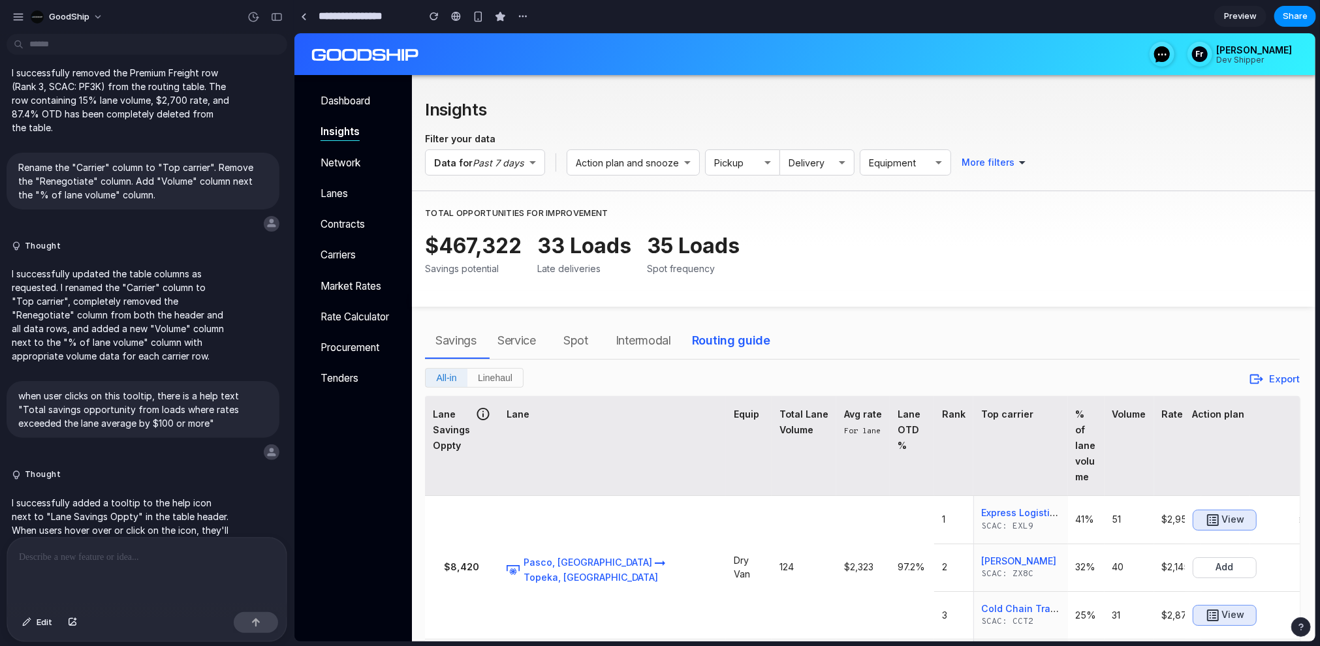
click at [517, 413] on th "Lane" at bounding box center [611, 446] width 227 height 100
click at [756, 334] on span "Routing guide" at bounding box center [731, 340] width 78 height 21
click at [671, 337] on span "Intermodal" at bounding box center [643, 340] width 56 height 21
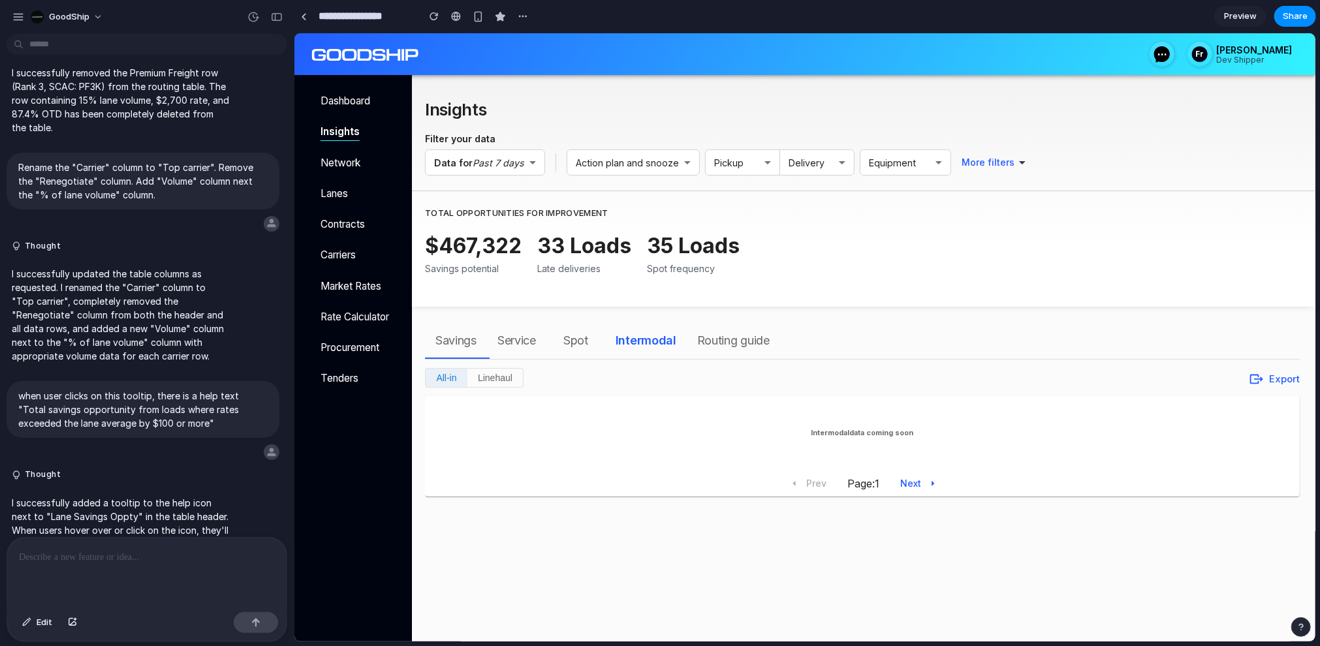
click at [757, 342] on span "Routing guide" at bounding box center [733, 340] width 72 height 21
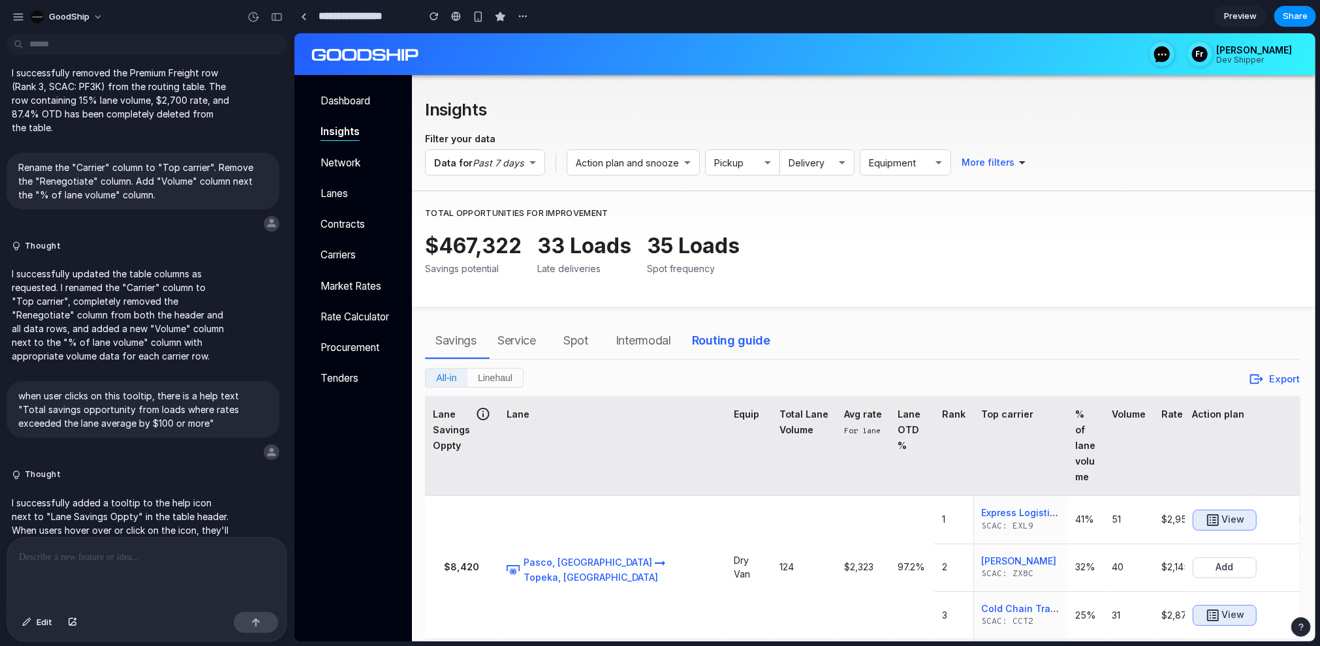
click at [477, 417] on icon at bounding box center [483, 413] width 16 height 15
click at [480, 413] on icon at bounding box center [483, 413] width 16 height 15
click at [482, 413] on icon at bounding box center [483, 413] width 16 height 15
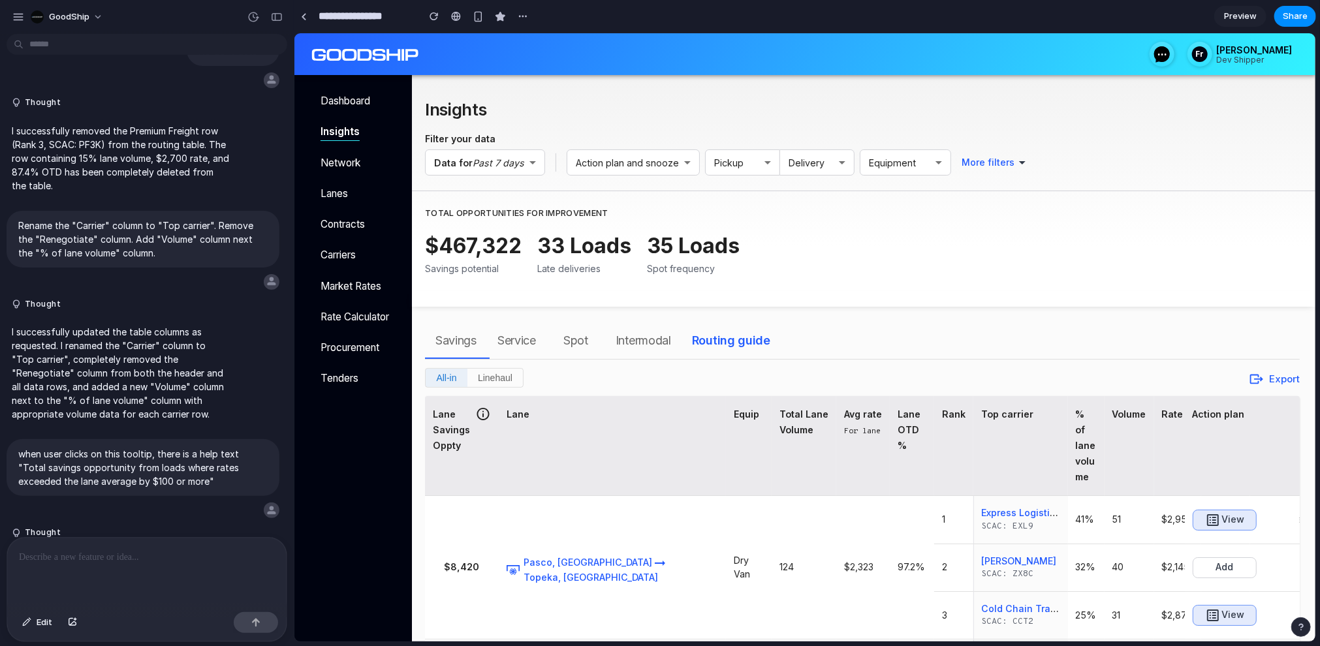
scroll to position [3808, 0]
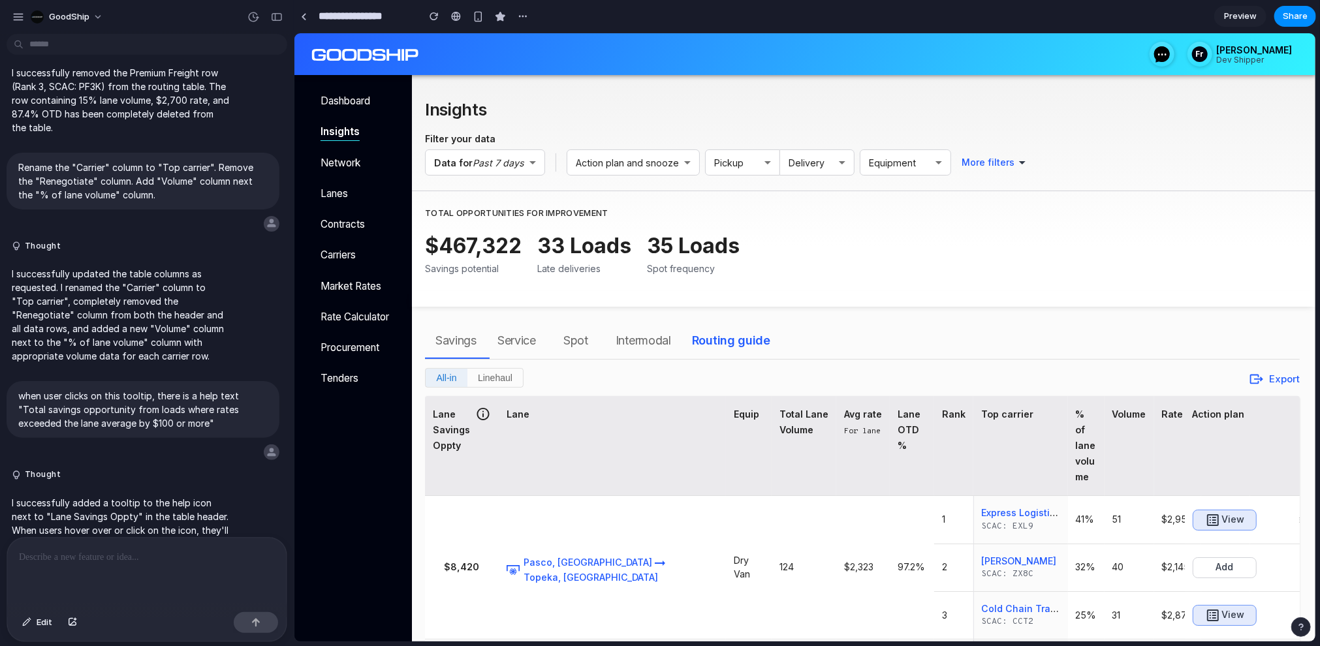
click at [478, 411] on icon at bounding box center [483, 413] width 16 height 15
click at [469, 452] on div "Lane Savings Oppty" at bounding box center [461, 429] width 58 height 47
click at [453, 442] on h6 "Lane Savings Oppty" at bounding box center [450, 429] width 37 height 47
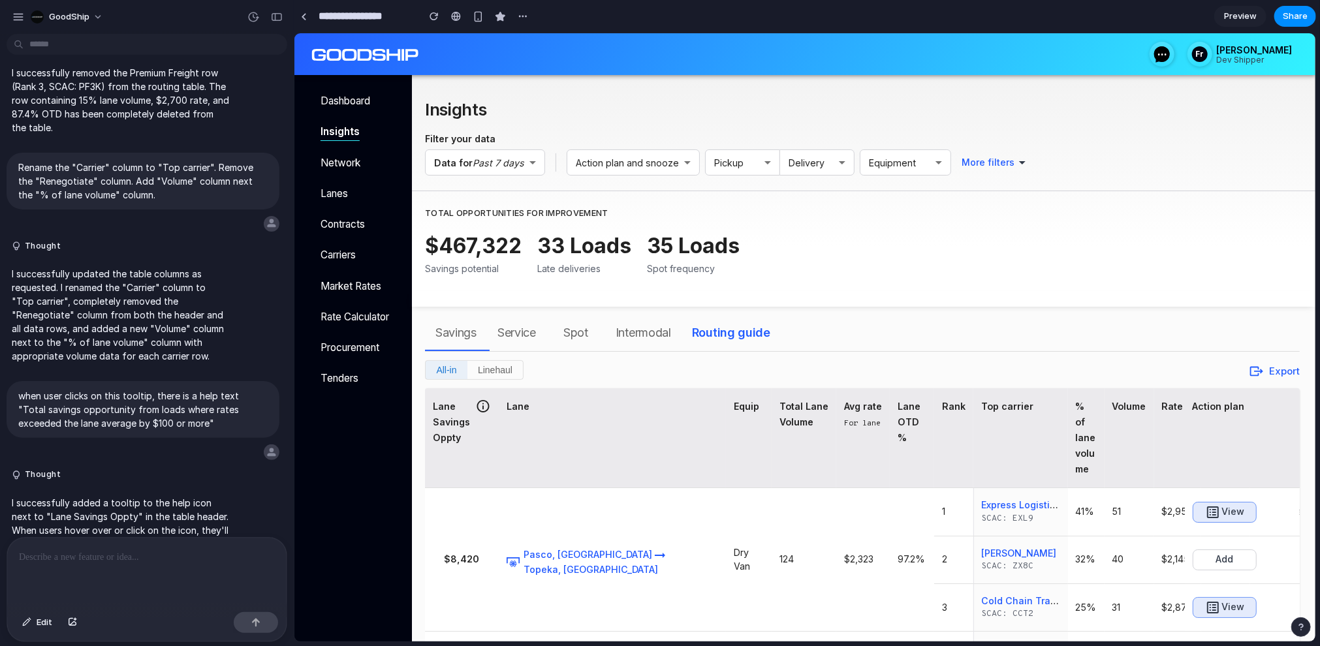
scroll to position [0, 0]
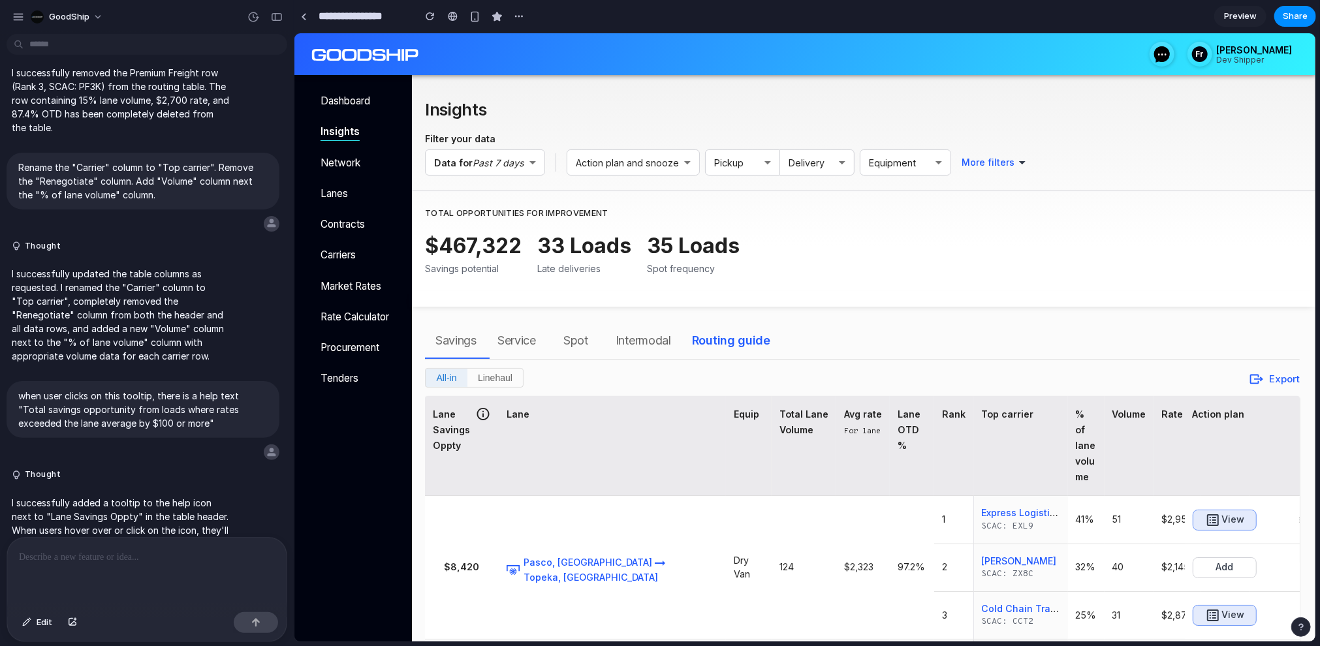
click at [144, 496] on p "I successfully added a tooltip to the help icon next to "Lane Savings Oppty" in…" at bounding box center [121, 557] width 218 height 123
drag, startPoint x: 146, startPoint y: 448, endPoint x: 143, endPoint y: 473, distance: 25.0
click at [143, 496] on p "I successfully added a tooltip to the help icon next to "Lane Savings Oppty" in…" at bounding box center [121, 557] width 218 height 123
copy p "Total savings opportunity from loads where rates exceeded the lane average by $…"
click at [402, 19] on input "**********" at bounding box center [363, 17] width 94 height 24
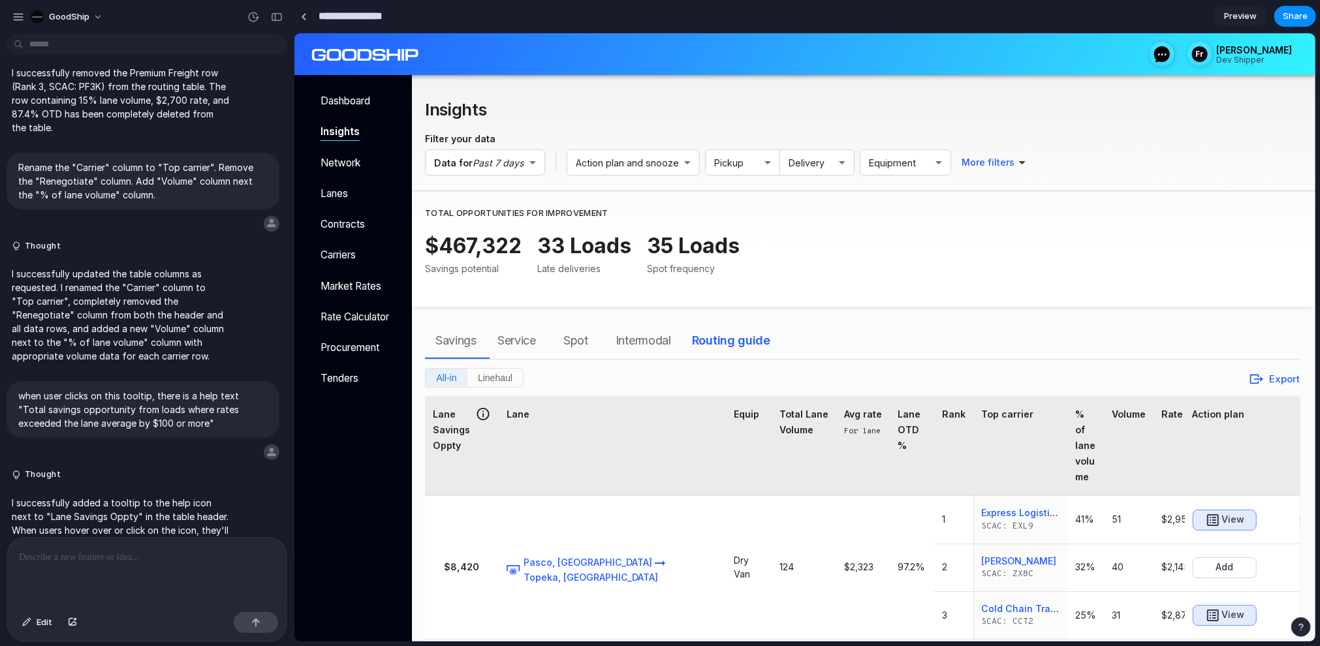
type input "**********"
click at [802, 227] on div "Total opportunities for improvement $467,322 Savings potential 33 Loads Late de…" at bounding box center [861, 247] width 875 height 87
